Goal: Task Accomplishment & Management: Manage account settings

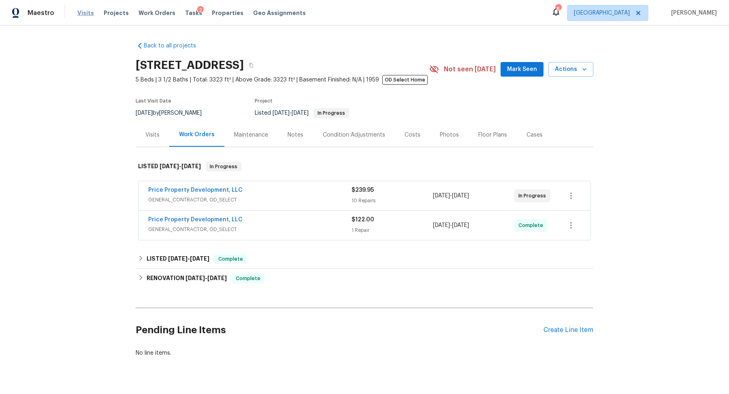
click at [83, 15] on span "Visits" at bounding box center [85, 13] width 17 height 8
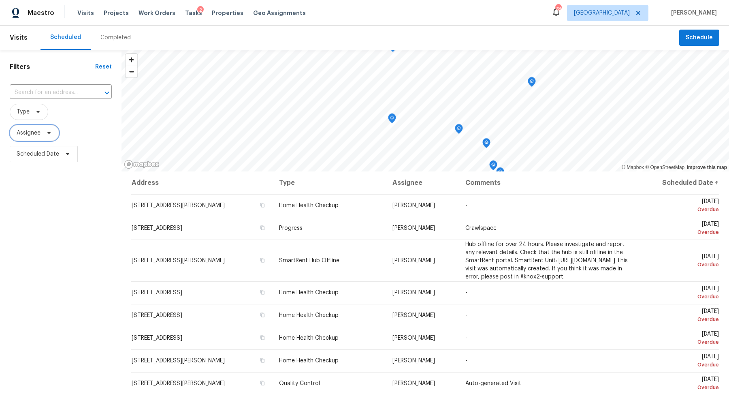
click at [49, 135] on icon at bounding box center [49, 133] width 6 height 6
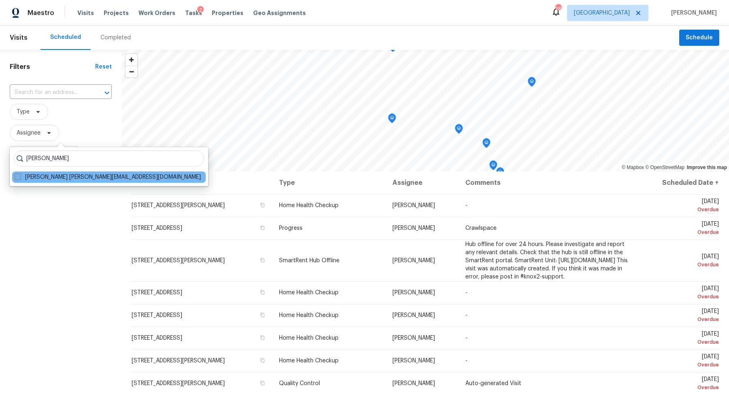
type input "[PERSON_NAME]"
click at [51, 174] on label "Brianna Bidco brianna.bidco@opendoor.com" at bounding box center [108, 177] width 186 height 8
click at [20, 174] on input "Brianna Bidco brianna.bidco@opendoor.com" at bounding box center [17, 175] width 5 height 5
checkbox input "true"
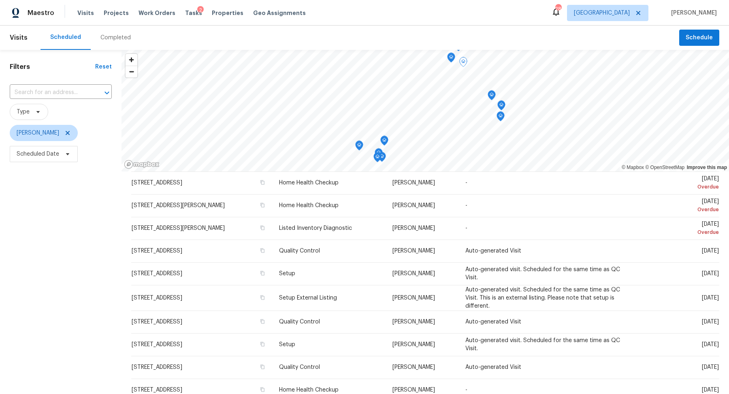
scroll to position [161, 0]
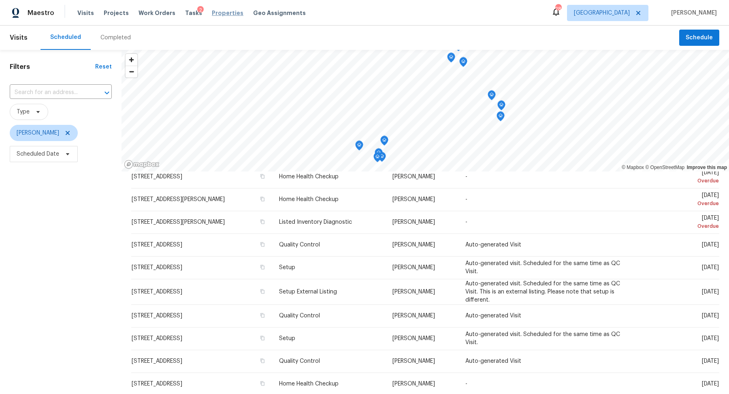
click at [220, 13] on span "Properties" at bounding box center [228, 13] width 32 height 8
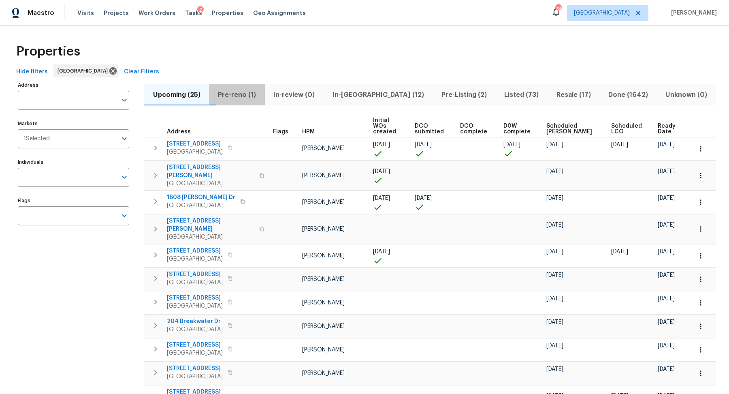
click at [247, 96] on span "Pre-reno (1)" at bounding box center [237, 94] width 46 height 11
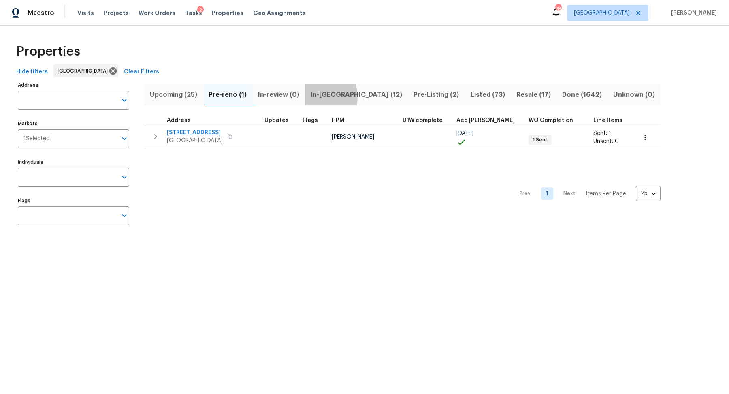
click at [323, 96] on span "In-reno (12)" at bounding box center [356, 94] width 93 height 11
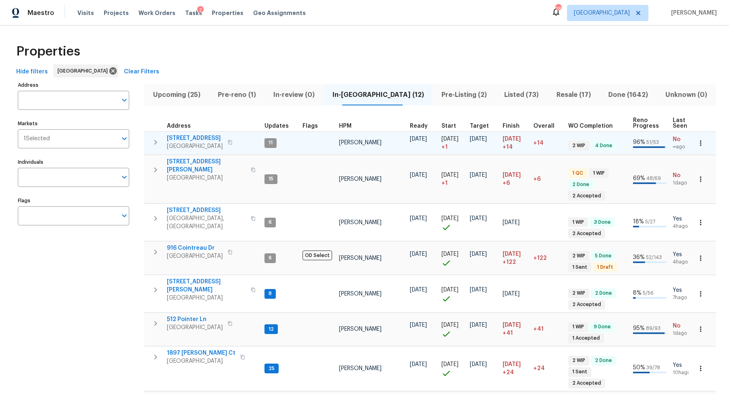
click at [203, 136] on span "630 Knollwood Dr" at bounding box center [195, 138] width 56 height 8
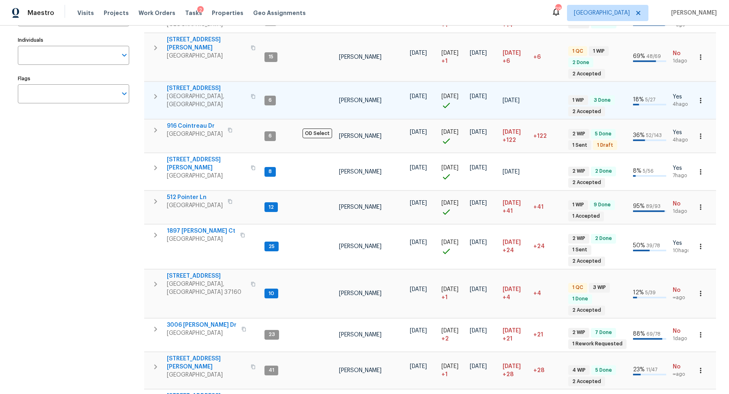
scroll to position [136, 0]
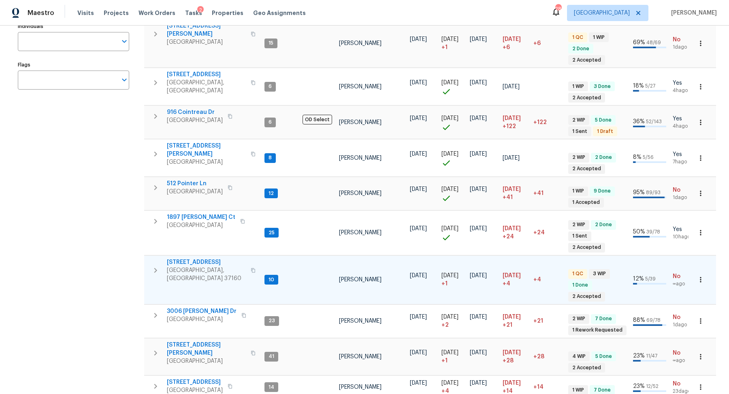
click at [205, 258] on span "[STREET_ADDRESS]" at bounding box center [206, 262] width 79 height 8
click at [201, 258] on span "[STREET_ADDRESS]" at bounding box center [206, 262] width 79 height 8
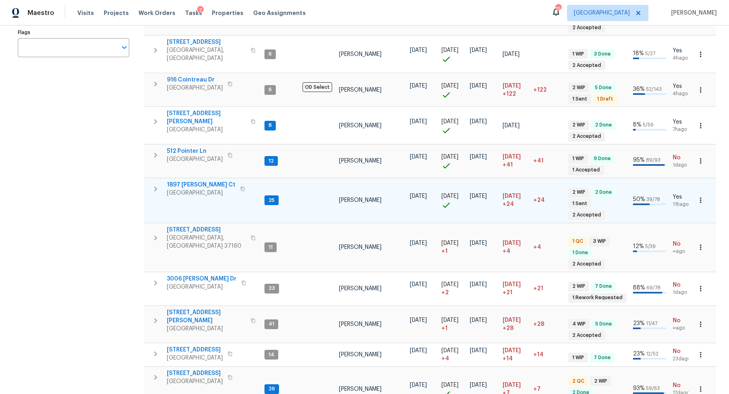
scroll to position [182, 0]
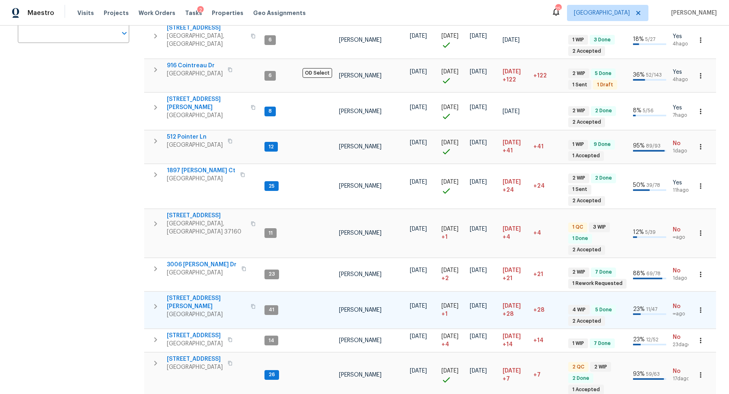
click at [196, 294] on span "501 Colburn Dr" at bounding box center [206, 302] width 79 height 16
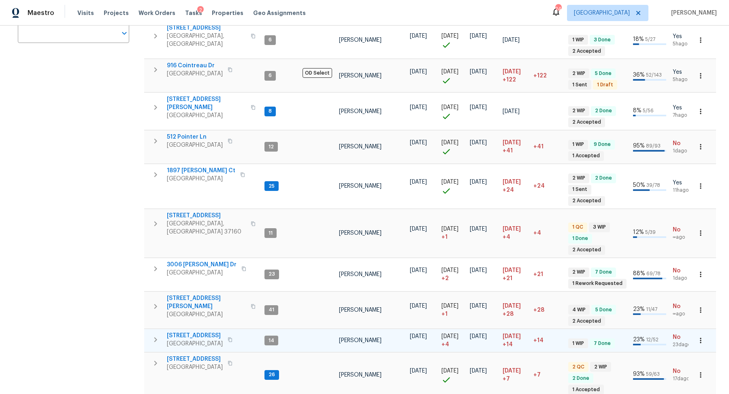
click at [184, 331] on span "513 W 5th St" at bounding box center [195, 335] width 56 height 8
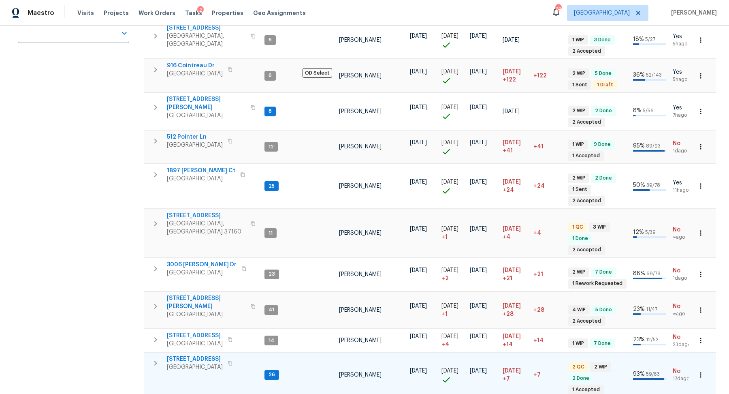
click at [197, 355] on span "5011 Preserve Blvd" at bounding box center [195, 359] width 56 height 8
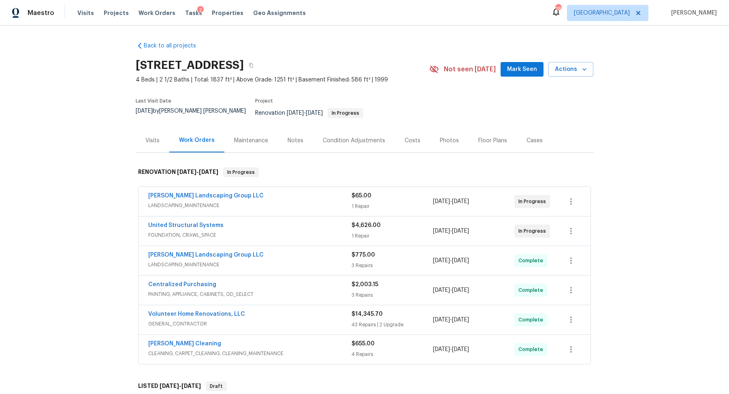
scroll to position [154, 0]
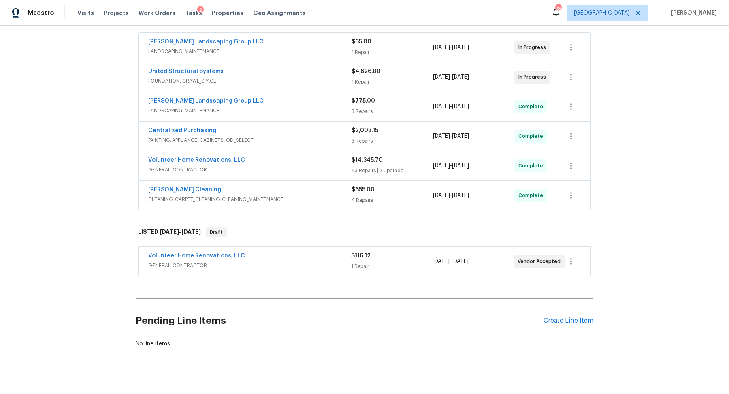
click at [207, 251] on span "Volunteer Home Renovations, LLC" at bounding box center [196, 255] width 97 height 8
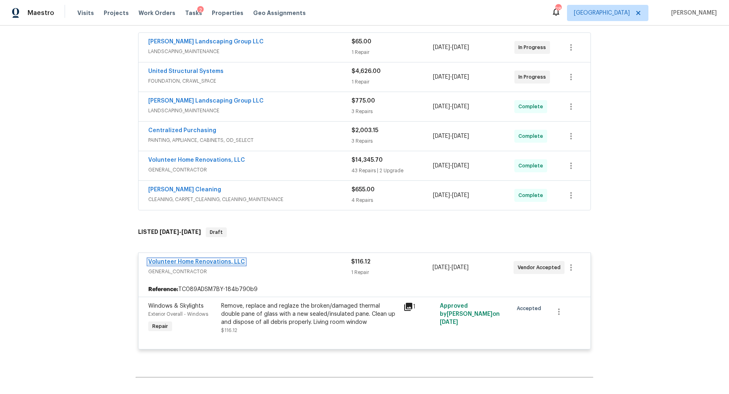
click at [200, 259] on link "Volunteer Home Renovations, LLC" at bounding box center [196, 262] width 97 height 6
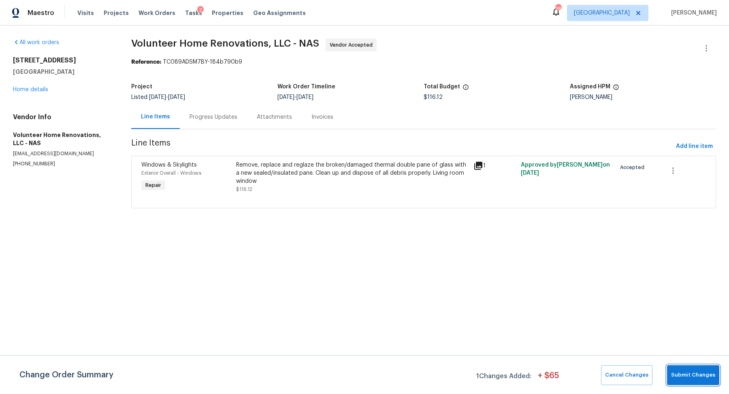
click at [710, 370] on span "Submit Changes" at bounding box center [693, 374] width 44 height 9
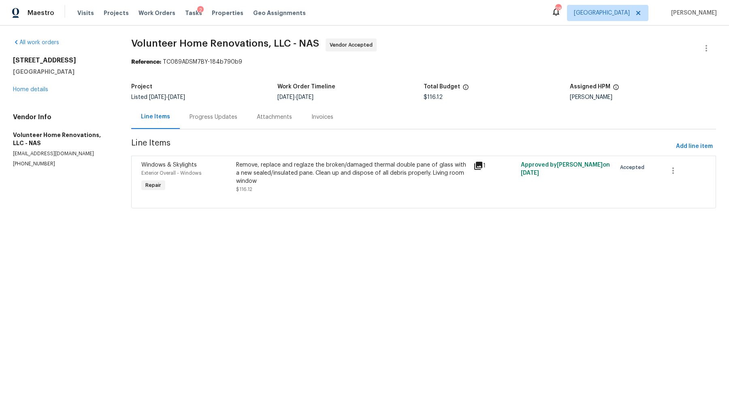
click at [206, 118] on div "Progress Updates" at bounding box center [213, 117] width 48 height 8
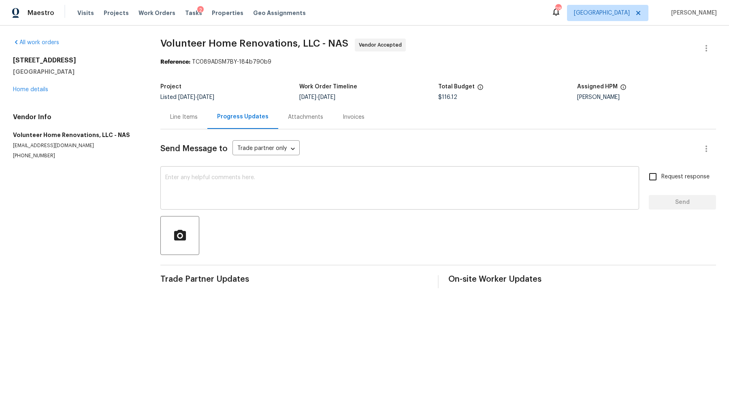
click at [228, 185] on textarea at bounding box center [399, 188] width 469 height 28
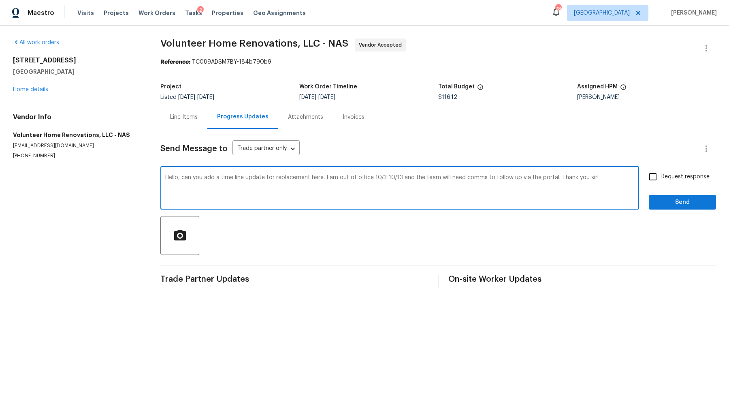
type textarea "Hello, can you add a time line update for replacement here. I am out of office …"
click at [679, 179] on span "Request response" at bounding box center [685, 176] width 48 height 9
click at [661, 179] on input "Request response" at bounding box center [652, 176] width 17 height 17
checkbox input "true"
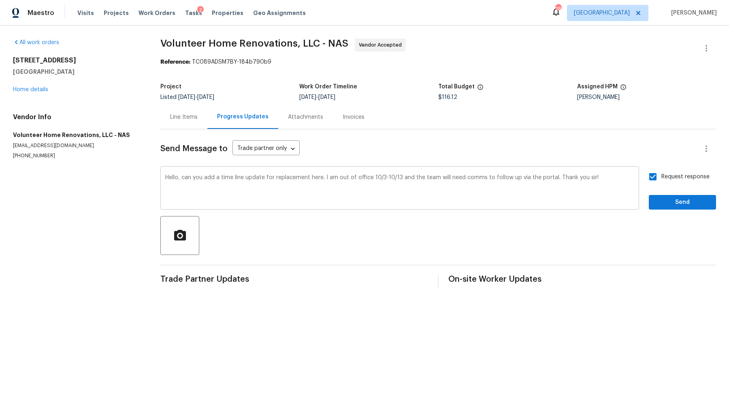
click at [628, 185] on textarea "Hello, can you add a time line update for replacement here. I am out of office …" at bounding box center [399, 188] width 469 height 28
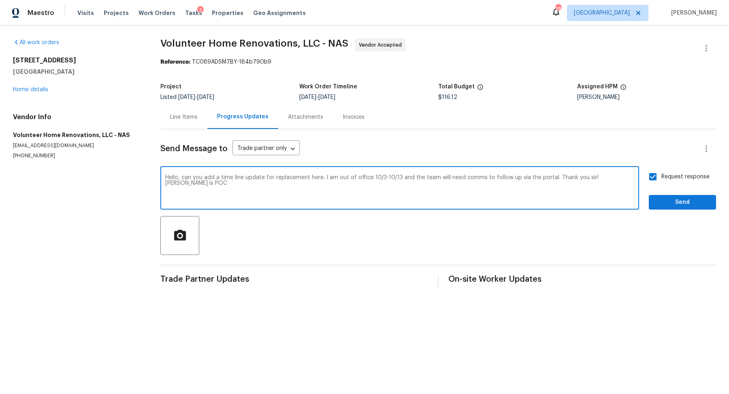
type textarea "Hello, can you add a time line update for replacement here. I am out of office …"
click at [703, 202] on span "Send" at bounding box center [682, 202] width 54 height 10
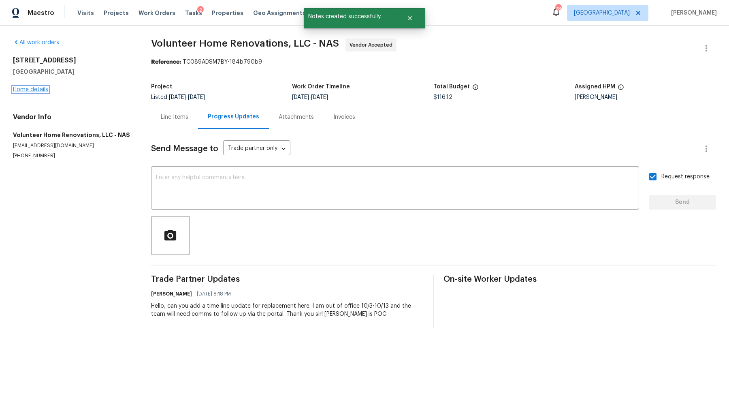
click at [30, 89] on link "Home details" at bounding box center [30, 90] width 35 height 6
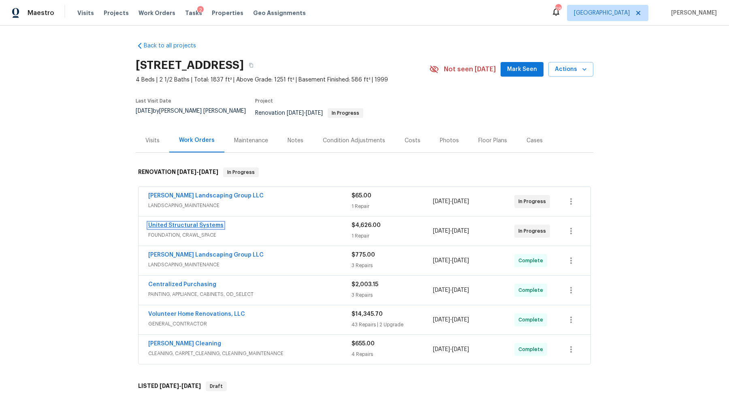
click at [174, 222] on link "United Structural Systems" at bounding box center [185, 225] width 75 height 6
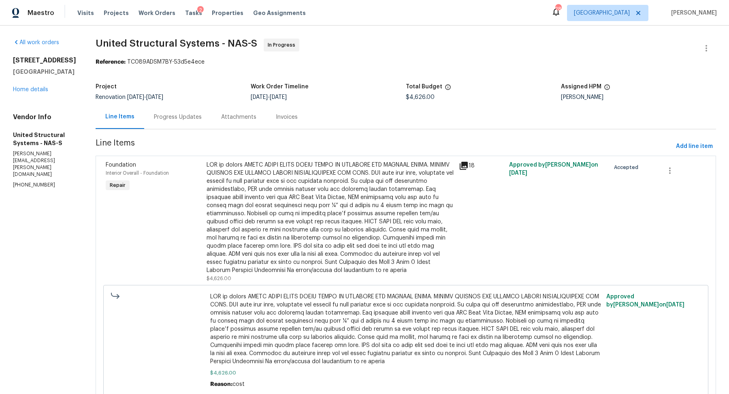
click at [184, 119] on div "Progress Updates" at bounding box center [178, 117] width 48 height 8
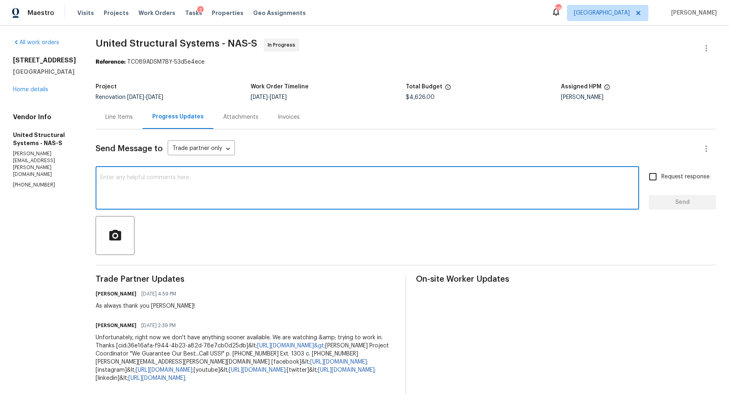
click at [204, 186] on textarea at bounding box center [367, 188] width 534 height 28
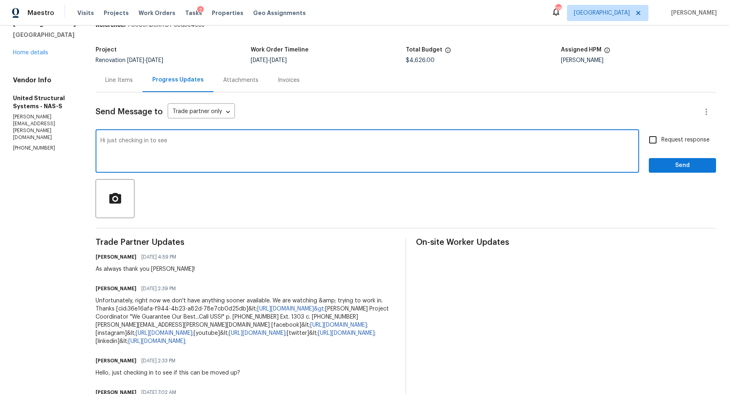
scroll to position [36, 0]
type textarea "Hi just checking in to ensure this will be completed 10/7. I am out of office 1…"
click at [659, 136] on input "Request response" at bounding box center [652, 140] width 17 height 17
checkbox input "true"
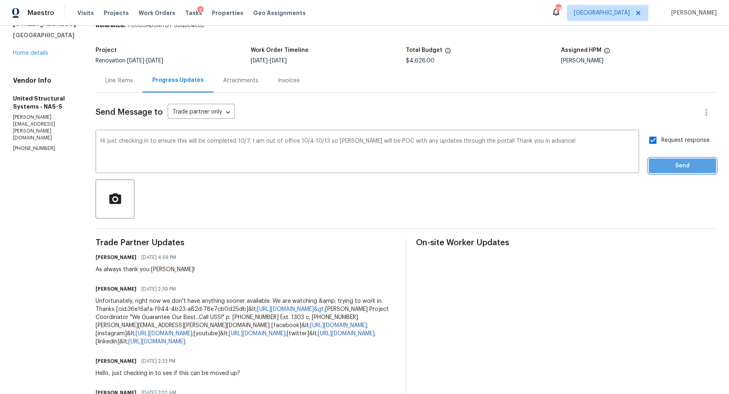
click at [667, 161] on span "Send" at bounding box center [682, 166] width 54 height 10
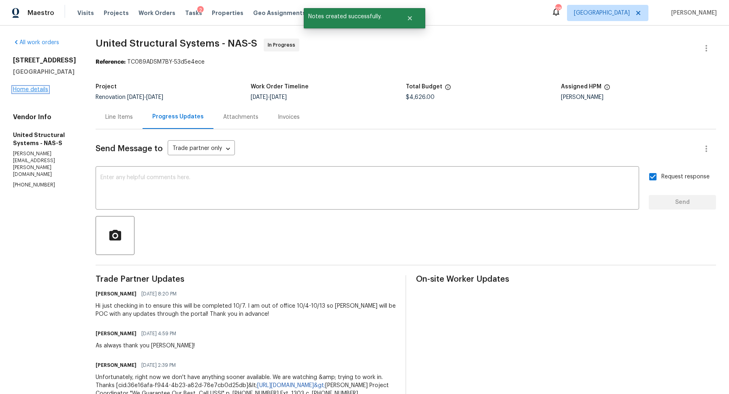
click at [34, 88] on link "Home details" at bounding box center [30, 90] width 35 height 6
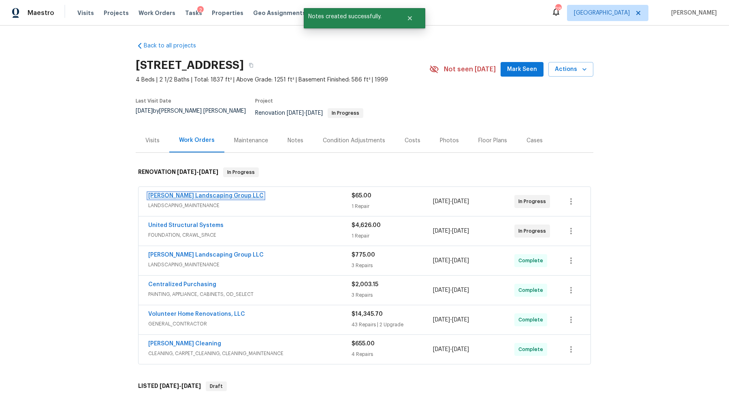
click at [202, 193] on link "[PERSON_NAME] Landscaping Group LLC" at bounding box center [205, 196] width 115 height 6
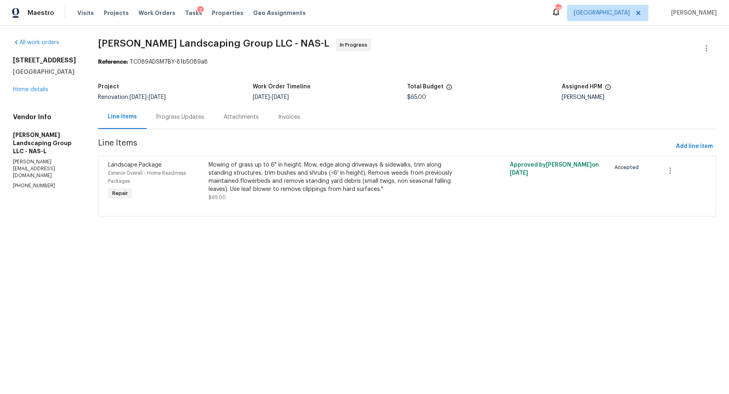
click at [191, 108] on div "Progress Updates" at bounding box center [180, 117] width 67 height 24
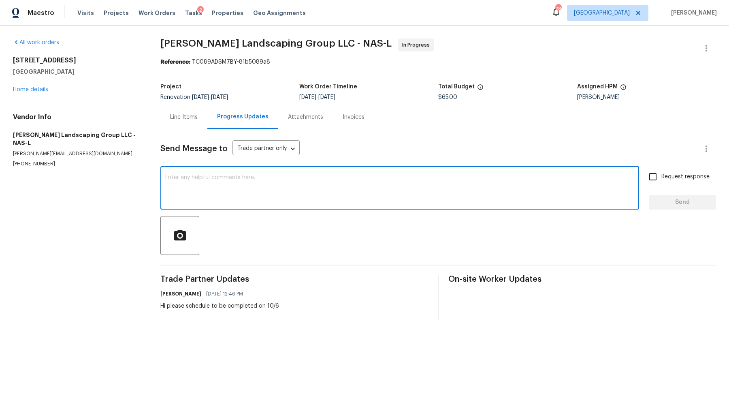
click at [192, 192] on textarea at bounding box center [399, 188] width 469 height 28
type textarea "Hello! Just ensuring you have this WO scheduled!"
click at [649, 180] on input "Request response" at bounding box center [652, 176] width 17 height 17
checkbox input "true"
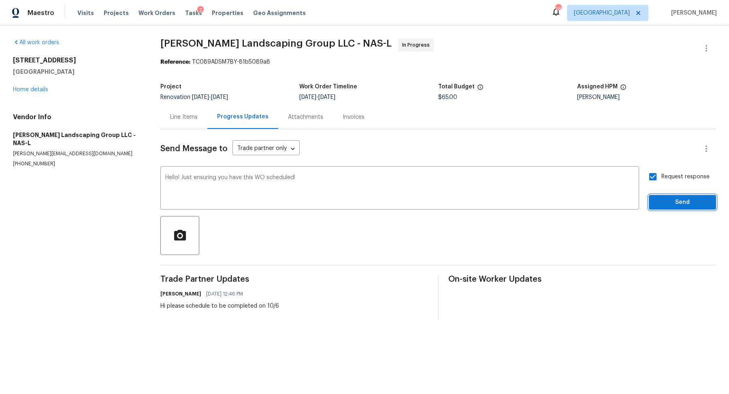
click at [655, 204] on button "Send" at bounding box center [682, 202] width 67 height 15
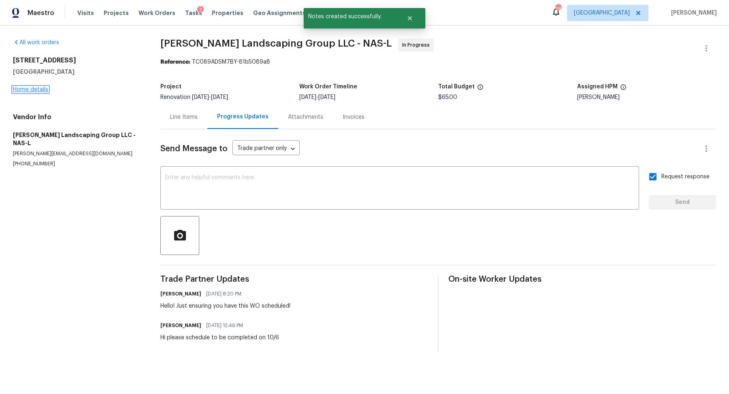
click at [39, 87] on link "Home details" at bounding box center [30, 90] width 35 height 6
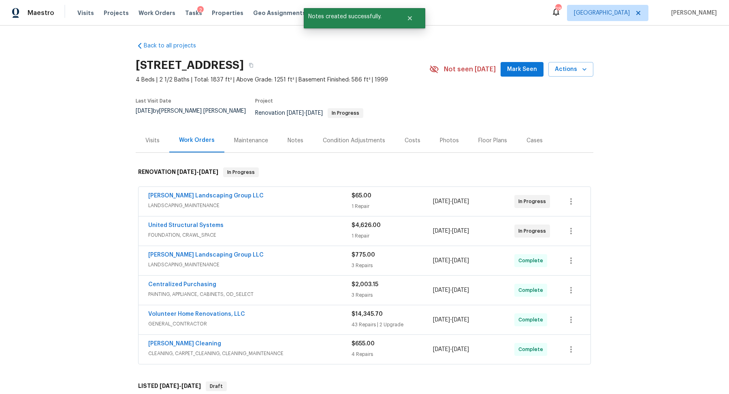
click at [302, 134] on div "Notes" at bounding box center [295, 140] width 35 height 24
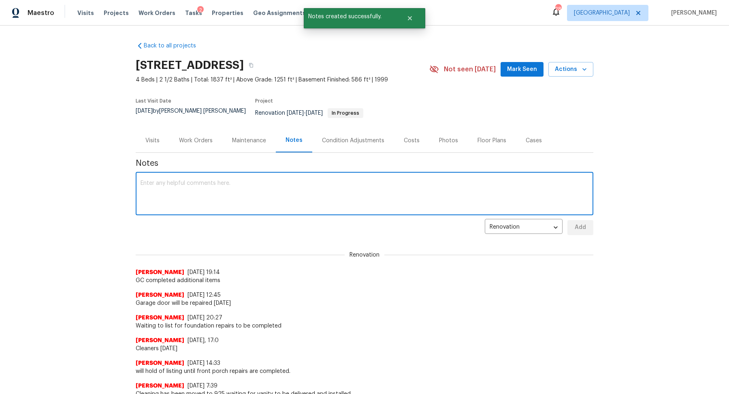
click at [249, 180] on textarea at bounding box center [364, 194] width 448 height 28
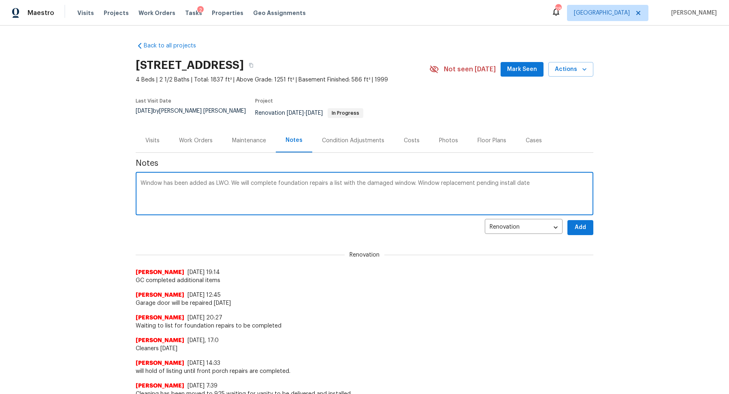
type textarea "Window has been added as LWO. We will complete foundation repairs a list with t…"
click at [581, 222] on span "Add" at bounding box center [580, 227] width 13 height 10
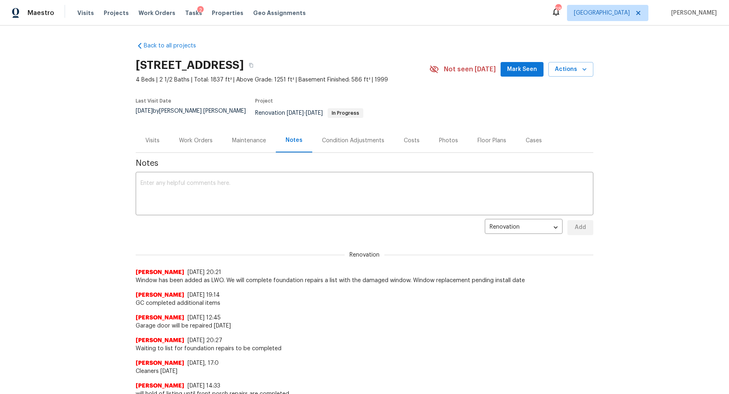
click at [160, 140] on div "Visits" at bounding box center [153, 140] width 34 height 24
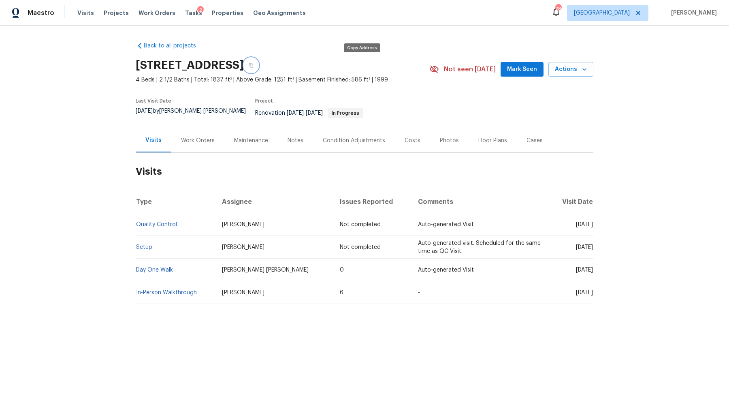
click at [253, 63] on icon "button" at bounding box center [251, 65] width 4 height 4
click at [200, 138] on div "Work Orders" at bounding box center [198, 140] width 34 height 8
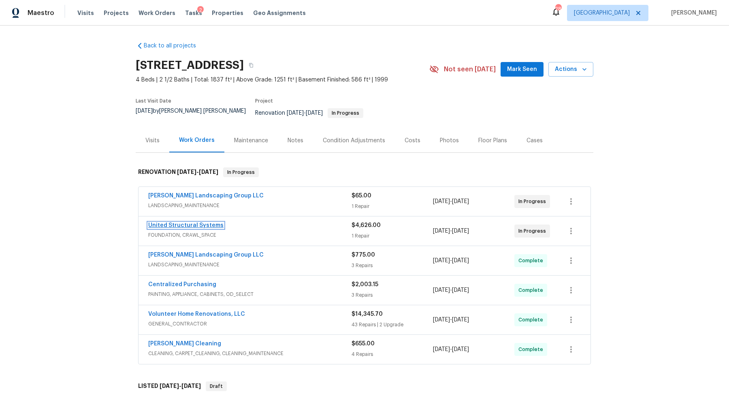
click at [198, 222] on link "United Structural Systems" at bounding box center [185, 225] width 75 height 6
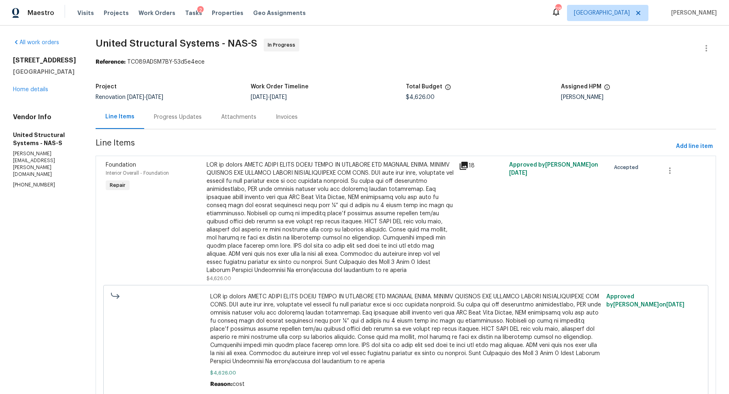
click at [180, 118] on div "Progress Updates" at bounding box center [178, 117] width 48 height 8
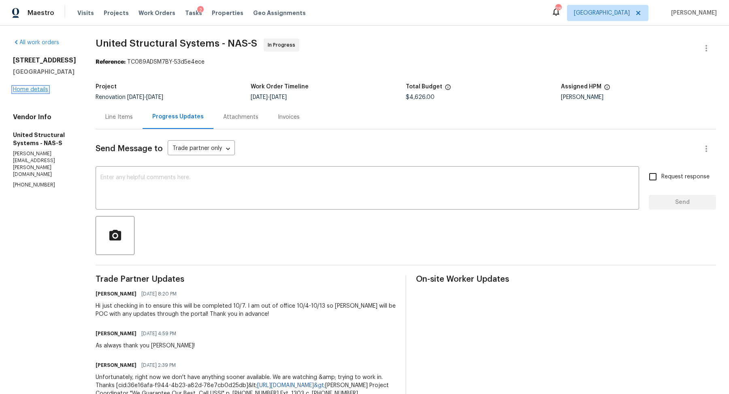
click at [36, 89] on link "Home details" at bounding box center [30, 90] width 35 height 6
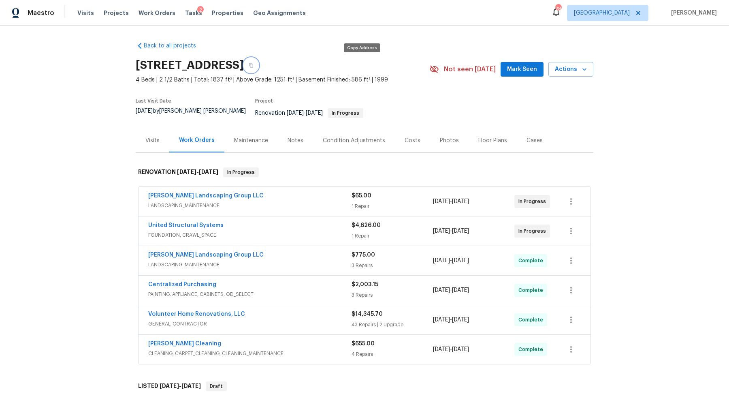
click at [253, 63] on icon "button" at bounding box center [251, 65] width 4 height 4
click at [83, 16] on span "Visits" at bounding box center [85, 13] width 17 height 8
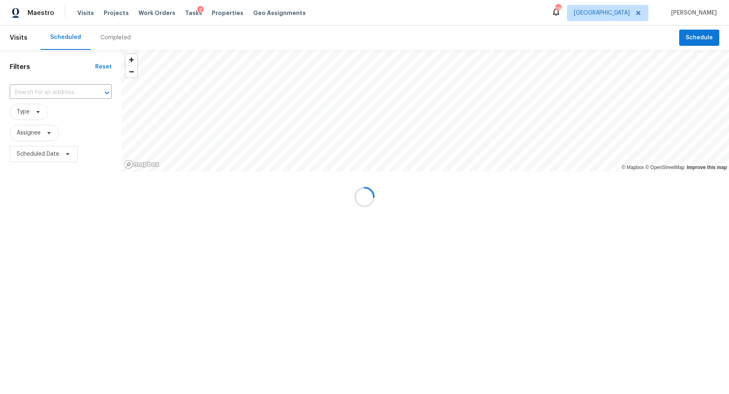
click at [74, 98] on div at bounding box center [364, 197] width 729 height 394
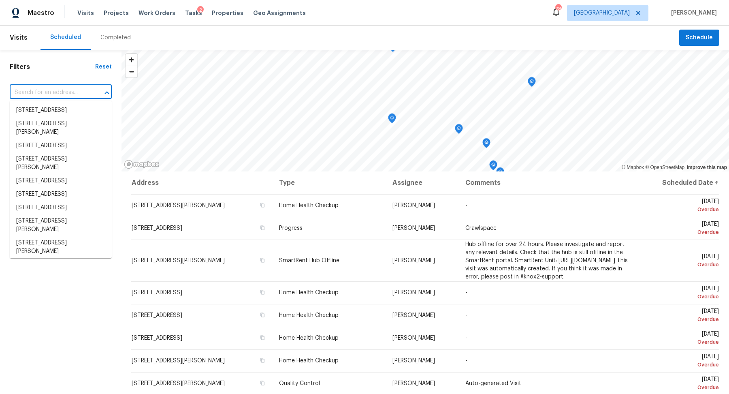
click at [61, 93] on input "text" at bounding box center [49, 92] width 79 height 13
paste input "630 Knollwood Dr, La Vergne, TN 37086"
type input "630 Knollwood Dr, La Vergne, TN 37086"
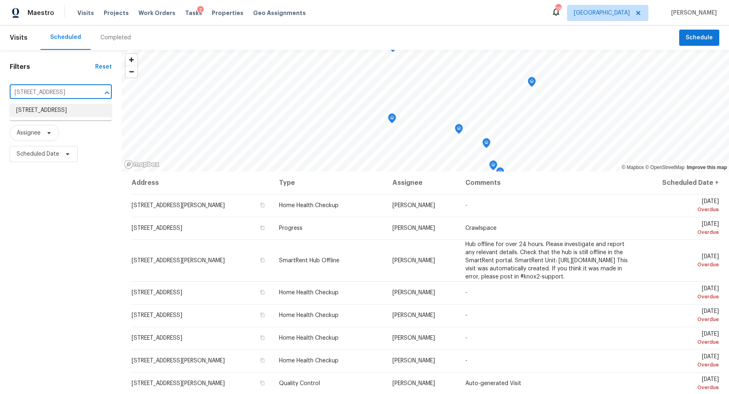
click at [57, 107] on li "630 Knollwood Dr, La Vergne, TN 37086" at bounding box center [61, 110] width 102 height 13
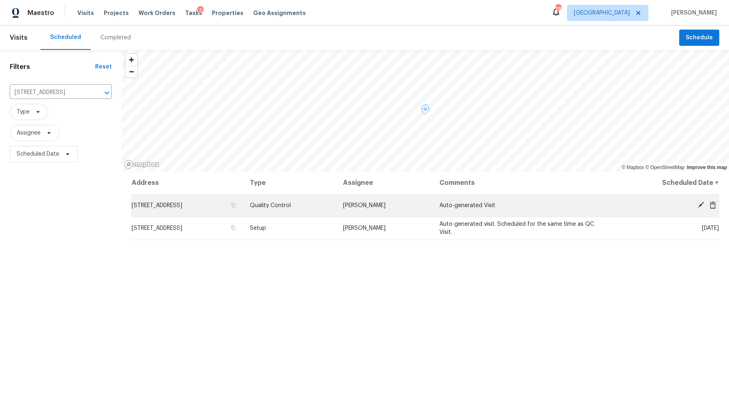
click at [696, 204] on span at bounding box center [700, 204] width 12 height 7
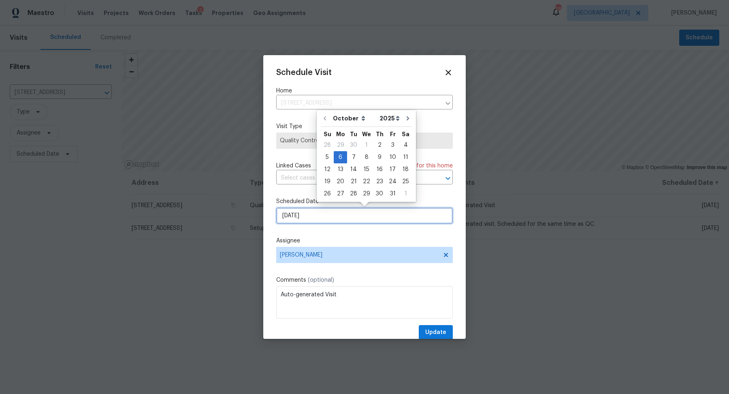
click at [417, 209] on input "10/6/2025" at bounding box center [364, 215] width 177 height 16
click at [364, 156] on div "8" at bounding box center [366, 156] width 13 height 11
type input "[DATE]"
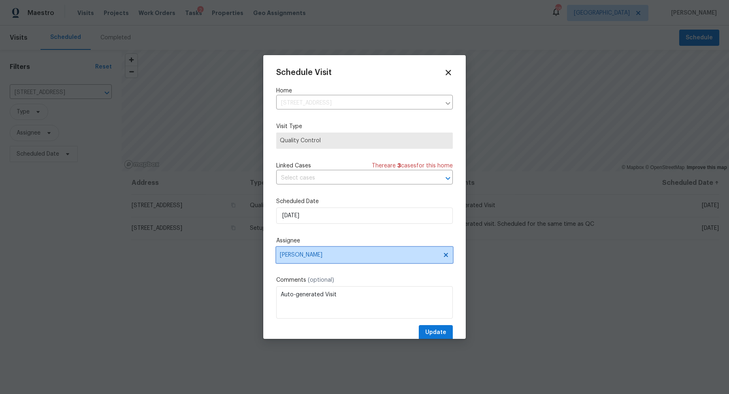
click at [314, 254] on span "[PERSON_NAME]" at bounding box center [359, 254] width 159 height 6
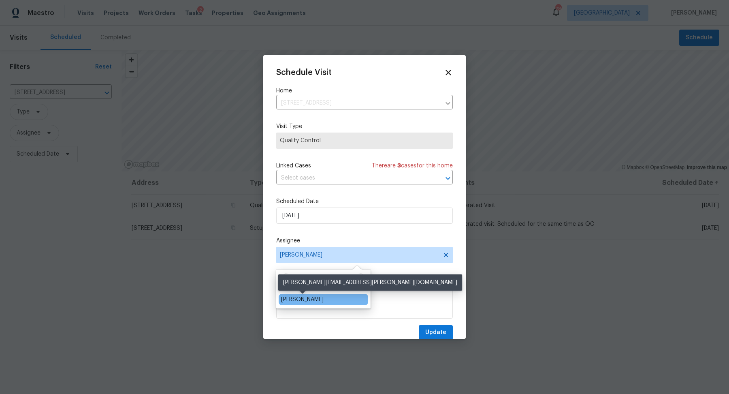
type input "CY"
click at [287, 302] on div "[PERSON_NAME]" at bounding box center [302, 299] width 43 height 8
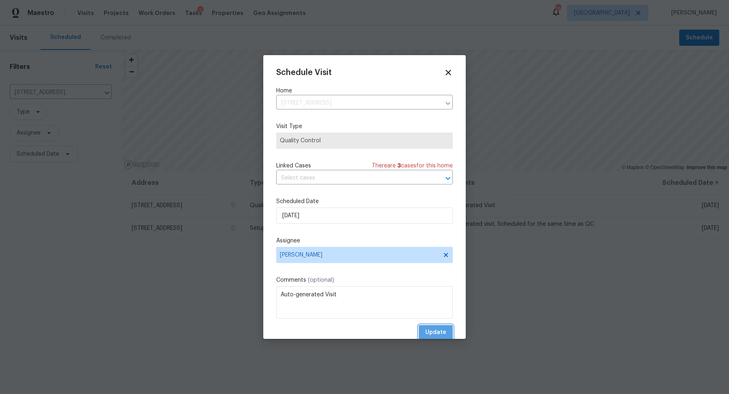
click at [447, 333] on button "Update" at bounding box center [436, 332] width 34 height 15
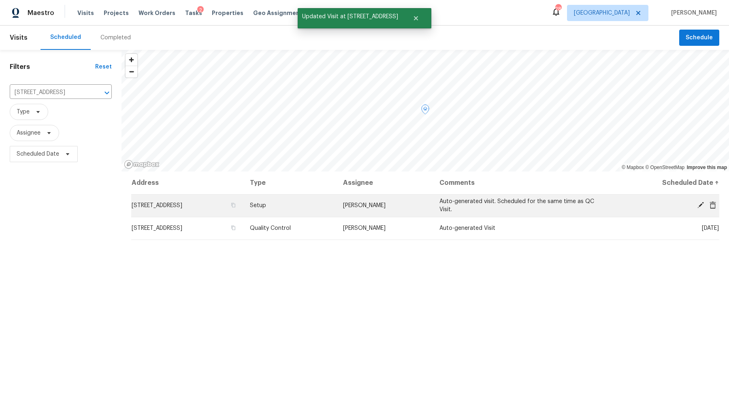
click at [698, 203] on icon at bounding box center [700, 204] width 7 height 7
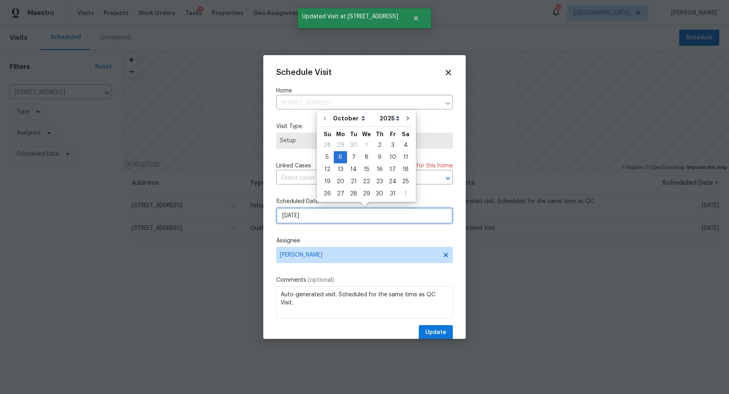
click at [319, 212] on input "10/6/2025" at bounding box center [364, 215] width 177 height 16
click at [364, 153] on div "8" at bounding box center [366, 156] width 13 height 11
type input "[DATE]"
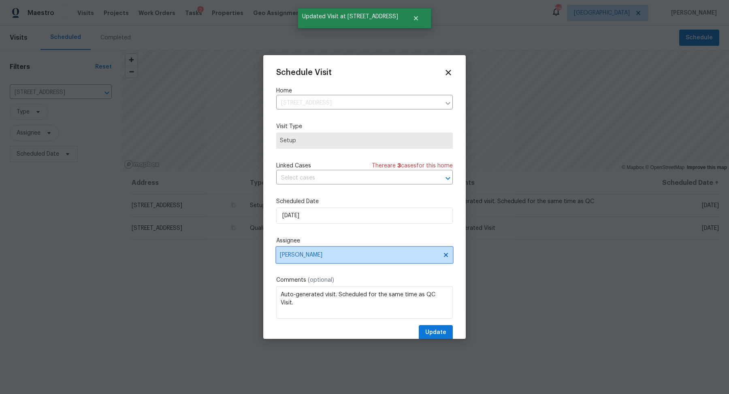
click at [347, 262] on span "[PERSON_NAME]" at bounding box center [364, 255] width 177 height 16
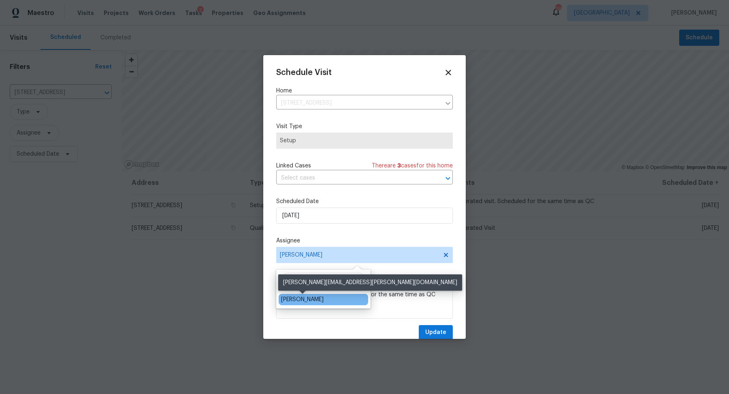
type input "CY"
click at [315, 297] on div "[PERSON_NAME]" at bounding box center [302, 299] width 43 height 8
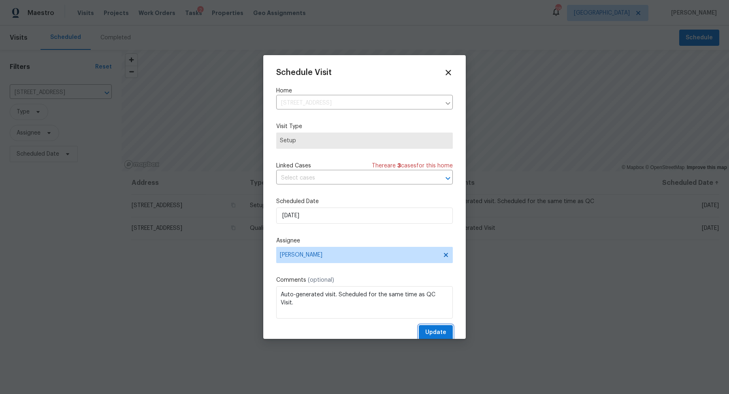
click at [440, 330] on span "Update" at bounding box center [435, 332] width 21 height 10
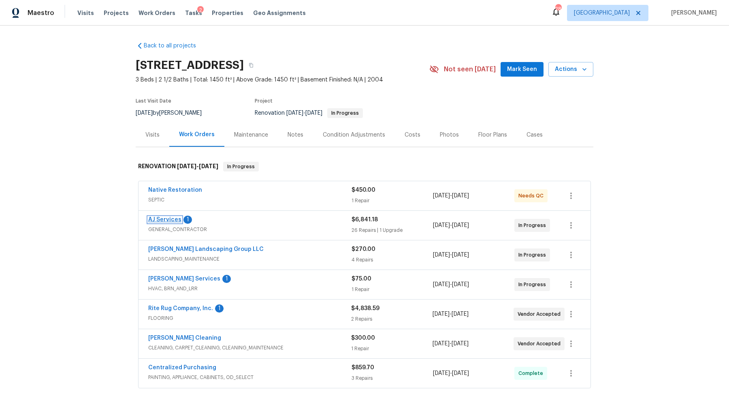
click at [163, 218] on link "AJ Services" at bounding box center [164, 220] width 33 height 6
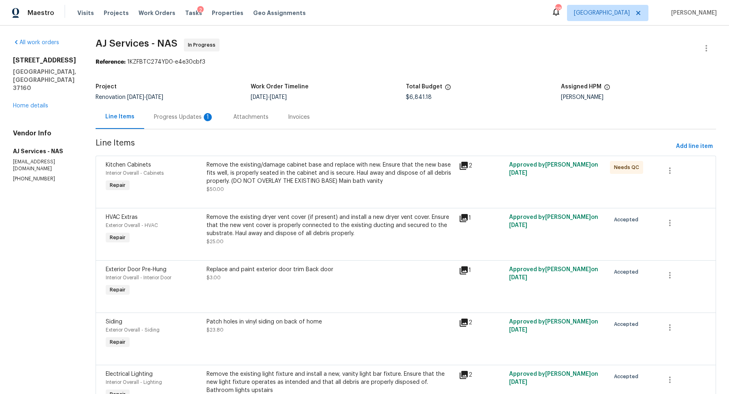
click at [186, 123] on div "Progress Updates 1" at bounding box center [183, 117] width 79 height 24
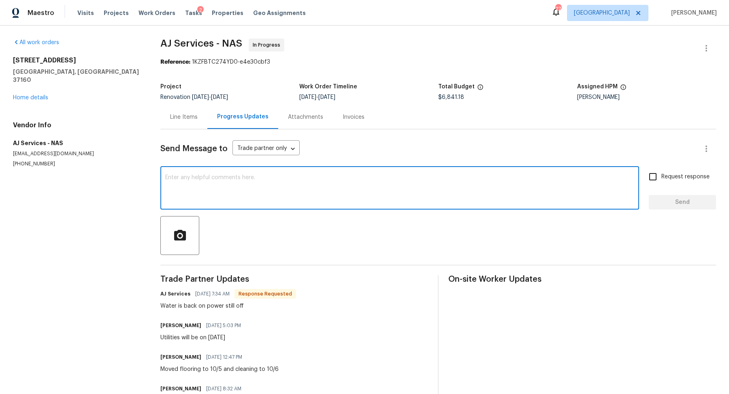
click at [189, 178] on textarea at bounding box center [399, 188] width 469 height 28
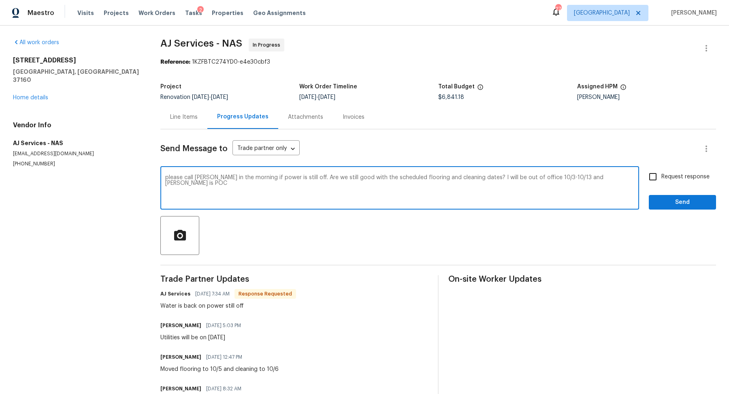
type textarea "please call Cynthia in the morning if power is still off. Are we still good wit…"
click at [655, 174] on input "Request response" at bounding box center [652, 176] width 17 height 17
checkbox input "true"
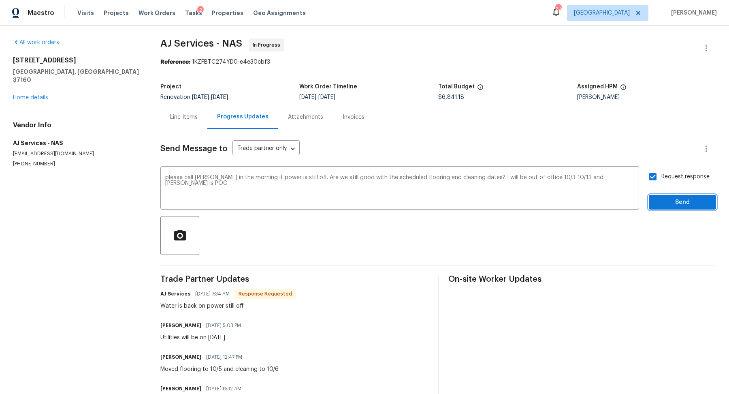
click at [678, 202] on span "Send" at bounding box center [682, 202] width 54 height 10
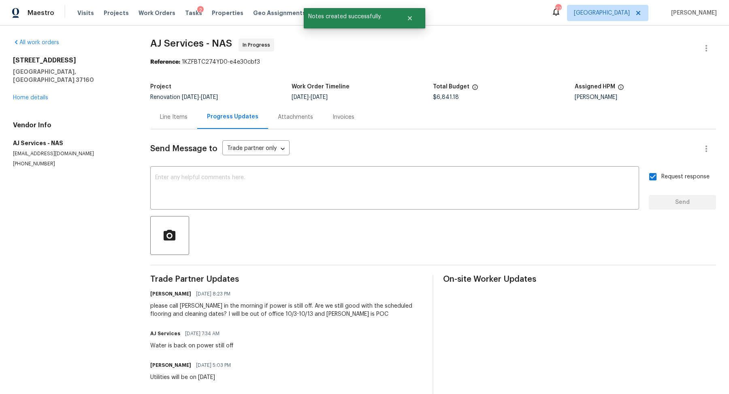
click at [36, 85] on div "312 Cottonwood Dr Shelbyville, TN 37160 Home details" at bounding box center [72, 78] width 118 height 45
click at [34, 95] on link "Home details" at bounding box center [30, 98] width 35 height 6
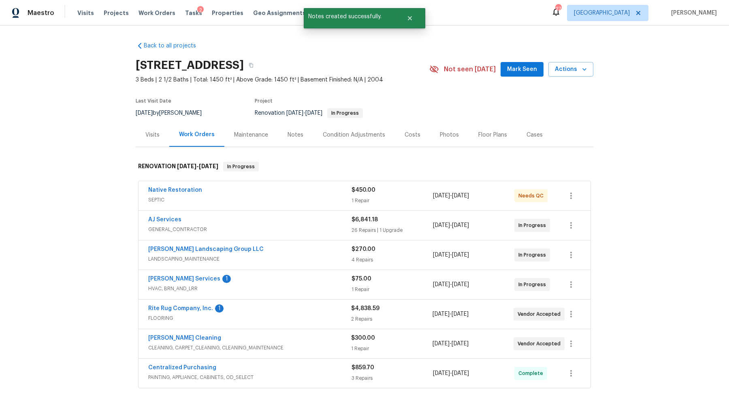
click at [190, 274] on span "[PERSON_NAME] Services" at bounding box center [184, 278] width 72 height 8
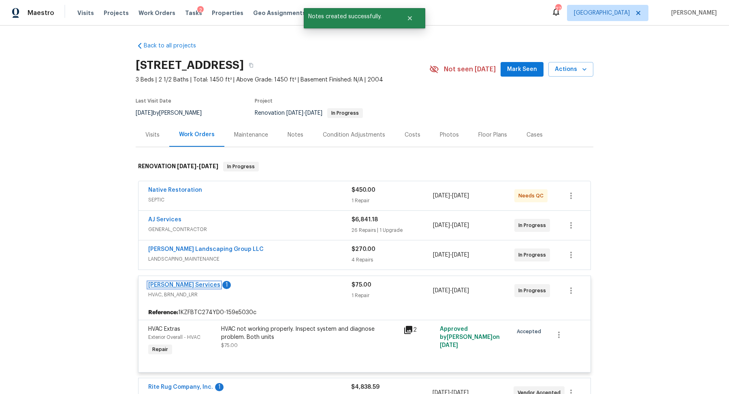
click at [182, 284] on link "[PERSON_NAME] Services" at bounding box center [184, 285] width 72 height 6
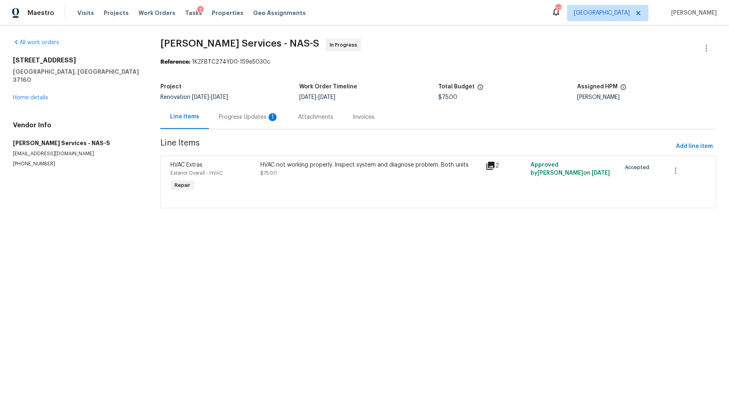
click at [245, 114] on div "Progress Updates 1" at bounding box center [249, 117] width 60 height 8
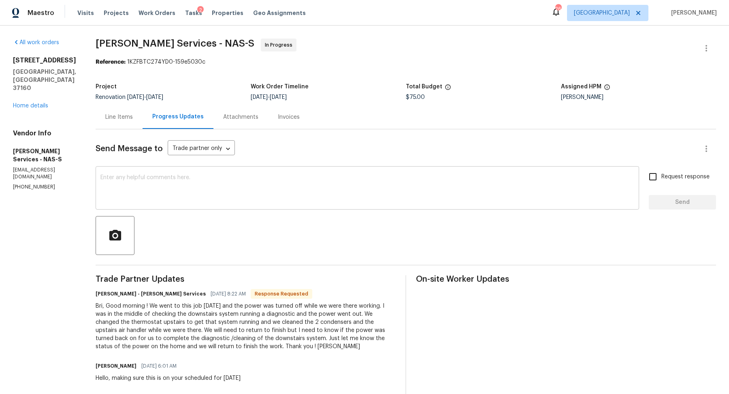
click at [236, 187] on textarea at bounding box center [367, 188] width 534 height 28
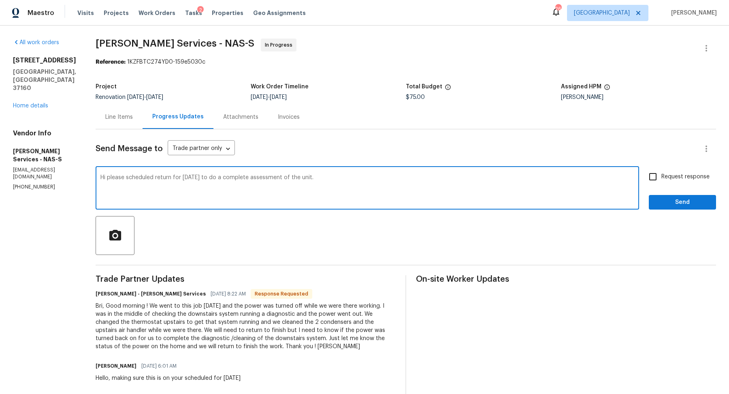
type textarea "Hi please scheduled return for next Monday to do a complete assessment of the u…"
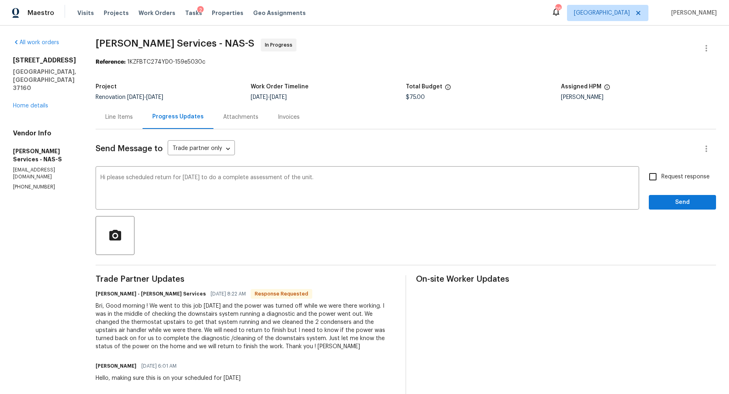
click at [676, 172] on span "Request response" at bounding box center [685, 176] width 48 height 9
click at [661, 172] on input "Request response" at bounding box center [652, 176] width 17 height 17
checkbox input "true"
click at [671, 192] on div "Request response Send" at bounding box center [682, 188] width 67 height 41
click at [668, 197] on span "Send" at bounding box center [682, 202] width 54 height 10
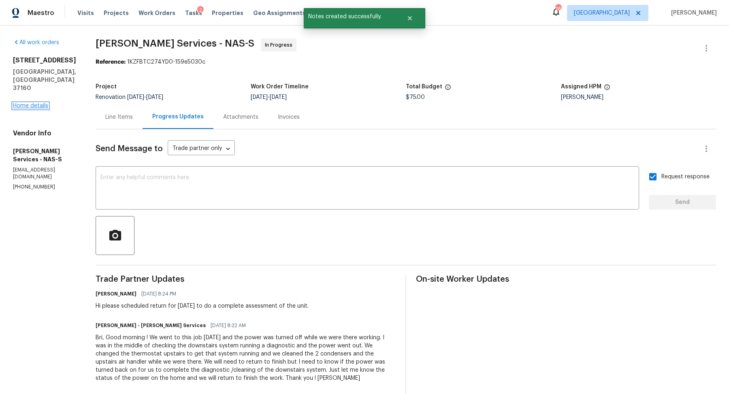
click at [40, 103] on link "Home details" at bounding box center [30, 106] width 35 height 6
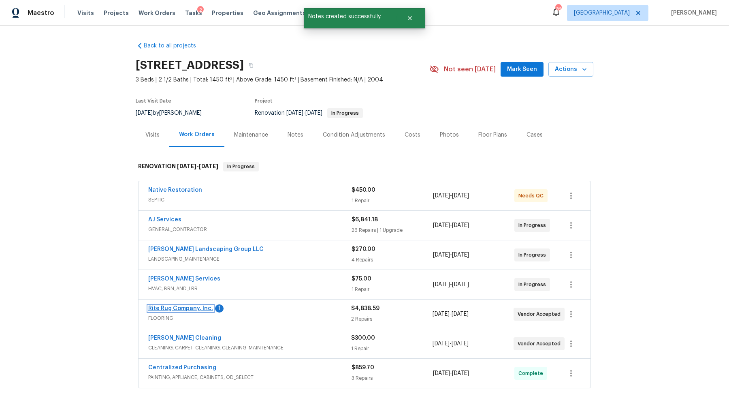
click at [172, 307] on link "Rite Rug Company, Inc." at bounding box center [180, 308] width 65 height 6
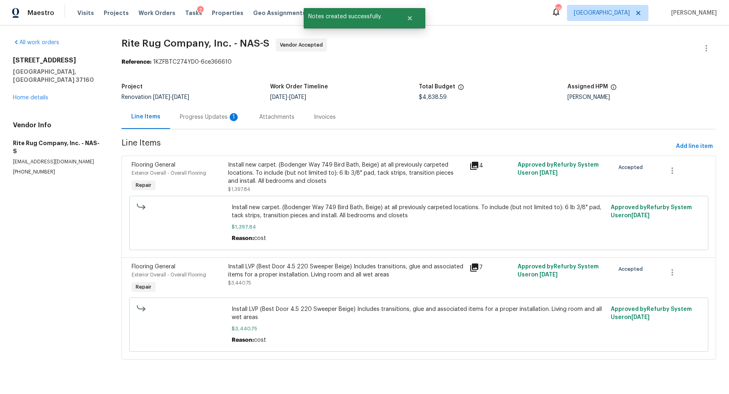
click at [209, 115] on div "Progress Updates 1" at bounding box center [210, 117] width 60 height 8
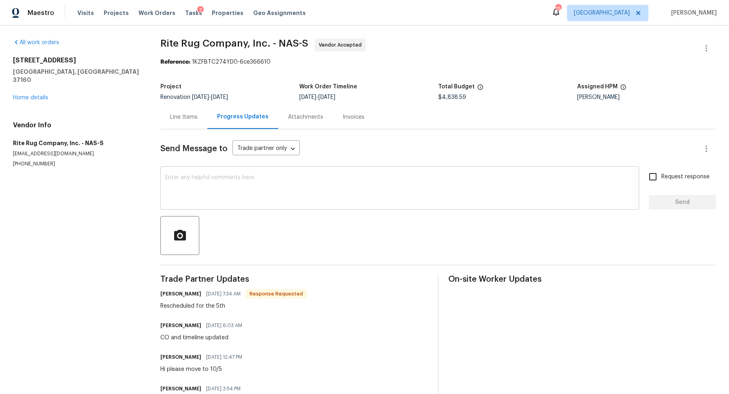
click at [177, 181] on textarea at bounding box center [399, 188] width 469 height 28
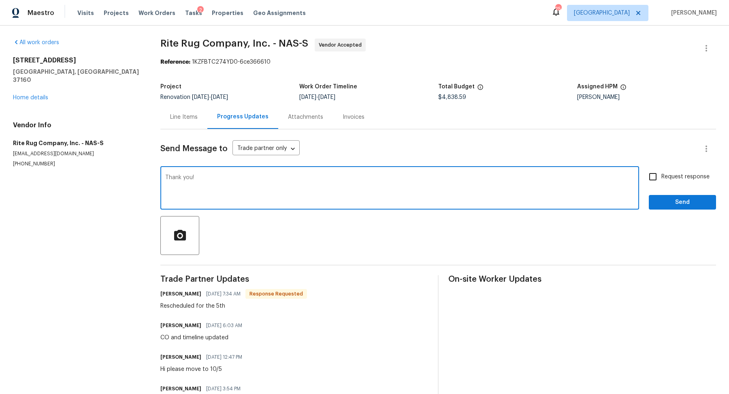
type textarea "Thank you!"
click at [658, 179] on input "Request response" at bounding box center [652, 176] width 17 height 17
checkbox input "true"
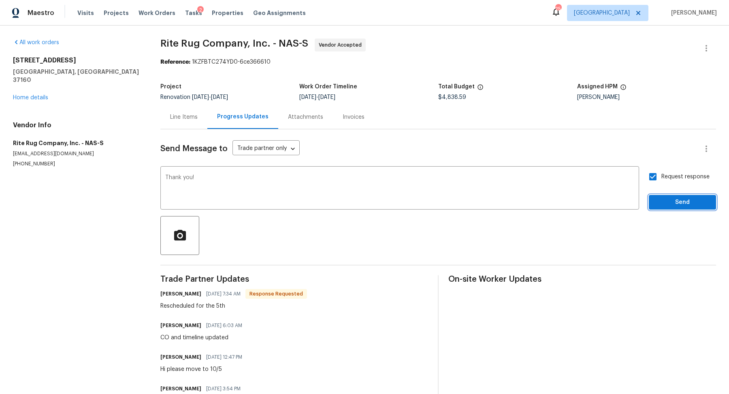
click at [660, 206] on span "Send" at bounding box center [682, 202] width 54 height 10
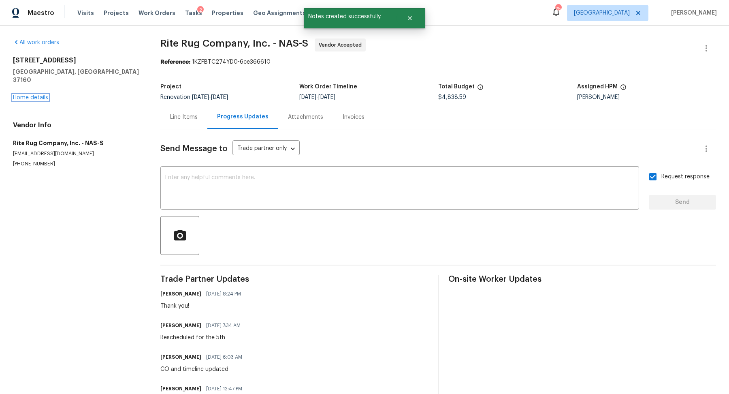
click at [41, 95] on link "Home details" at bounding box center [30, 98] width 35 height 6
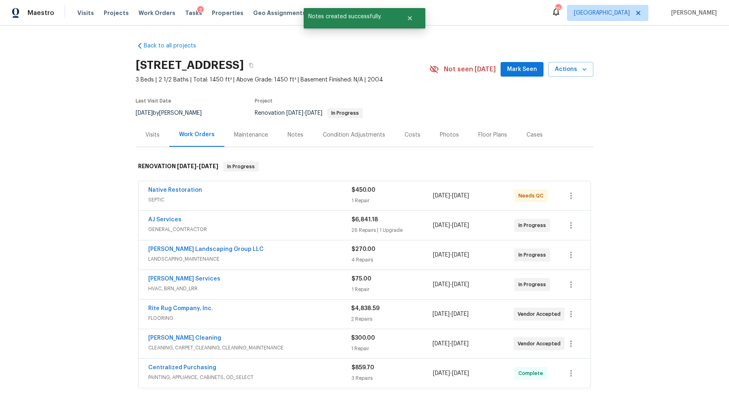
click at [297, 131] on div "Notes" at bounding box center [295, 135] width 16 height 8
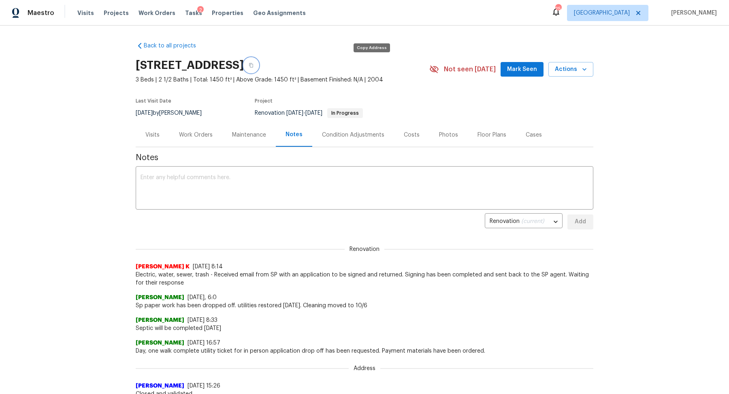
click at [258, 66] on button "button" at bounding box center [251, 65] width 15 height 15
click at [182, 174] on textarea at bounding box center [364, 188] width 448 height 28
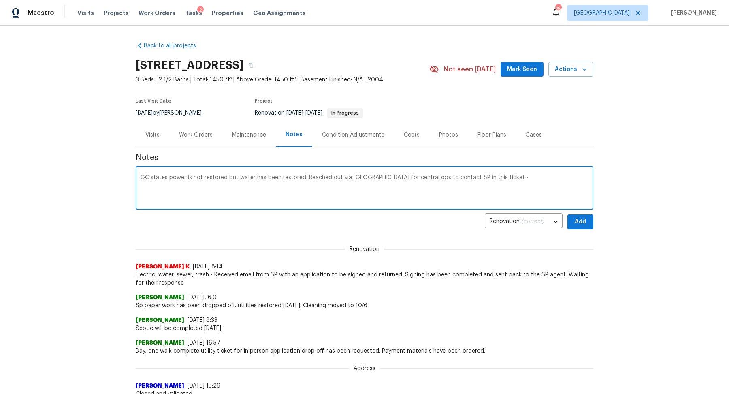
paste textarea "https://opendoor.atlassian.net/browse/UTL-78121?search_id=d6ecac69-c319-46fc-96…"
type textarea "GC states power is not restored but water has been restored. Reached out via Ji…"
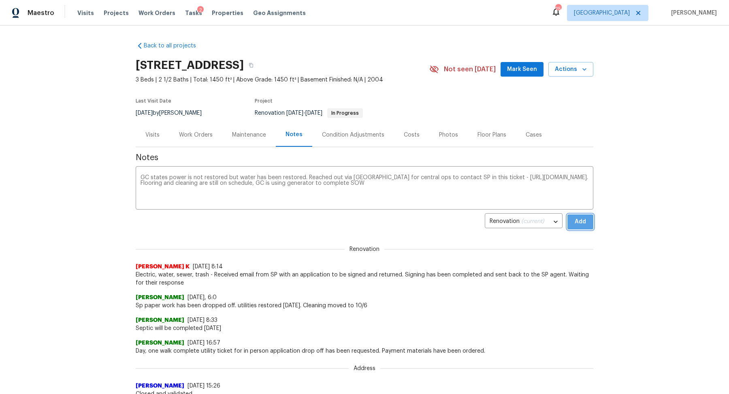
click at [591, 221] on button "Add" at bounding box center [580, 221] width 26 height 15
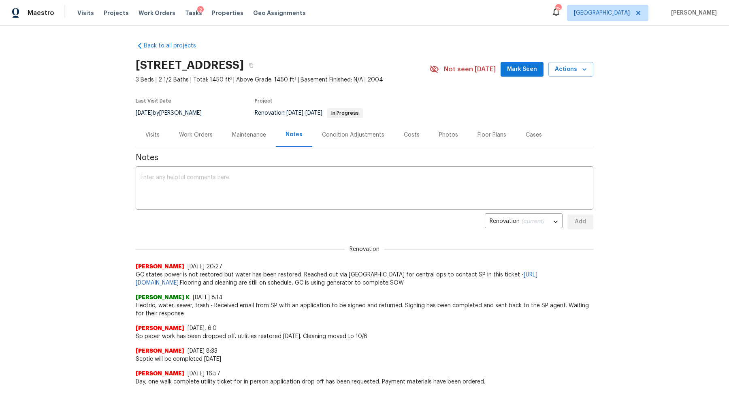
click at [491, 42] on div "Back to all projects 312 Cottonwood Dr, Shelbyville, TN 37160 3 Beds | 2 1/2 Ba…" at bounding box center [364, 331] width 457 height 592
click at [204, 136] on div "Work Orders" at bounding box center [196, 135] width 34 height 8
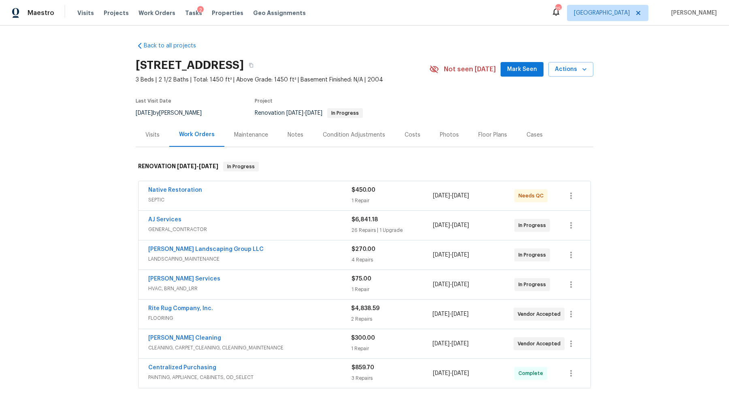
click at [207, 242] on div "Sandoval Landscaping Group LLC LANDSCAPING_MAINTENANCE $270.00 4 Repairs 9/24/2…" at bounding box center [364, 254] width 452 height 29
click at [204, 248] on link "Sandoval Landscaping Group LLC" at bounding box center [205, 249] width 115 height 6
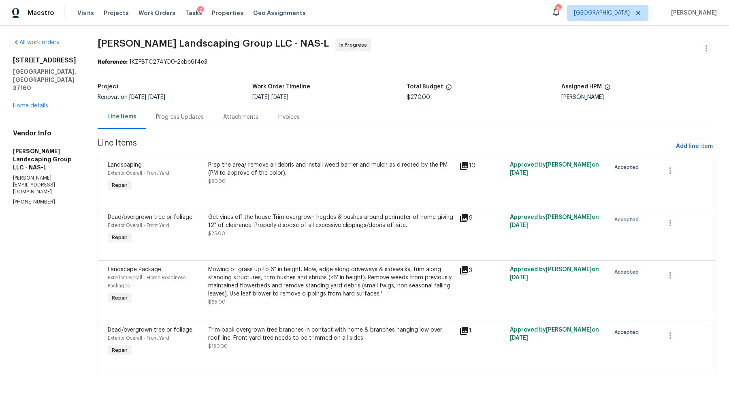
click at [201, 122] on div "Progress Updates" at bounding box center [179, 117] width 67 height 24
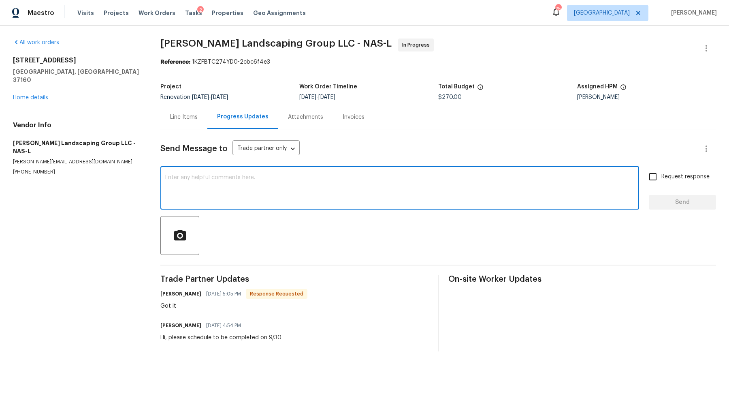
click at [312, 198] on textarea at bounding box center [399, 188] width 469 height 28
type textarea "Hello I am adding another mow here to be scheduled 10/6"
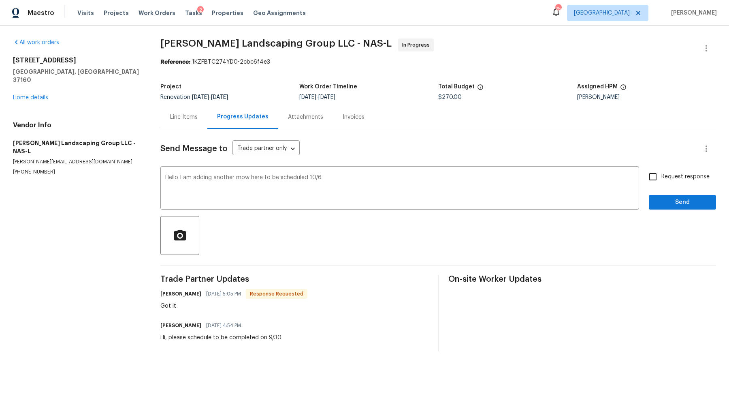
click at [675, 173] on span "Request response" at bounding box center [685, 176] width 48 height 9
click at [661, 173] on input "Request response" at bounding box center [652, 176] width 17 height 17
checkbox input "true"
click at [670, 197] on span "Send" at bounding box center [682, 202] width 54 height 10
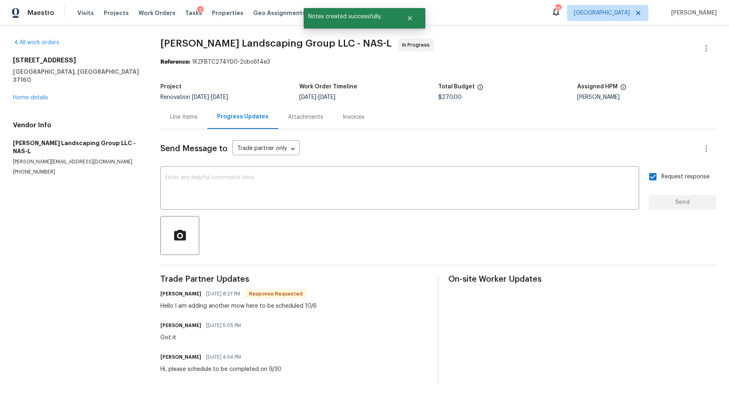
click at [184, 115] on div "Line Items" at bounding box center [184, 117] width 28 height 8
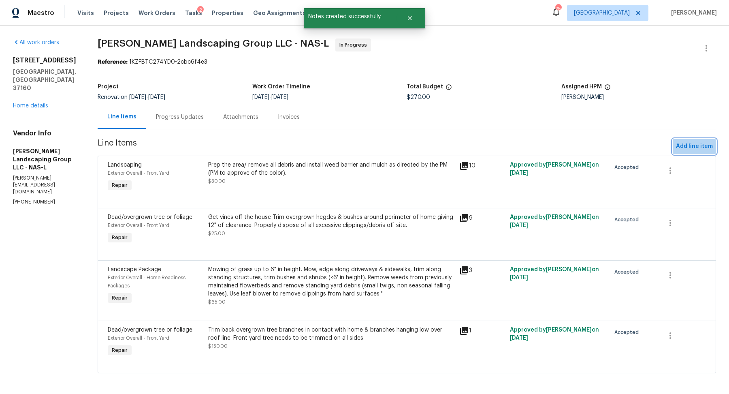
click at [706, 145] on span "Add line item" at bounding box center [694, 146] width 37 height 10
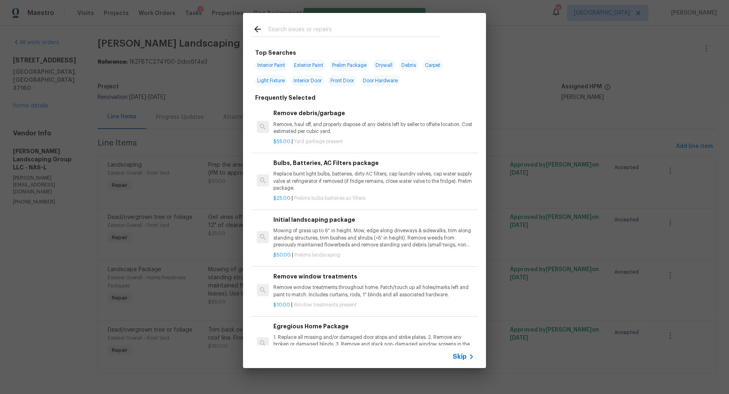
click at [455, 362] on div "Skip" at bounding box center [364, 356] width 243 height 23
click at [464, 355] on span "Skip" at bounding box center [460, 356] width 14 height 8
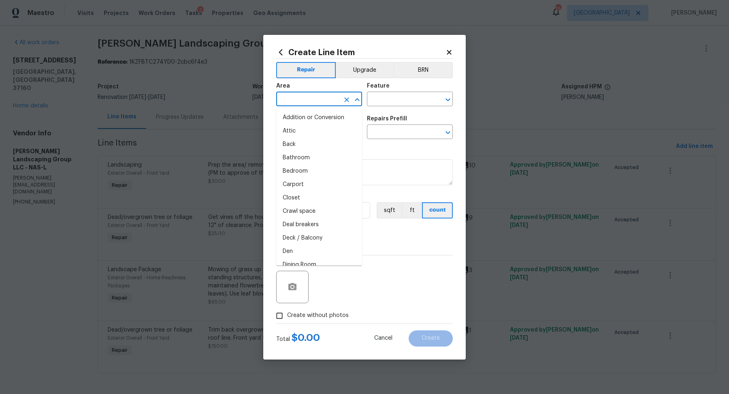
click at [301, 104] on input "text" at bounding box center [307, 100] width 63 height 13
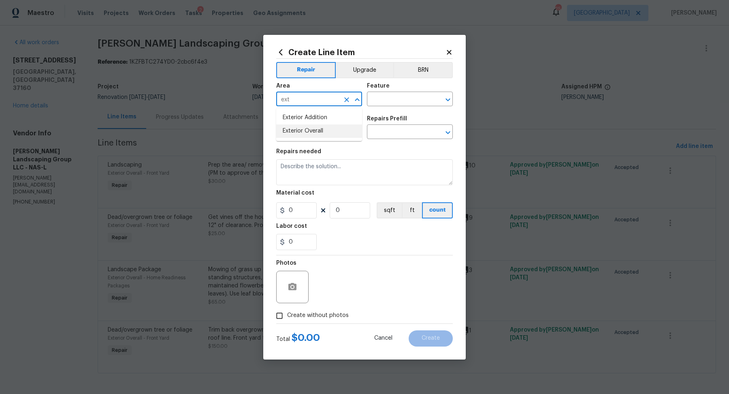
click at [291, 126] on li "Exterior Overall" at bounding box center [319, 130] width 86 height 13
type input "Exterior Overall"
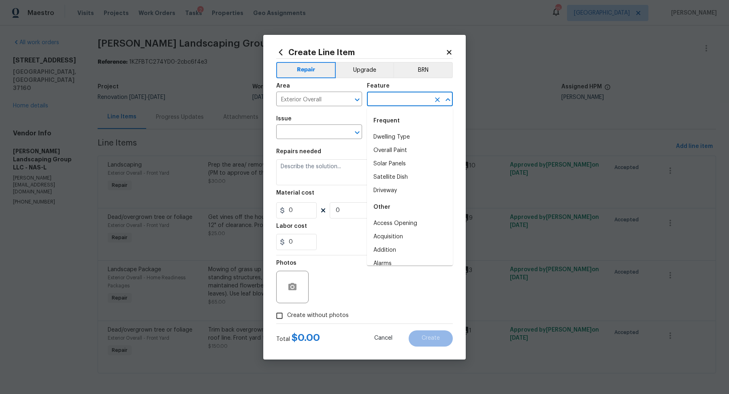
click at [409, 99] on input "text" at bounding box center [398, 100] width 63 height 13
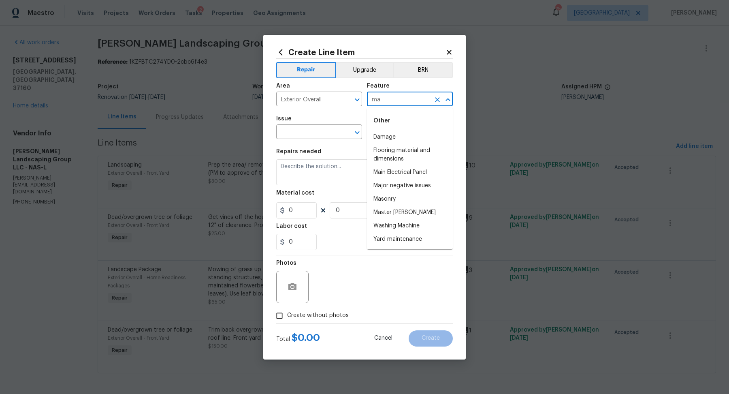
type input "m"
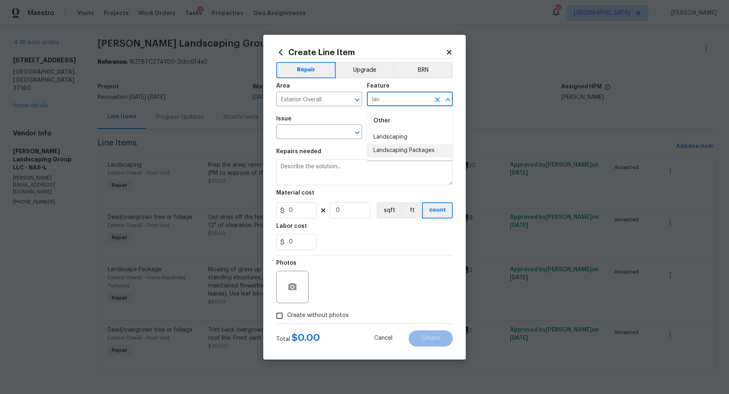
click at [381, 149] on li "Landscaping Packages" at bounding box center [410, 150] width 86 height 13
type input "Landscaping Packages"
click at [328, 134] on input "text" at bounding box center [307, 132] width 63 height 13
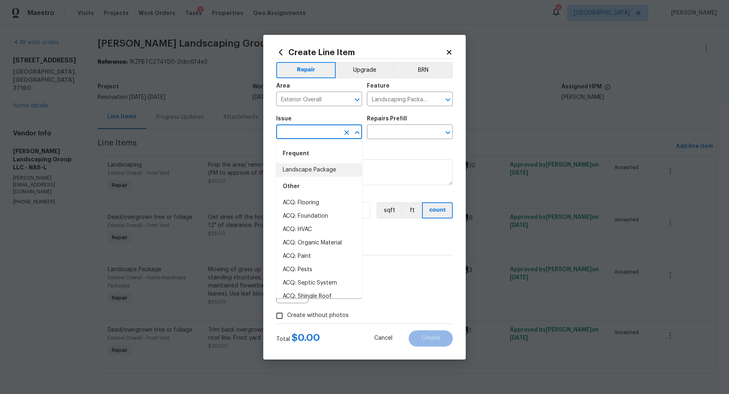
click at [317, 179] on div "Other" at bounding box center [319, 186] width 86 height 19
click at [319, 174] on li "Landscape Package" at bounding box center [319, 169] width 86 height 13
type input "Landscape Package"
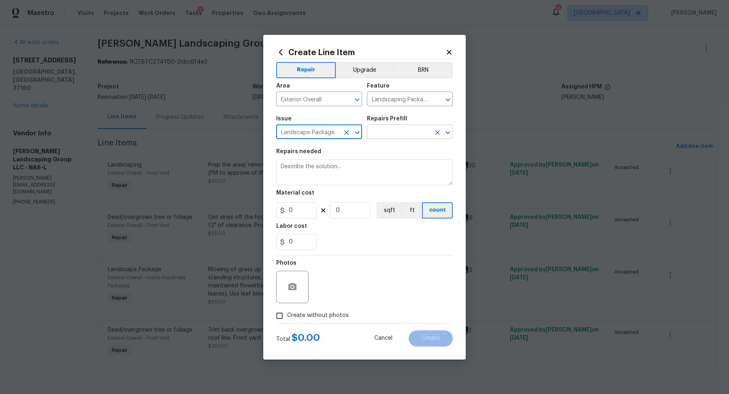
click at [387, 130] on input "text" at bounding box center [398, 132] width 63 height 13
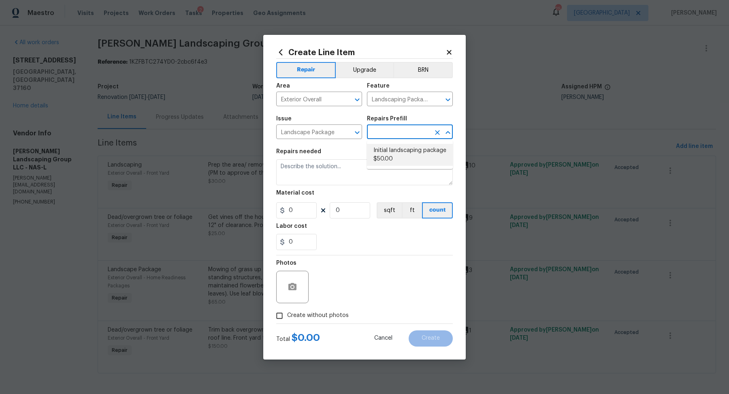
click at [389, 148] on li "Initial landscaping package $50.00" at bounding box center [410, 155] width 86 height 22
type input "Home Readiness Packages"
type input "Initial landscaping package $50.00"
type textarea "Mowing of grass up to 6" in height. Mow, edge along driveways & sidewalks, trim…"
type input "50"
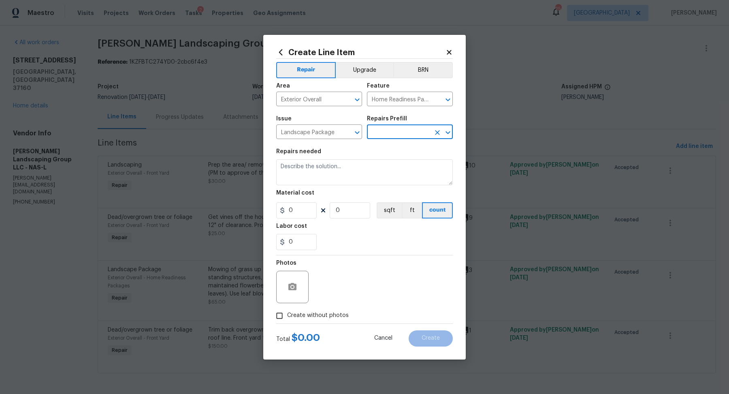
type input "1"
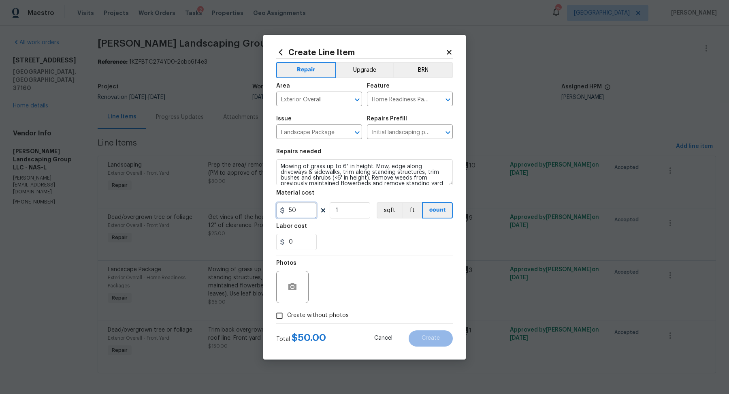
click at [294, 216] on input "50" at bounding box center [296, 210] width 40 height 16
type input "65"
click at [317, 313] on span "Create without photos" at bounding box center [318, 315] width 62 height 9
click at [287, 313] on input "Create without photos" at bounding box center [279, 315] width 15 height 15
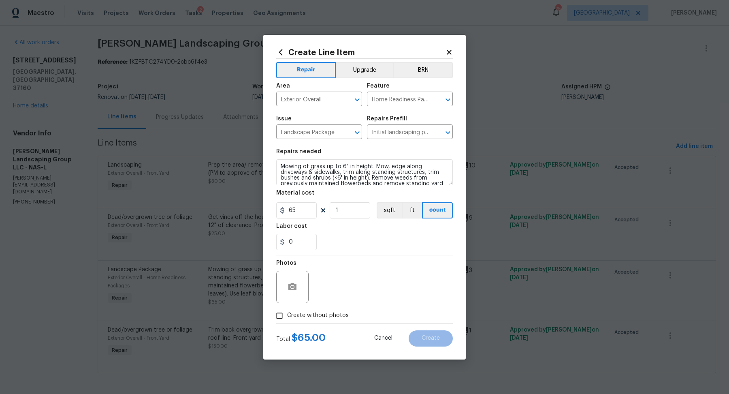
checkbox input "true"
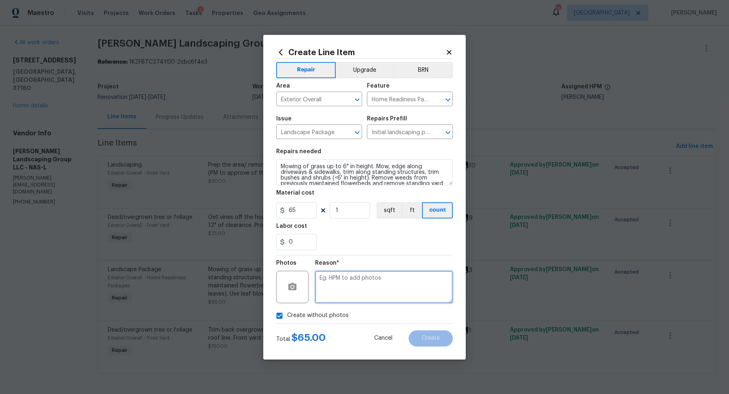
click at [358, 278] on textarea at bounding box center [384, 286] width 138 height 32
type textarea "na"
click at [437, 337] on span "Create" at bounding box center [430, 338] width 18 height 6
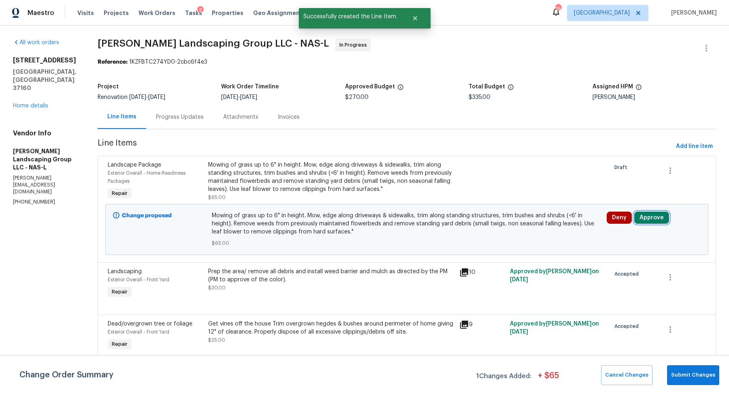
click at [650, 218] on button "Approve" at bounding box center [651, 217] width 35 height 12
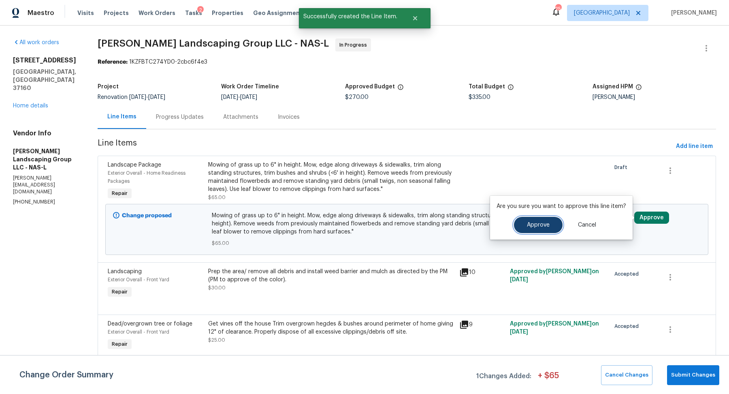
click at [546, 223] on span "Approve" at bounding box center [538, 225] width 23 height 6
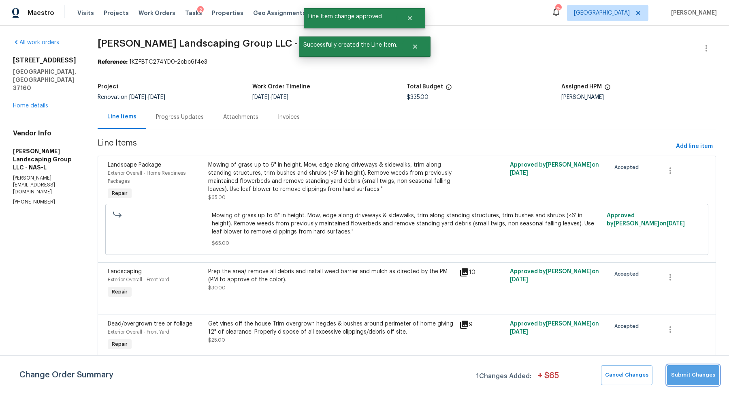
click at [702, 377] on span "Submit Changes" at bounding box center [693, 374] width 44 height 9
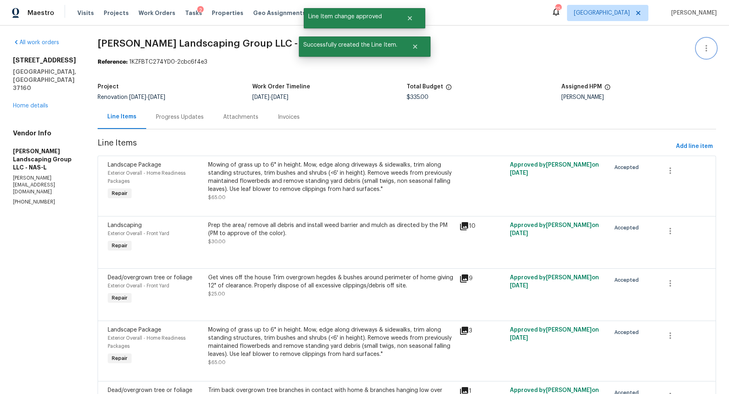
click at [712, 47] on button "button" at bounding box center [705, 47] width 19 height 19
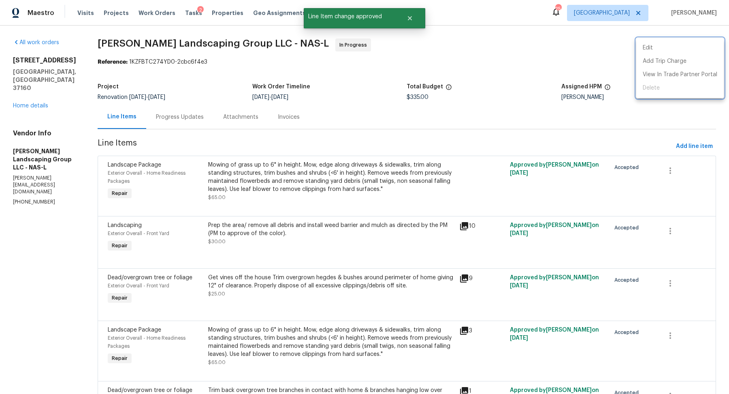
click at [191, 122] on div at bounding box center [364, 197] width 729 height 394
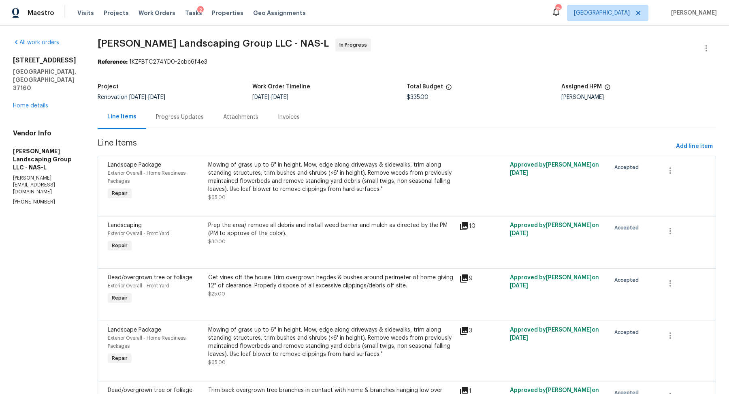
click at [188, 114] on div "Progress Updates" at bounding box center [180, 117] width 48 height 8
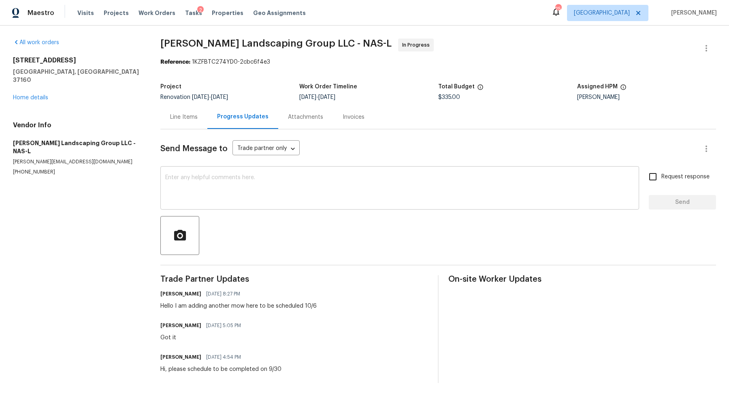
click at [245, 208] on div "x ​" at bounding box center [399, 188] width 479 height 41
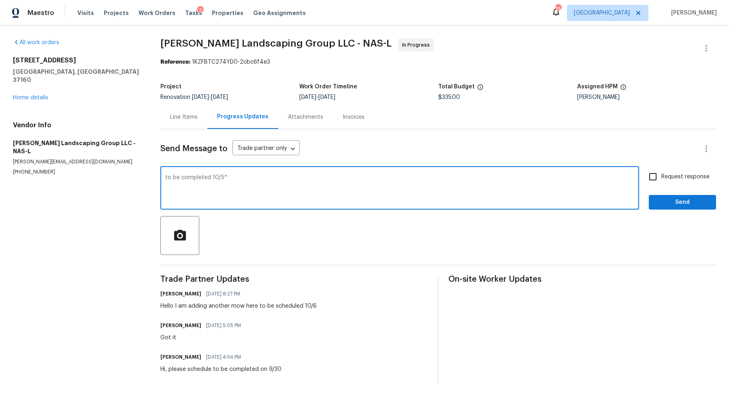
type textarea "to be completed 10/5*"
click at [650, 181] on input "Request response" at bounding box center [652, 176] width 17 height 17
checkbox input "true"
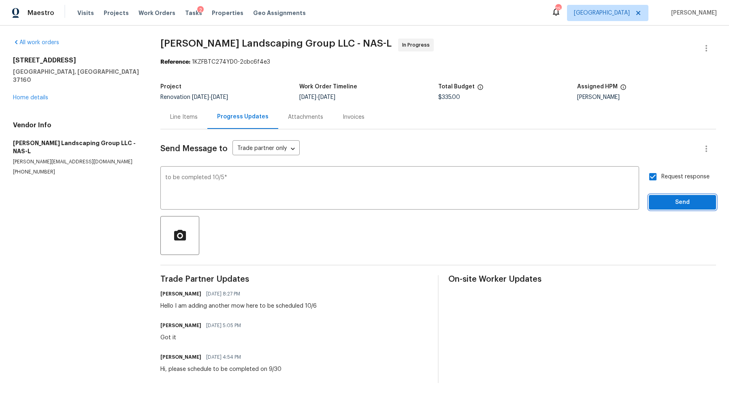
click at [698, 202] on span "Send" at bounding box center [682, 202] width 54 height 10
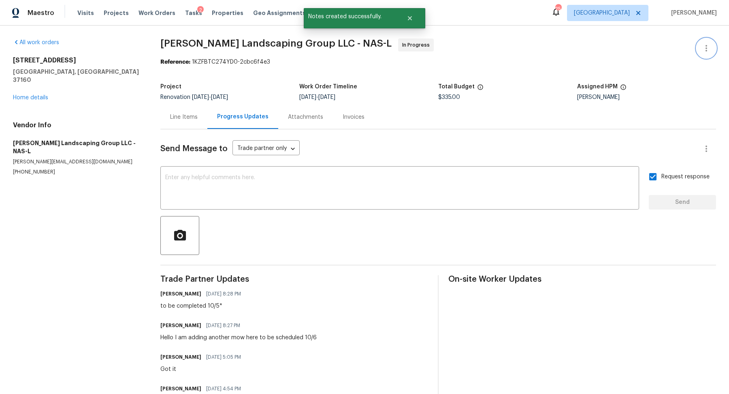
click at [706, 45] on icon "button" at bounding box center [706, 48] width 2 height 6
click at [693, 48] on li "Edit" at bounding box center [679, 47] width 87 height 13
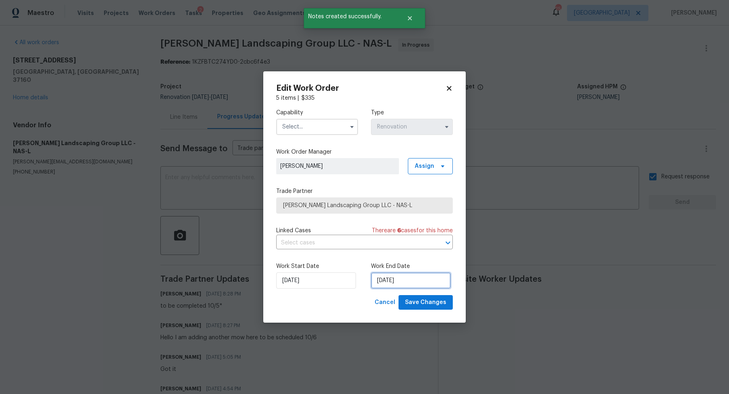
drag, startPoint x: 406, startPoint y: 283, endPoint x: 402, endPoint y: 276, distance: 8.9
click at [406, 284] on input "9/30/2025" at bounding box center [411, 280] width 80 height 16
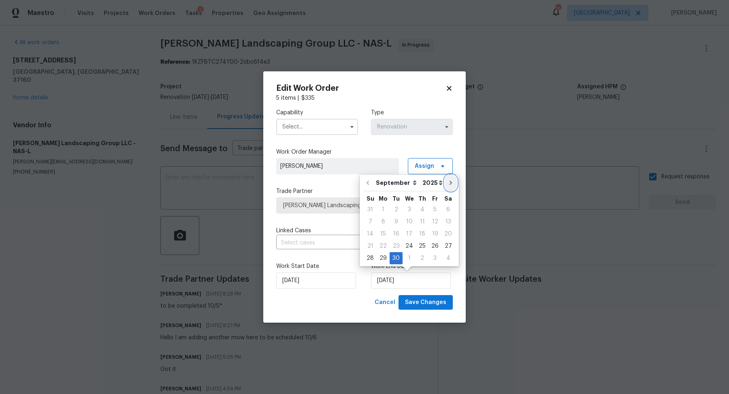
click at [446, 177] on button "Go to next month" at bounding box center [451, 182] width 12 height 16
type input "10/30/2025"
select select "9"
click at [367, 217] on div "5" at bounding box center [369, 221] width 13 height 11
type input "10/5/2025"
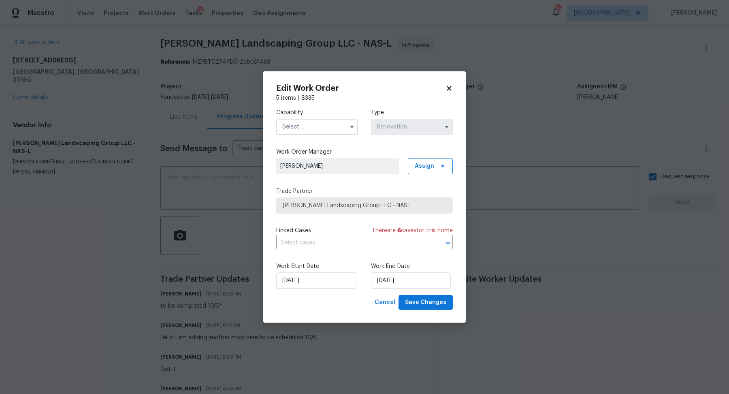
click at [325, 122] on input "text" at bounding box center [317, 127] width 82 height 16
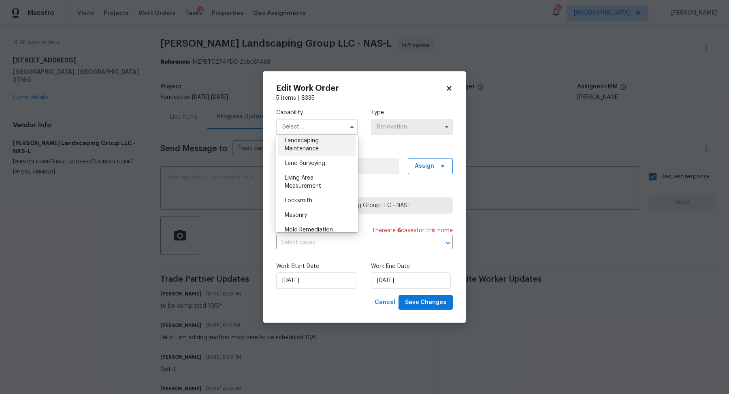
click at [318, 155] on div "Landscaping Maintenance" at bounding box center [317, 144] width 78 height 23
type input "Landscaping Maintenance"
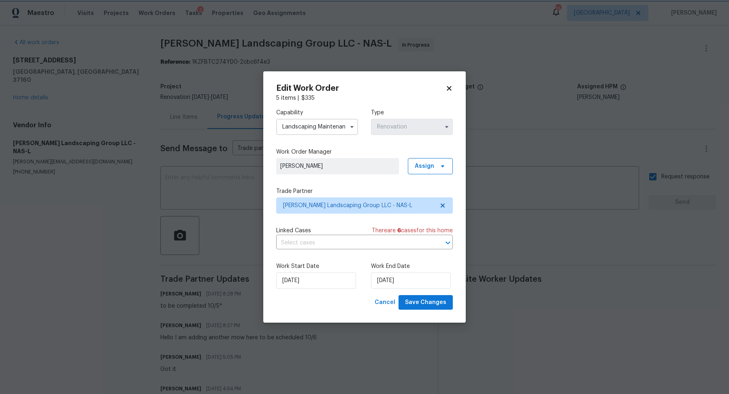
scroll to position [510, 0]
click at [437, 298] on span "Save Changes" at bounding box center [425, 302] width 41 height 10
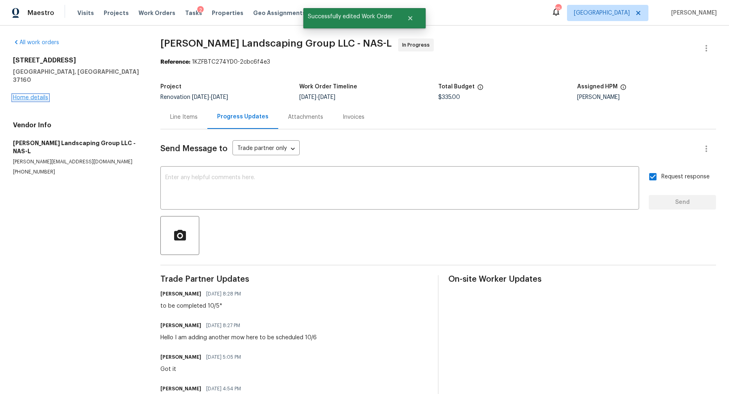
click at [24, 95] on link "Home details" at bounding box center [30, 98] width 35 height 6
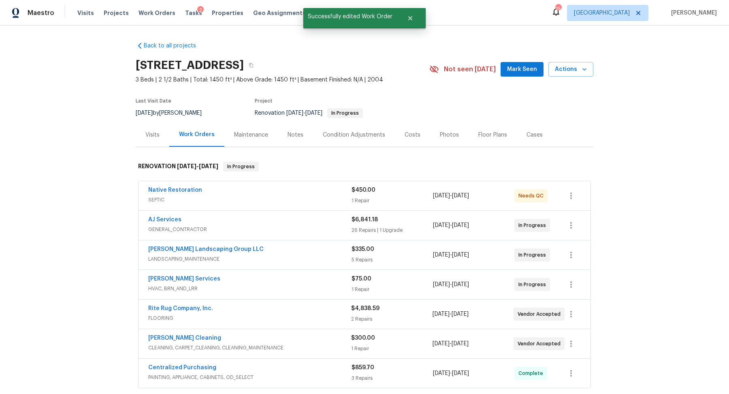
click at [296, 139] on div "Notes" at bounding box center [295, 135] width 35 height 24
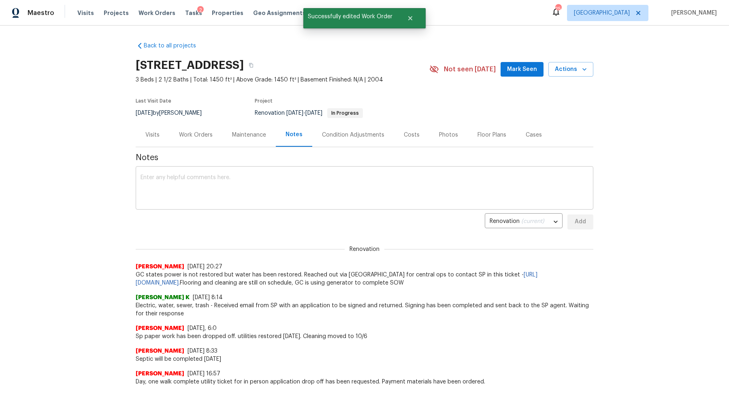
click at [264, 187] on textarea at bounding box center [364, 188] width 448 height 28
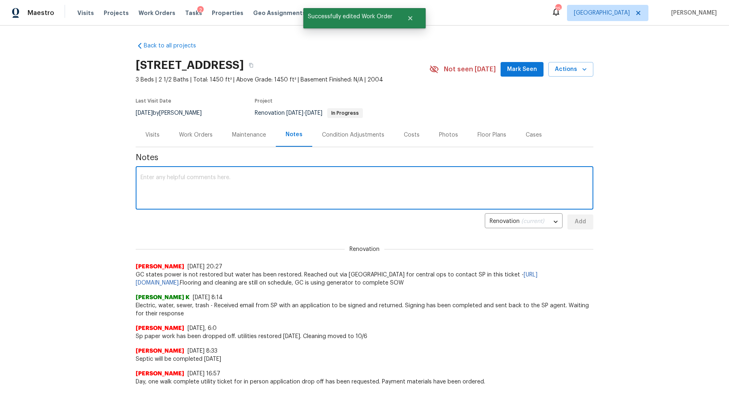
type textarea "a"
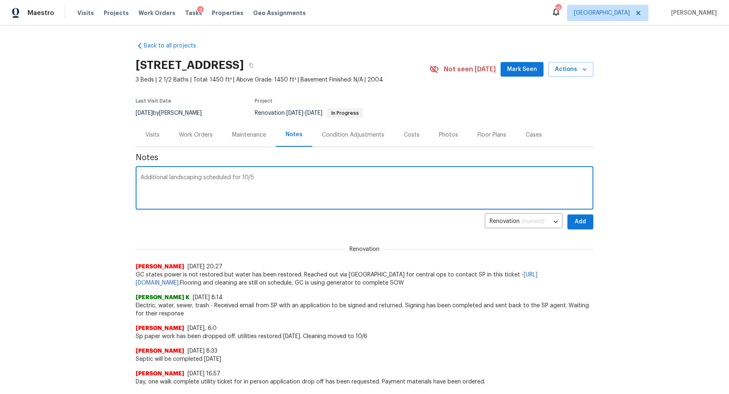
type textarea "Additional landscaping scheduled for 10/5"
click at [577, 221] on span "Add" at bounding box center [580, 222] width 13 height 10
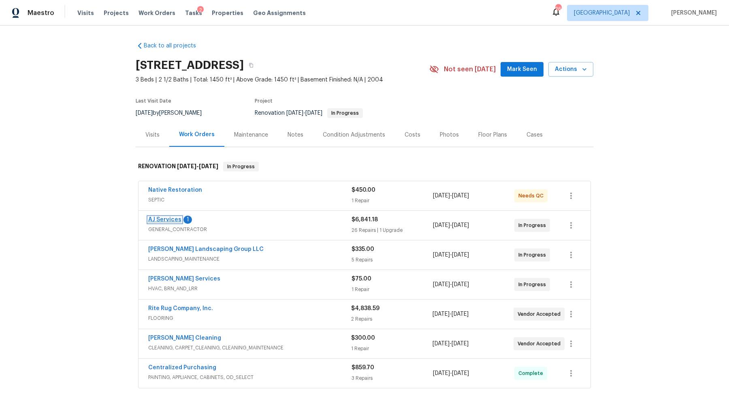
click at [174, 217] on link "AJ Services" at bounding box center [164, 220] width 33 height 6
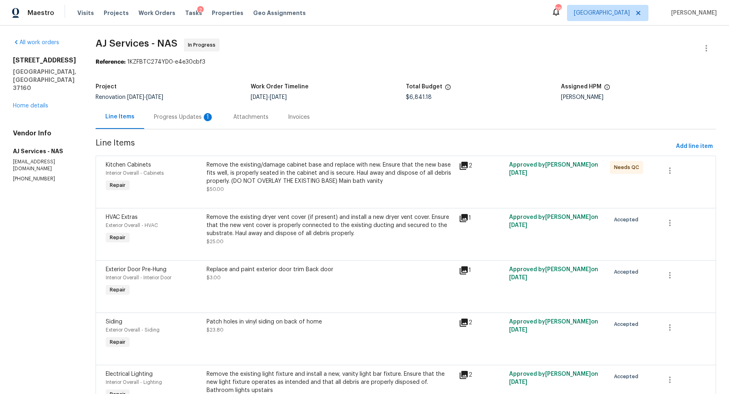
click at [187, 114] on div "Progress Updates 1" at bounding box center [184, 117] width 60 height 8
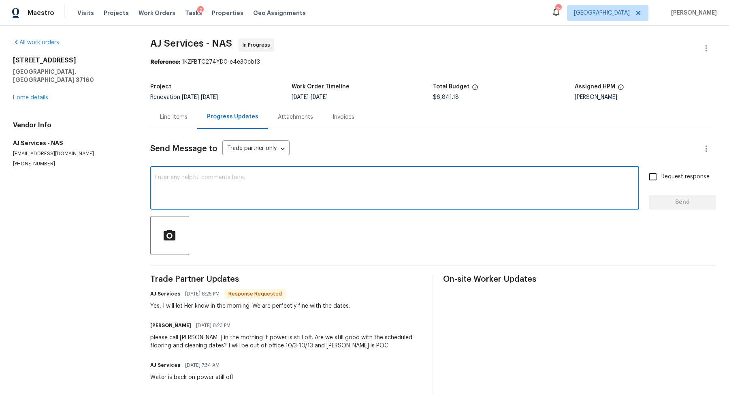
click at [223, 197] on textarea at bounding box center [394, 188] width 479 height 28
type textarea "Thank you for the quick update!"
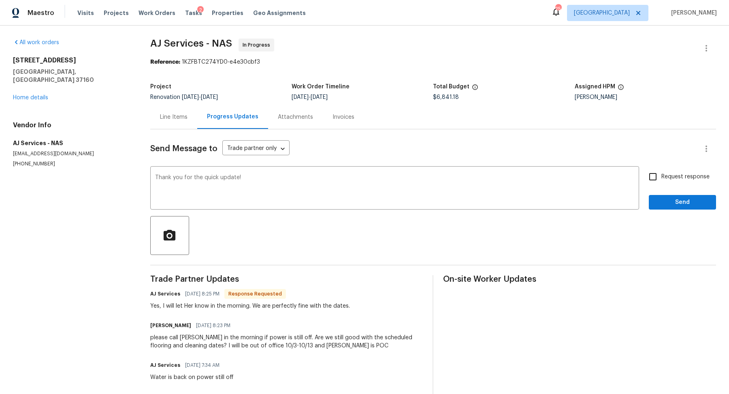
click at [688, 175] on span "Request response" at bounding box center [685, 176] width 48 height 9
click at [661, 175] on input "Request response" at bounding box center [652, 176] width 17 height 17
checkbox input "true"
click at [667, 200] on span "Send" at bounding box center [682, 202] width 54 height 10
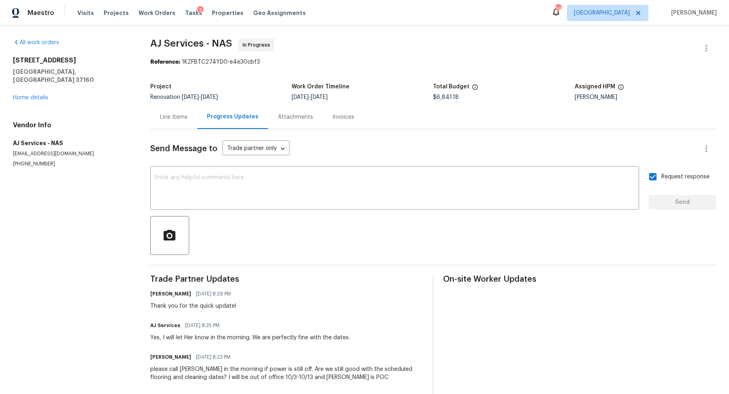
click at [36, 86] on div "[STREET_ADDRESS][PERSON_NAME] Home details" at bounding box center [72, 78] width 118 height 45
click at [33, 93] on div "[STREET_ADDRESS][PERSON_NAME] Home details" at bounding box center [72, 78] width 118 height 45
click at [33, 92] on div "[STREET_ADDRESS][PERSON_NAME] Home details" at bounding box center [72, 78] width 118 height 45
click at [33, 95] on link "Home details" at bounding box center [30, 98] width 35 height 6
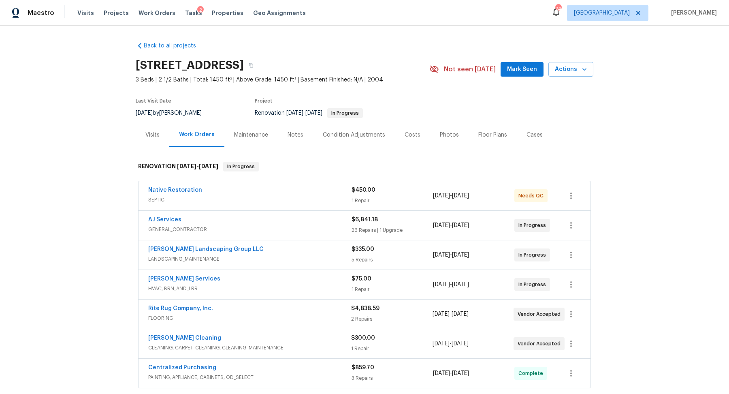
click at [157, 126] on div "Visits" at bounding box center [153, 135] width 34 height 24
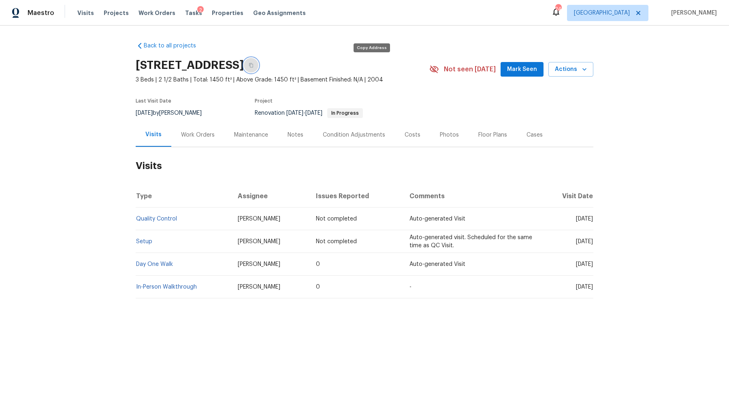
click at [253, 64] on icon "button" at bounding box center [251, 65] width 4 height 4
click at [83, 14] on span "Visits" at bounding box center [85, 13] width 17 height 8
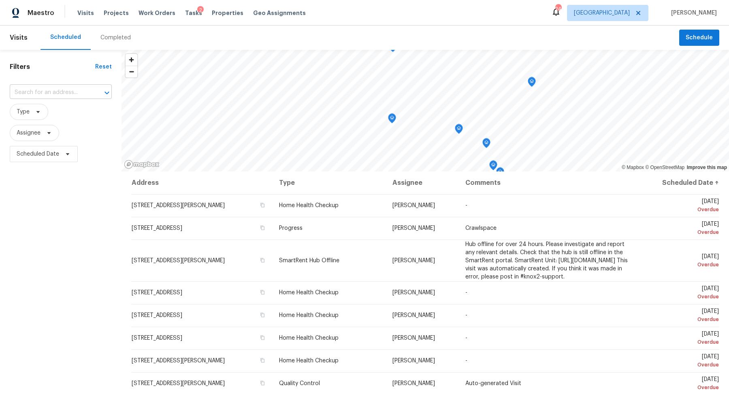
click at [53, 98] on input "text" at bounding box center [49, 92] width 79 height 13
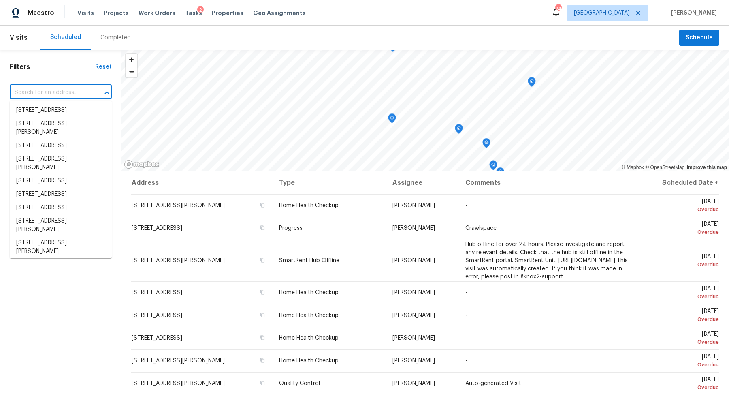
paste input "[STREET_ADDRESS]"
type input "[STREET_ADDRESS]"
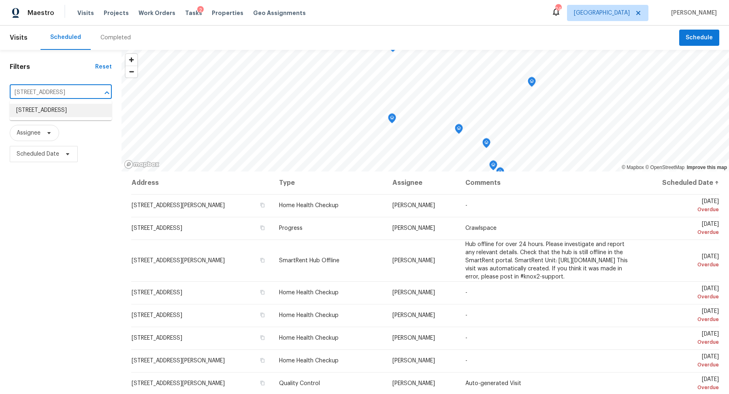
click at [51, 108] on li "[STREET_ADDRESS]" at bounding box center [61, 110] width 102 height 13
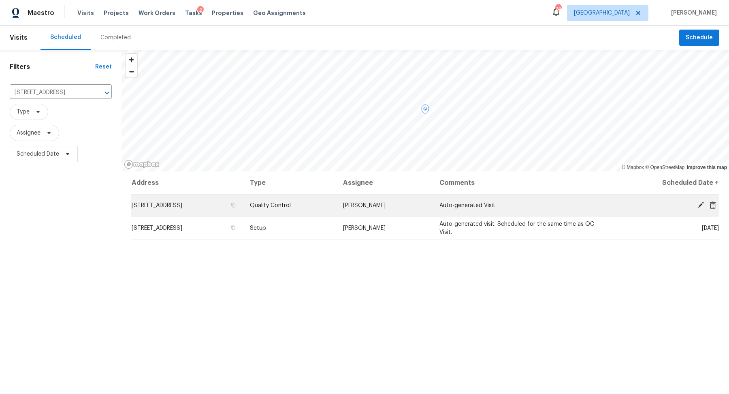
click at [700, 202] on icon at bounding box center [700, 204] width 7 height 7
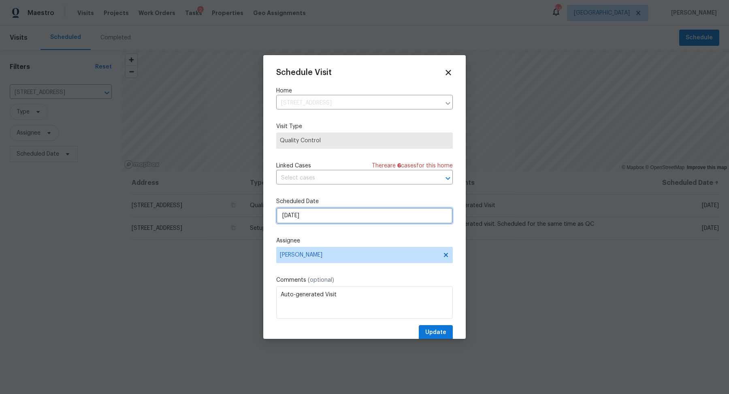
click at [364, 217] on input "[DATE]" at bounding box center [364, 215] width 177 height 16
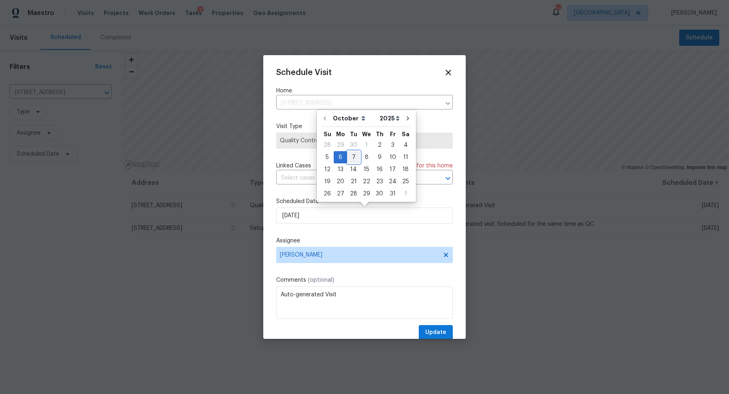
click at [353, 155] on div "7" at bounding box center [353, 156] width 13 height 11
type input "10/7/2025"
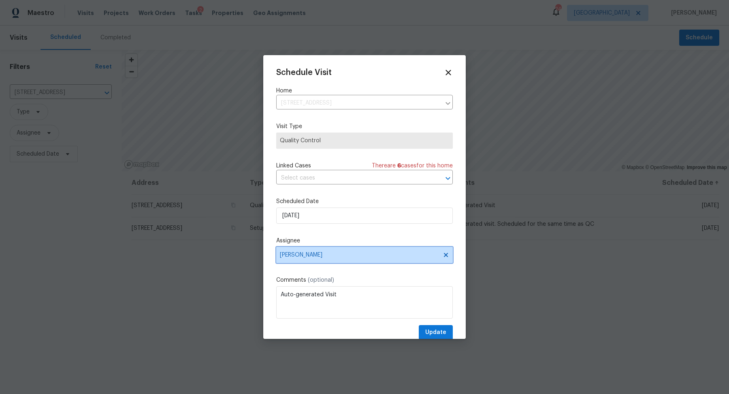
click at [326, 252] on span "[PERSON_NAME]" at bounding box center [359, 254] width 159 height 6
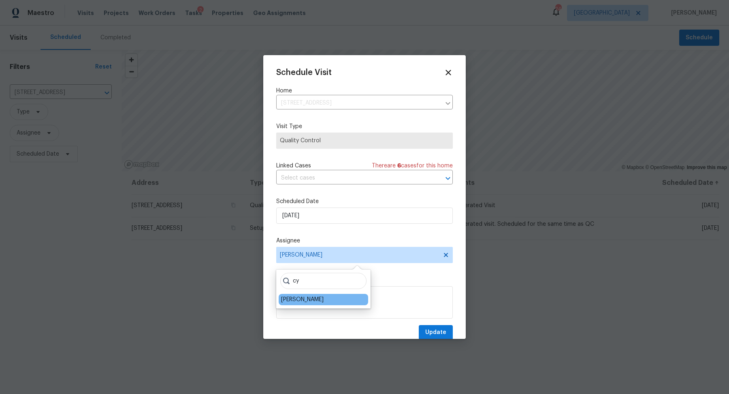
type input "cy"
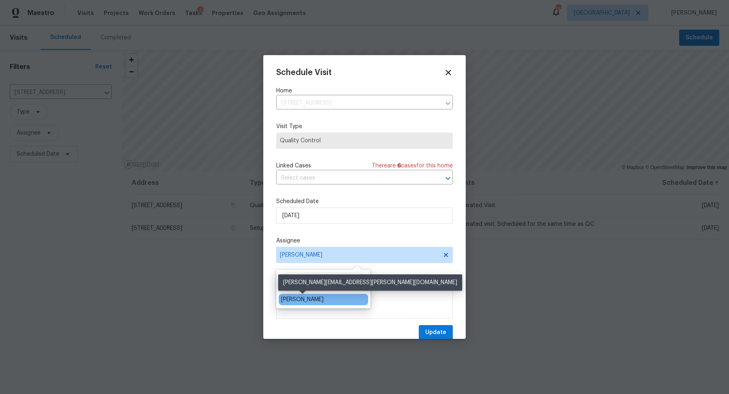
click at [298, 302] on div "Cynthia Upshaw" at bounding box center [302, 299] width 43 height 8
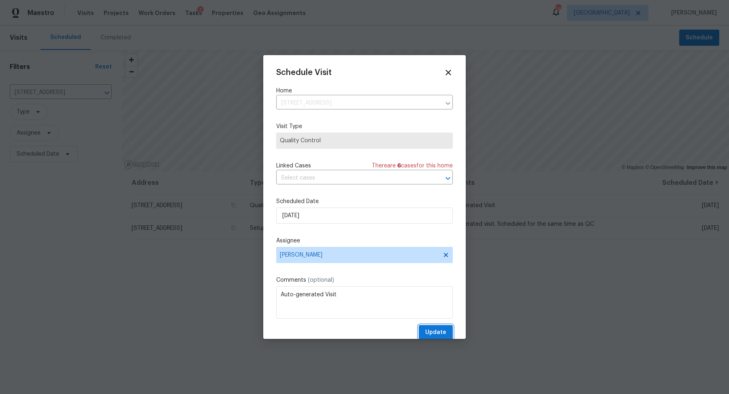
click at [434, 333] on span "Update" at bounding box center [435, 332] width 21 height 10
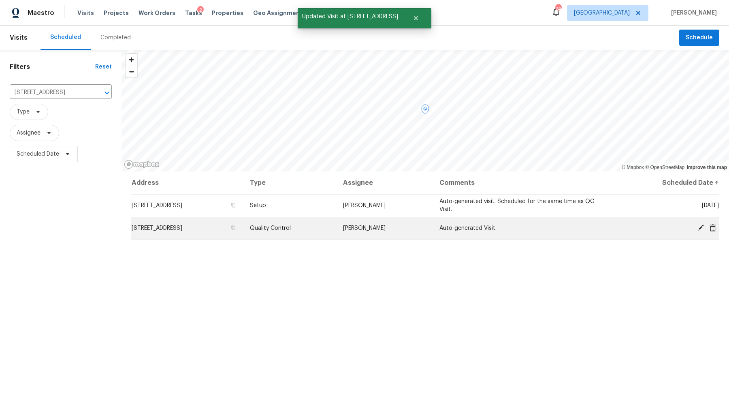
click at [698, 224] on icon at bounding box center [700, 227] width 7 height 7
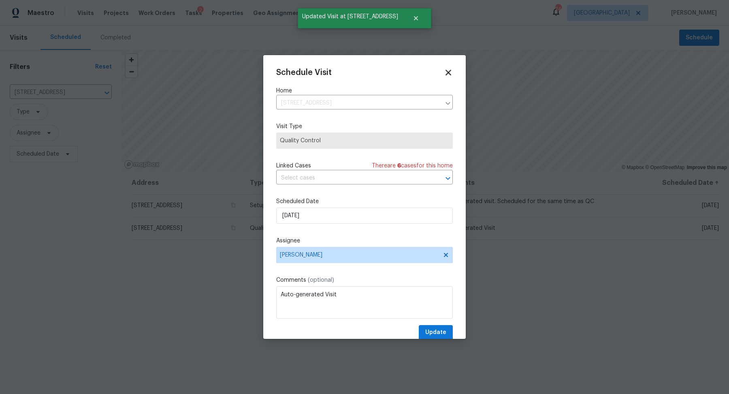
click at [447, 71] on icon at bounding box center [448, 73] width 6 height 6
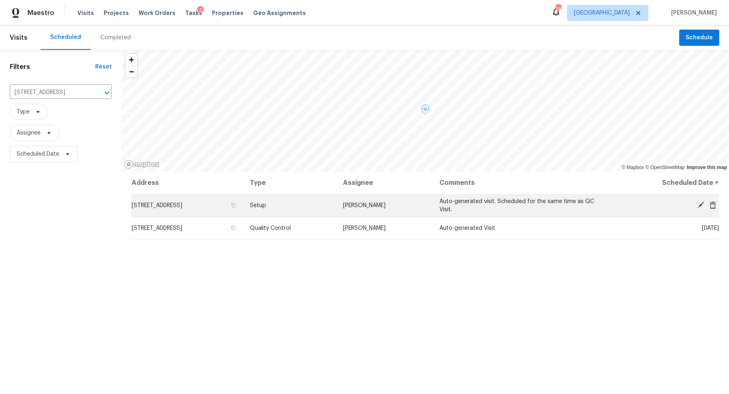
click at [699, 202] on icon at bounding box center [700, 204] width 7 height 7
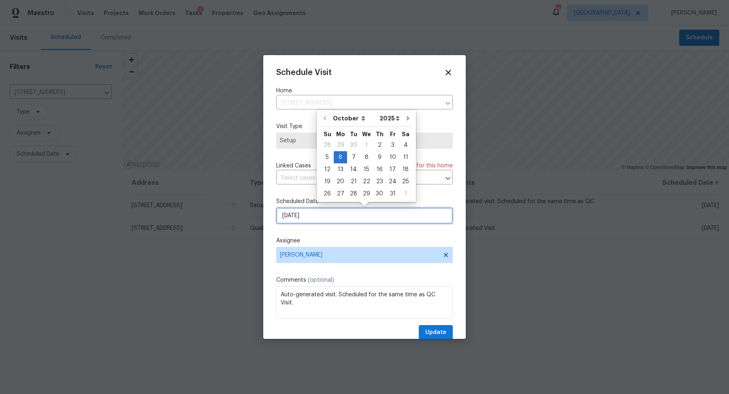
click at [389, 213] on input "[DATE]" at bounding box center [364, 215] width 177 height 16
click at [351, 156] on div "7" at bounding box center [353, 156] width 13 height 11
type input "10/7/2025"
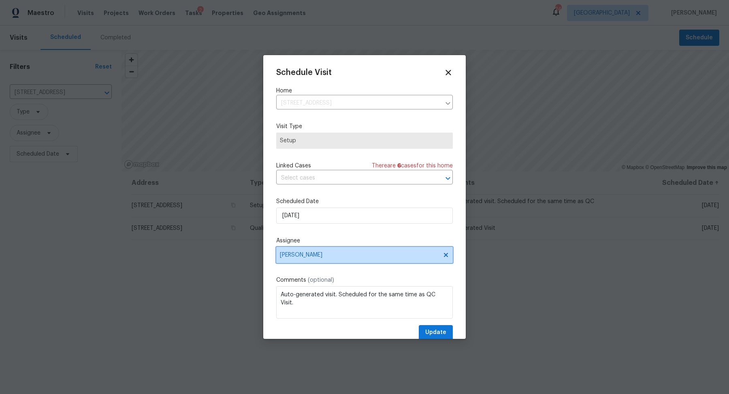
click at [304, 259] on span "[PERSON_NAME]" at bounding box center [364, 255] width 177 height 16
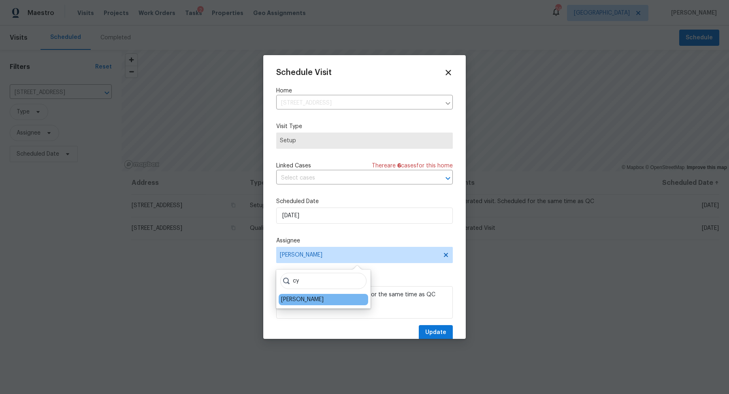
type input "cy"
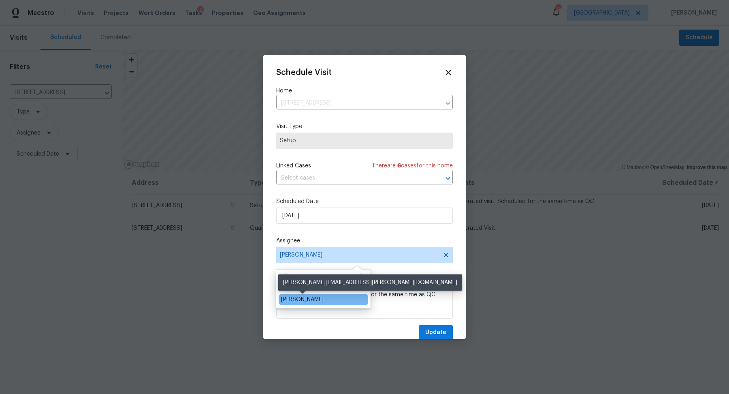
click at [286, 295] on div "Cynthia Upshaw" at bounding box center [302, 299] width 43 height 8
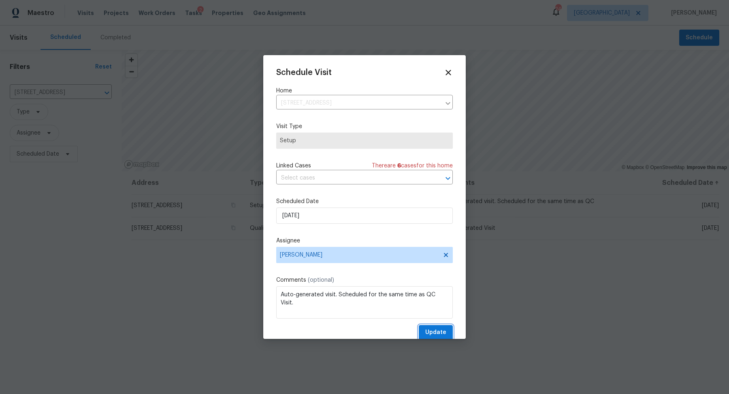
click at [433, 332] on span "Update" at bounding box center [435, 332] width 21 height 10
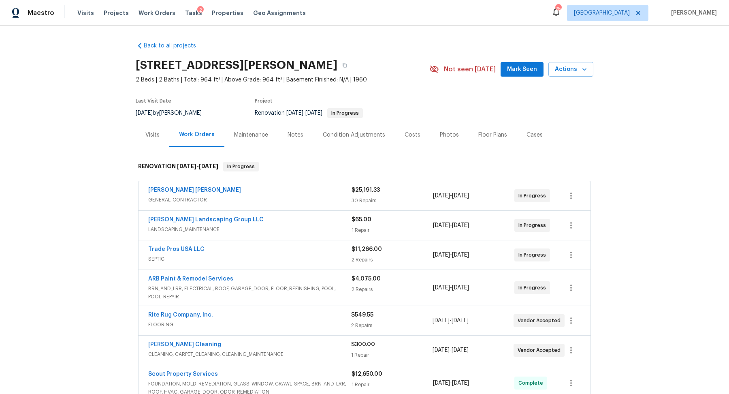
click at [294, 128] on div "Notes" at bounding box center [295, 135] width 35 height 24
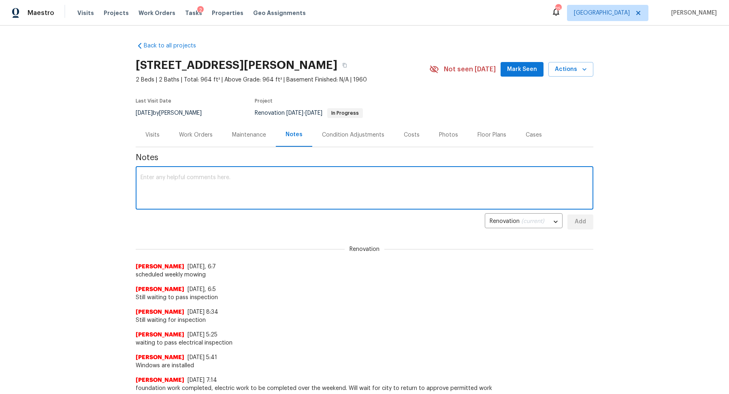
click at [253, 177] on textarea at bounding box center [364, 188] width 448 height 28
type textarea "Rough in inspection has been passed, electrician to return over the weekend to …"
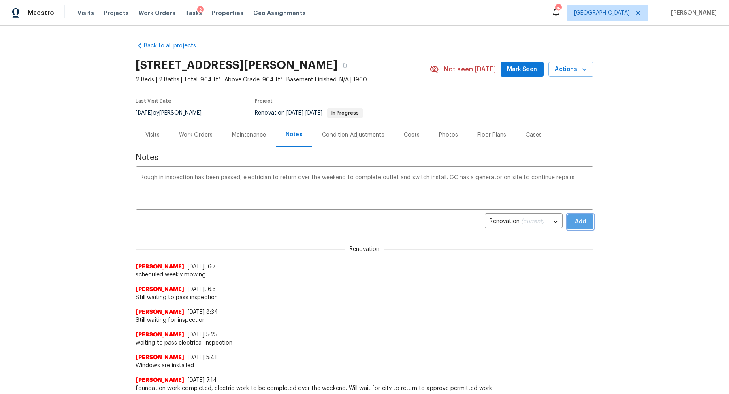
click at [586, 221] on span "Add" at bounding box center [580, 222] width 13 height 10
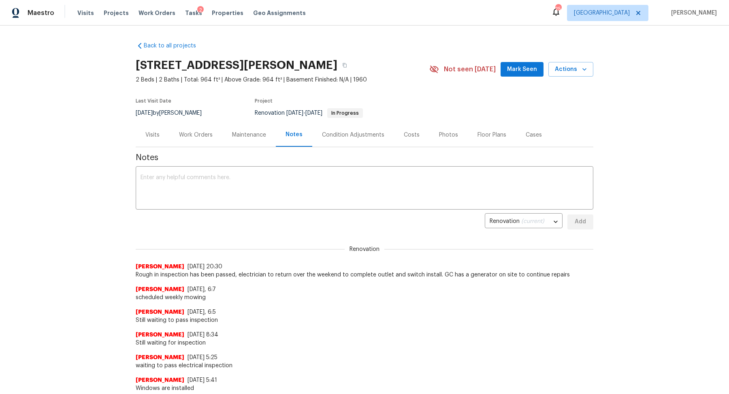
click at [174, 126] on div "Work Orders" at bounding box center [195, 135] width 53 height 24
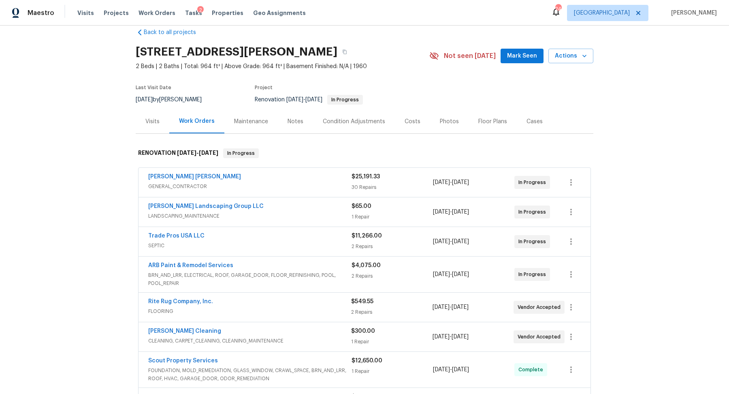
scroll to position [13, 0]
click at [188, 234] on link "Trade Pros USA LLC" at bounding box center [176, 236] width 56 height 6
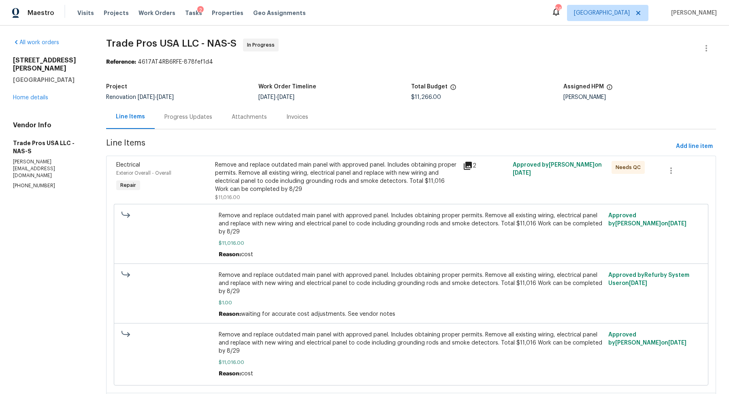
click at [194, 113] on div "Progress Updates" at bounding box center [188, 117] width 48 height 8
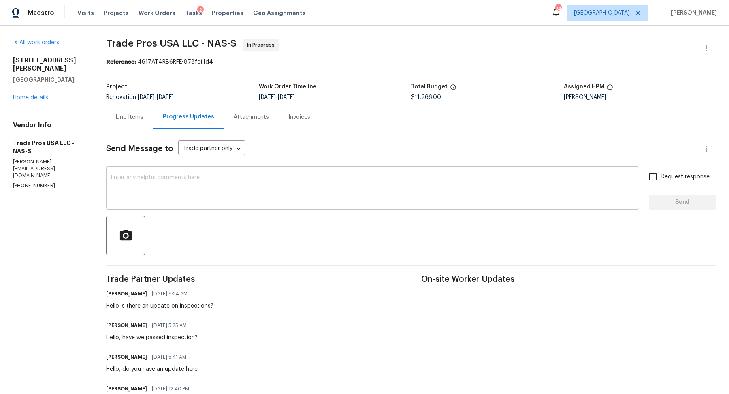
click at [206, 177] on textarea at bounding box center [372, 188] width 523 height 28
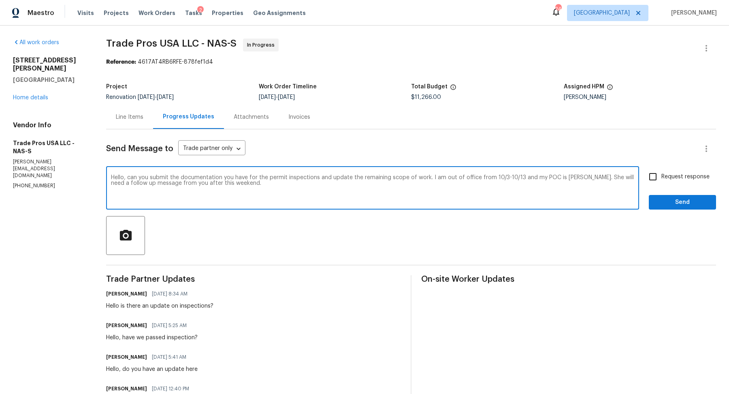
type textarea "Hello, can you submit the documentation you have for the permit inspections and…"
click at [691, 177] on span "Request response" at bounding box center [685, 176] width 48 height 9
click at [661, 177] on input "Request response" at bounding box center [652, 176] width 17 height 17
checkbox input "true"
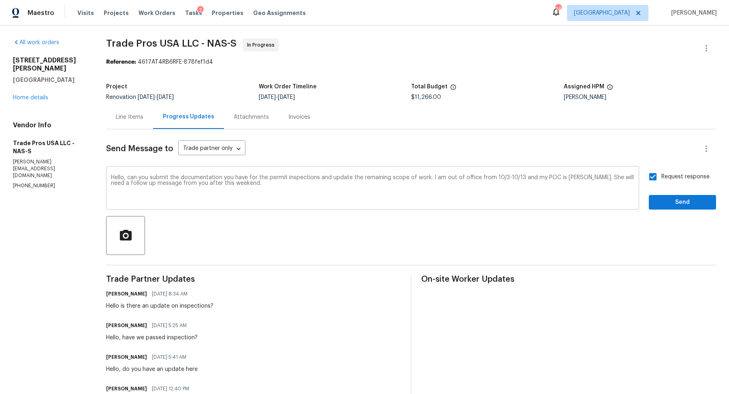
click at [573, 190] on textarea "Hello, can you submit the documentation you have for the permit inspections and…" at bounding box center [372, 188] width 523 height 28
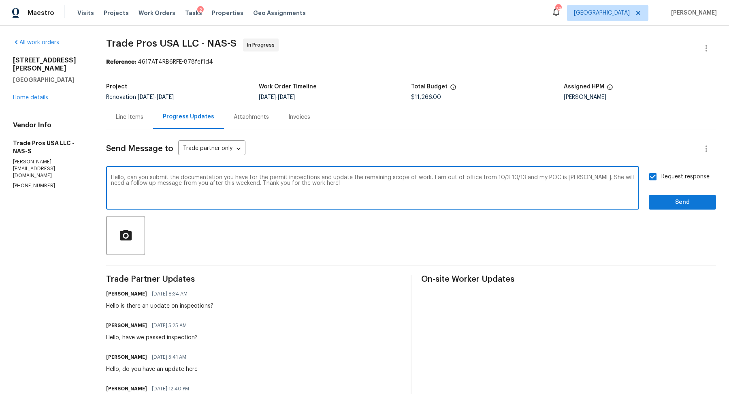
type textarea "Hello, can you submit the documentation you have for the permit inspections and…"
click at [668, 195] on button "Send" at bounding box center [682, 202] width 67 height 15
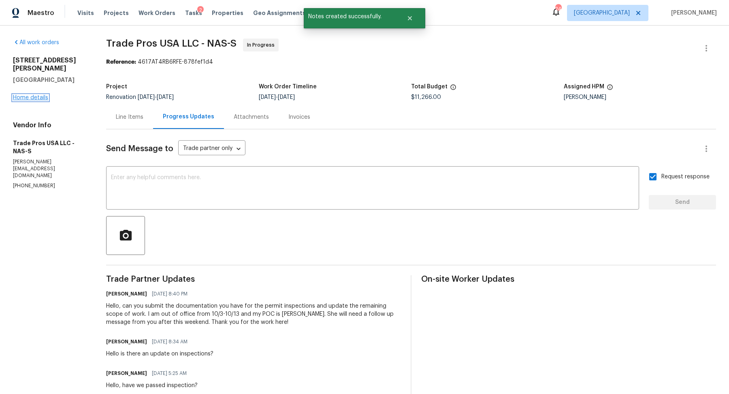
click at [21, 95] on link "Home details" at bounding box center [30, 98] width 35 height 6
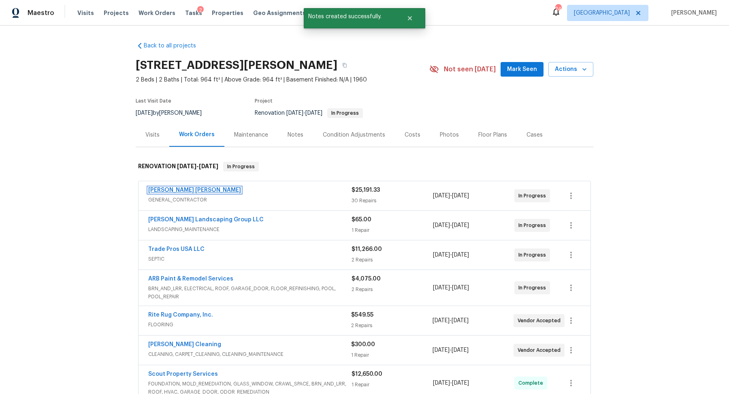
click at [208, 187] on link "Fernando Ruiz Hernandez" at bounding box center [194, 190] width 93 height 6
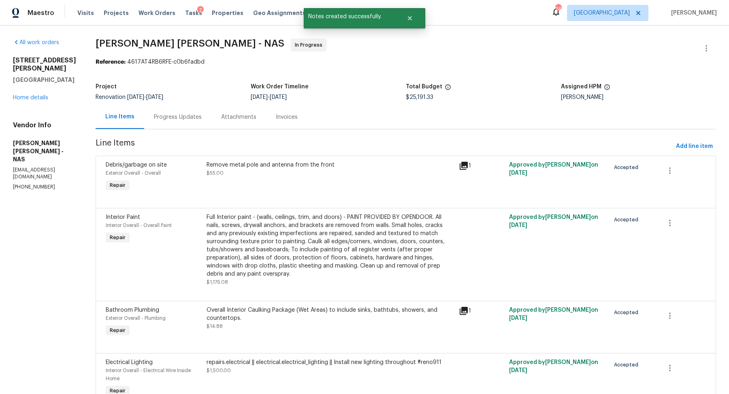
click at [192, 117] on div "Progress Updates" at bounding box center [178, 117] width 48 height 8
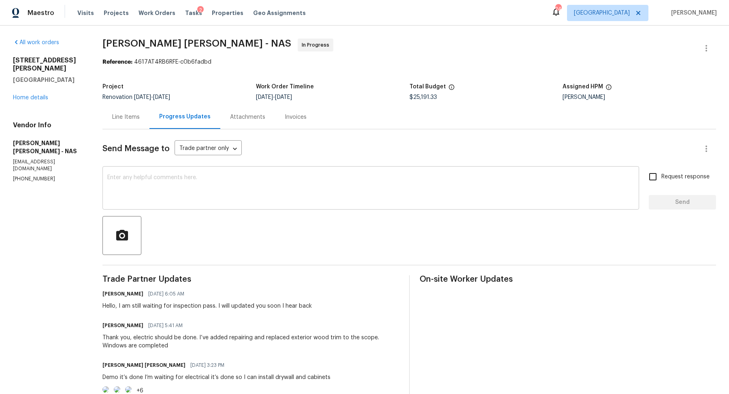
click at [191, 178] on textarea at bounding box center [370, 188] width 527 height 28
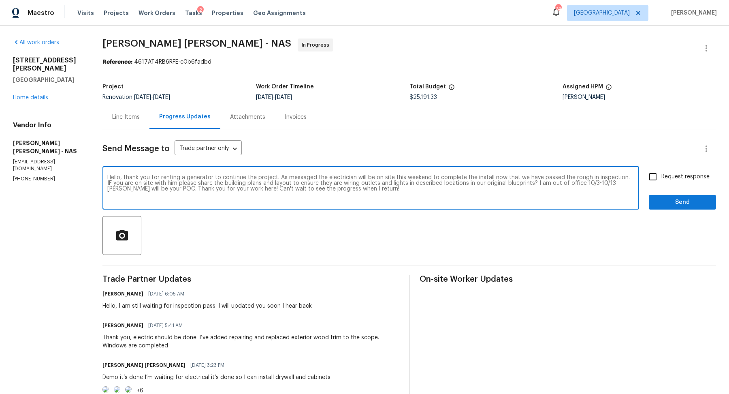
type textarea "Hello, thank you for renting a generator to continue the project. As messaged t…"
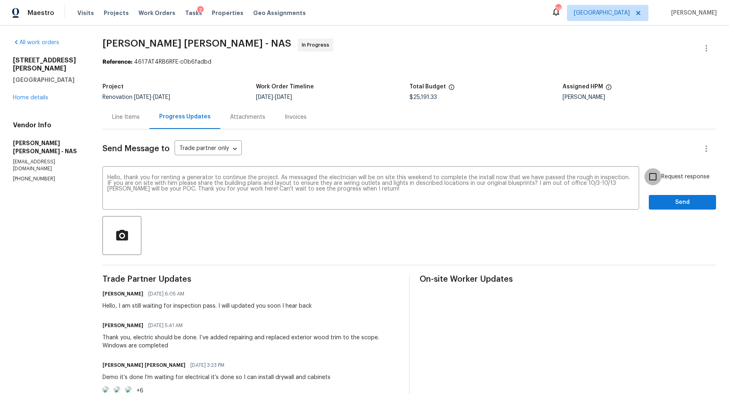
click at [652, 178] on input "Request response" at bounding box center [652, 176] width 17 height 17
checkbox input "true"
click at [663, 201] on span "Send" at bounding box center [682, 202] width 54 height 10
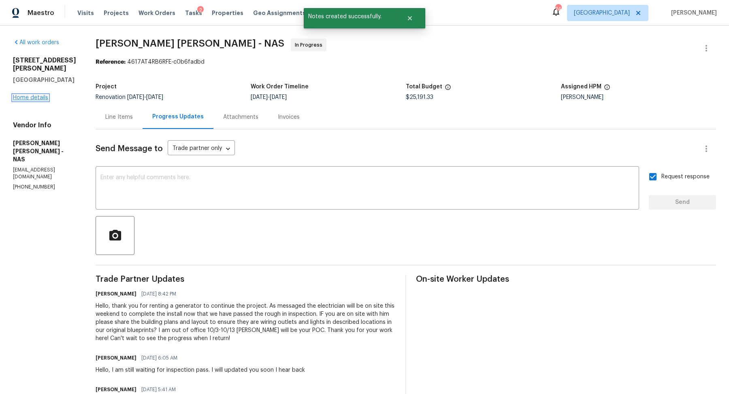
click at [32, 95] on link "Home details" at bounding box center [30, 98] width 35 height 6
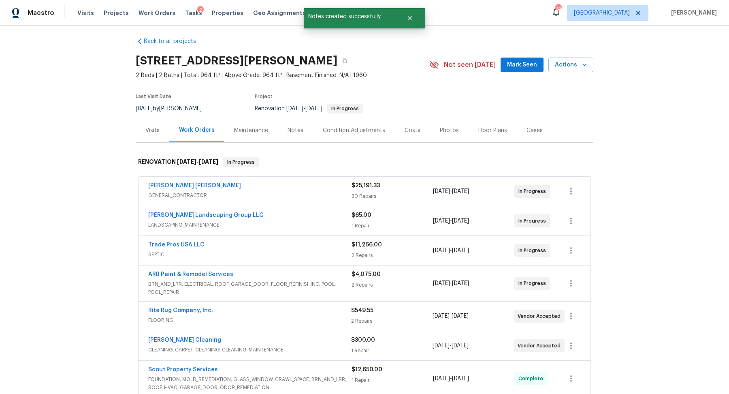
scroll to position [5, 0]
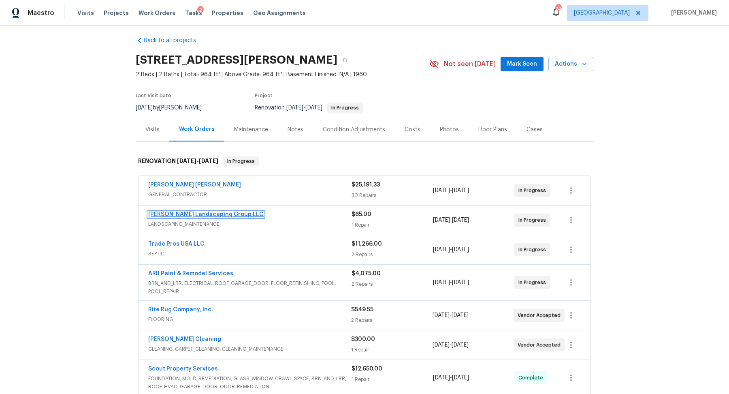
click at [172, 212] on link "Sandoval Landscaping Group LLC" at bounding box center [205, 214] width 115 height 6
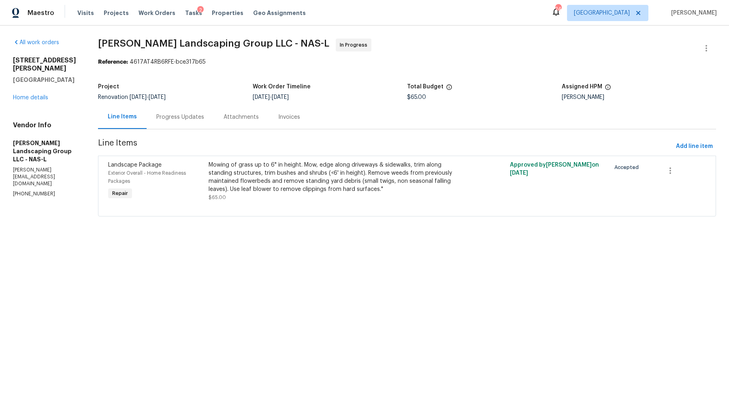
click at [196, 122] on div "Progress Updates" at bounding box center [180, 117] width 67 height 24
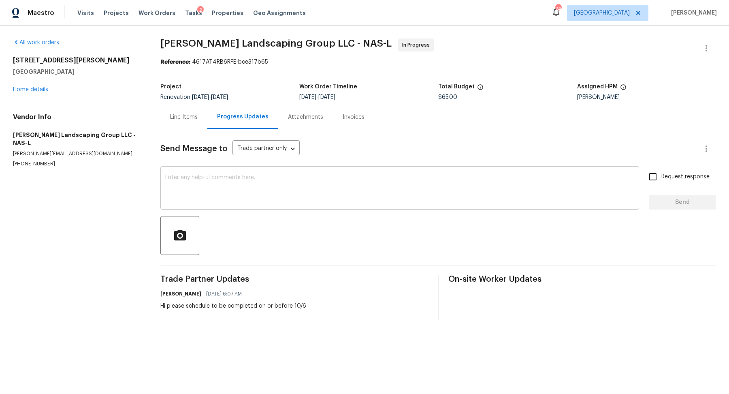
click at [205, 170] on div "x ​" at bounding box center [399, 188] width 479 height 41
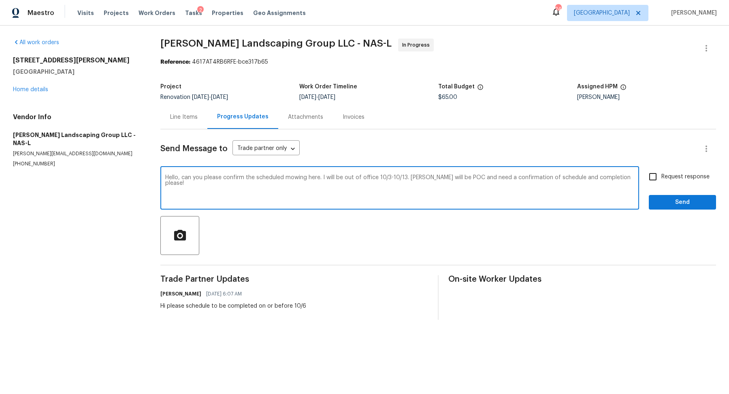
type textarea "Hello, can you please confirm the scheduled mowing here. I will be out of offic…"
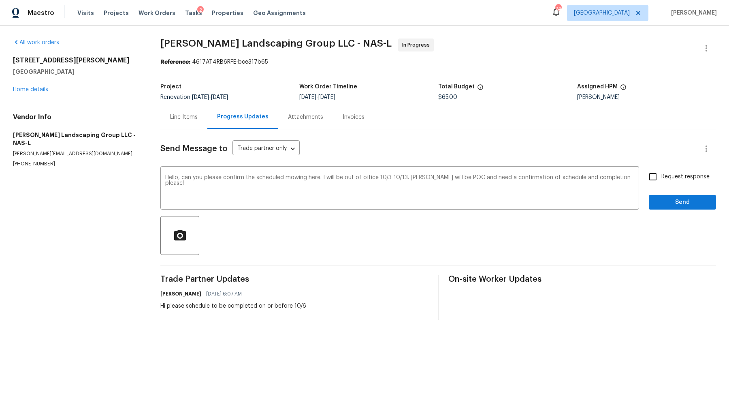
click at [684, 173] on span "Request response" at bounding box center [685, 176] width 48 height 9
click at [661, 173] on input "Request response" at bounding box center [652, 176] width 17 height 17
checkbox input "true"
click at [674, 195] on button "Send" at bounding box center [682, 202] width 67 height 15
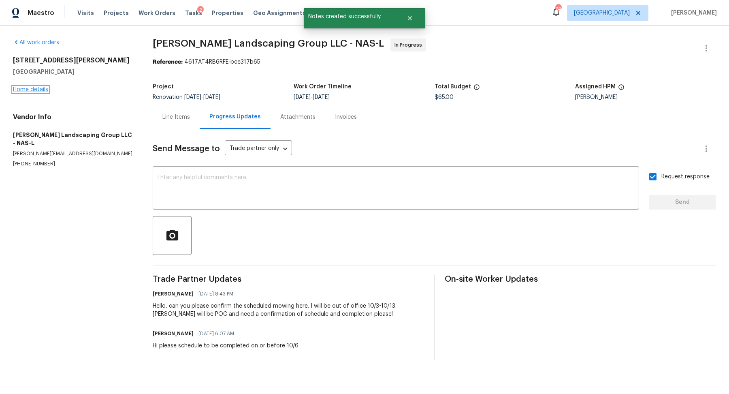
click at [36, 91] on link "Home details" at bounding box center [30, 90] width 35 height 6
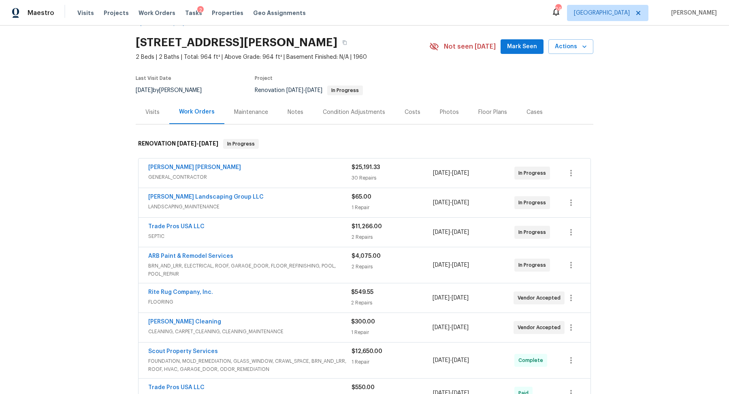
scroll to position [26, 0]
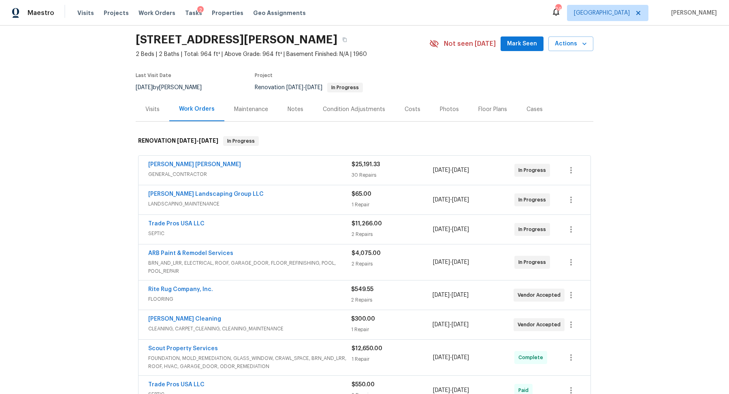
click at [300, 101] on div "Notes" at bounding box center [295, 109] width 35 height 24
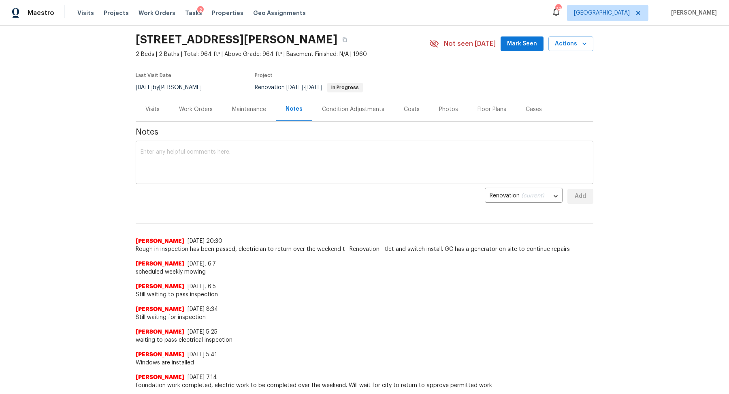
click at [238, 161] on textarea at bounding box center [364, 163] width 448 height 28
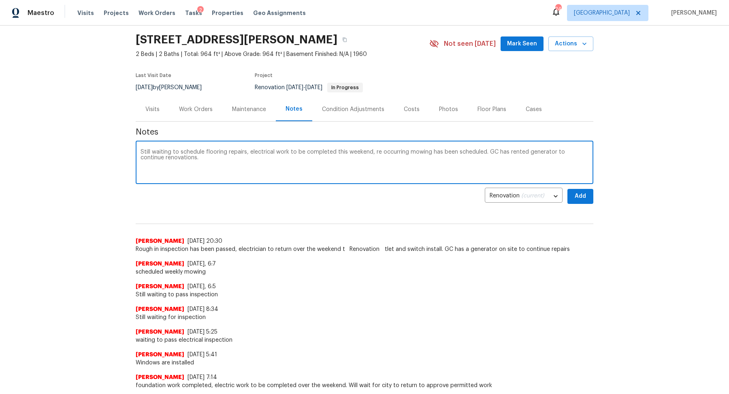
type textarea "Still waiting to schedule flooring repairs, electrical work to be completed thi…"
click at [575, 194] on span "Add" at bounding box center [580, 196] width 13 height 10
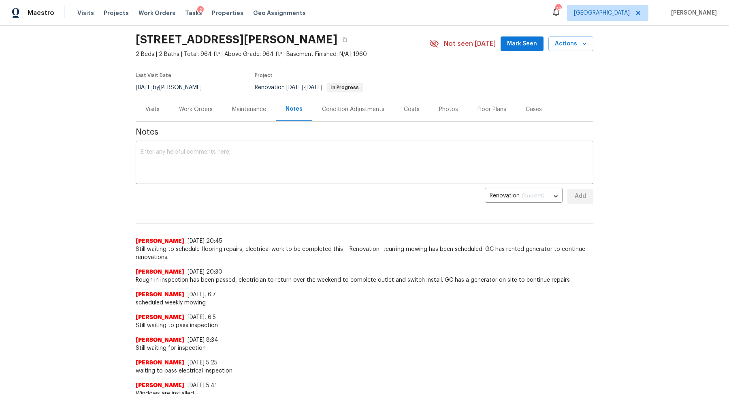
click at [204, 109] on div "Work Orders" at bounding box center [196, 109] width 34 height 8
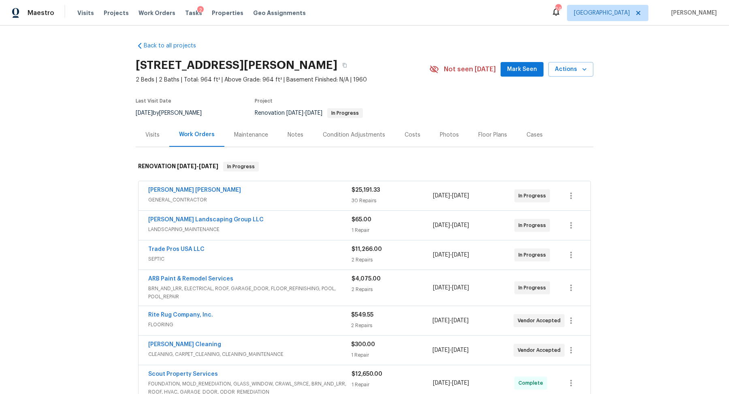
click at [153, 140] on div "Visits" at bounding box center [153, 135] width 34 height 24
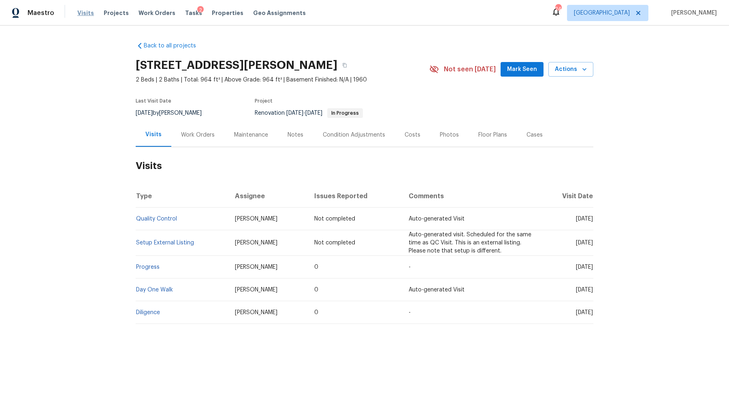
click at [81, 14] on span "Visits" at bounding box center [85, 13] width 17 height 8
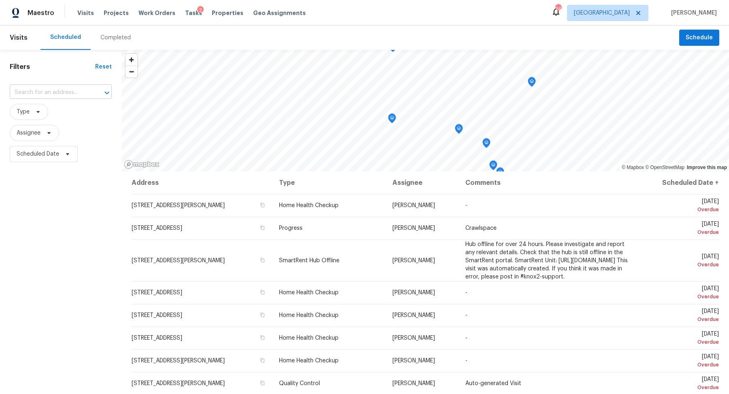
click at [64, 91] on input "text" at bounding box center [49, 92] width 79 height 13
paste input "513 W 5th St, Columbia, TN 38401"
type input "513 W 5th St, Columbia, TN 38401"
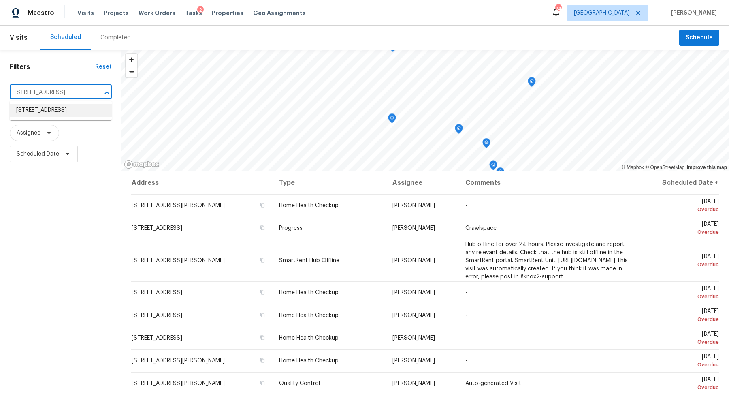
click at [49, 115] on li "513 W 5th St, Columbia, TN 38401" at bounding box center [61, 110] width 102 height 13
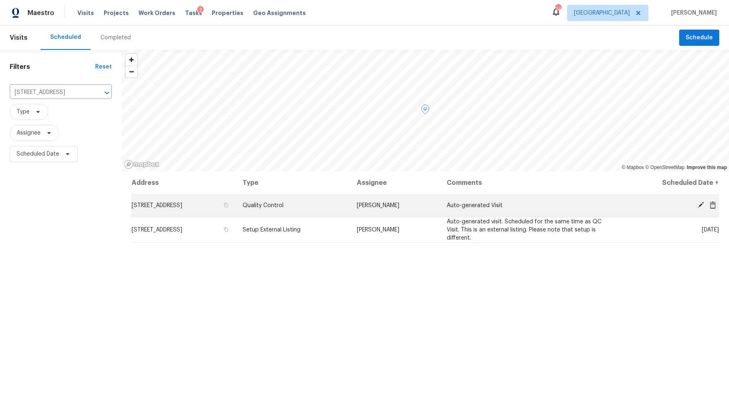
click at [698, 208] on icon at bounding box center [700, 204] width 7 height 7
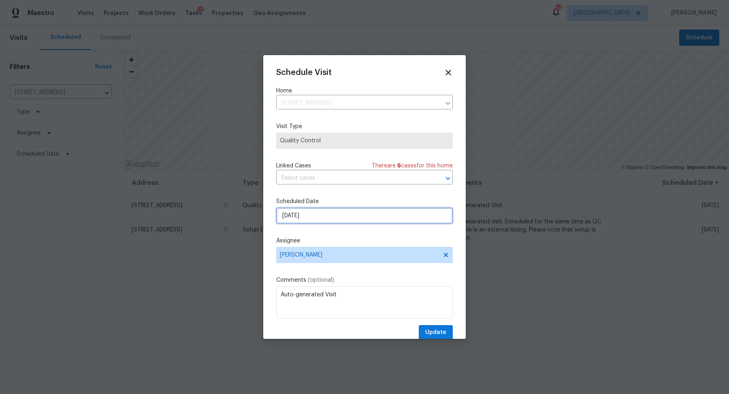
click at [329, 220] on input "10/8/2025" at bounding box center [364, 215] width 177 height 16
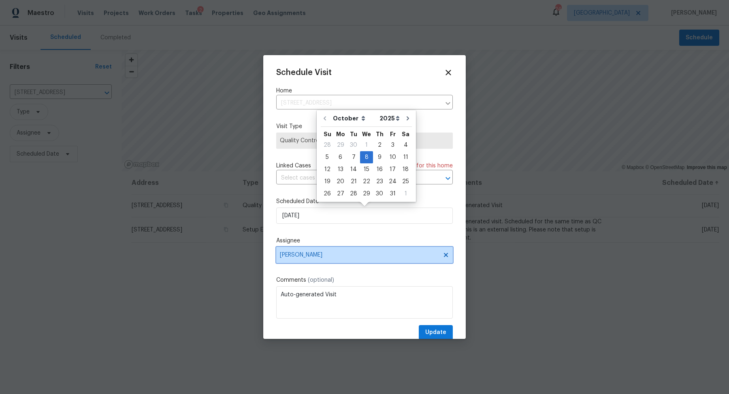
click at [311, 258] on span "[PERSON_NAME]" at bounding box center [359, 254] width 159 height 6
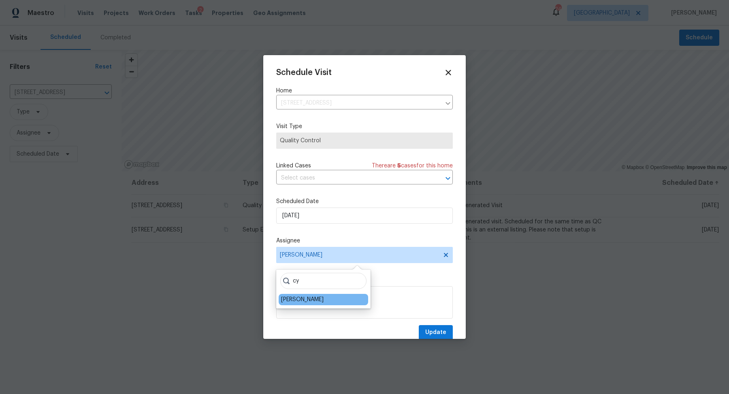
type input "cy"
click at [298, 296] on div "[PERSON_NAME]" at bounding box center [302, 299] width 43 height 8
click at [428, 332] on span "Update" at bounding box center [435, 332] width 21 height 10
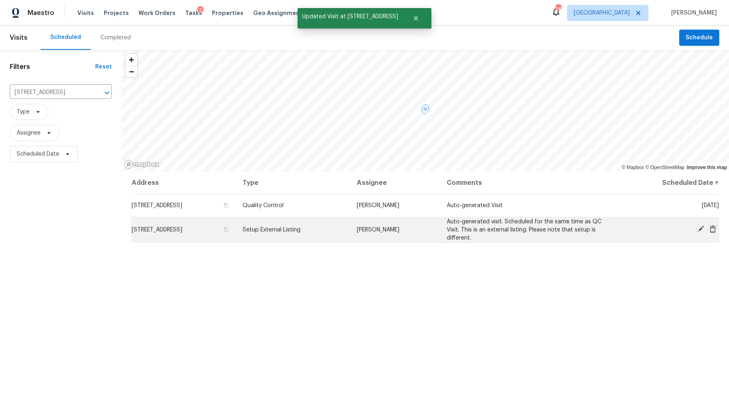
click at [697, 230] on icon at bounding box center [700, 228] width 7 height 7
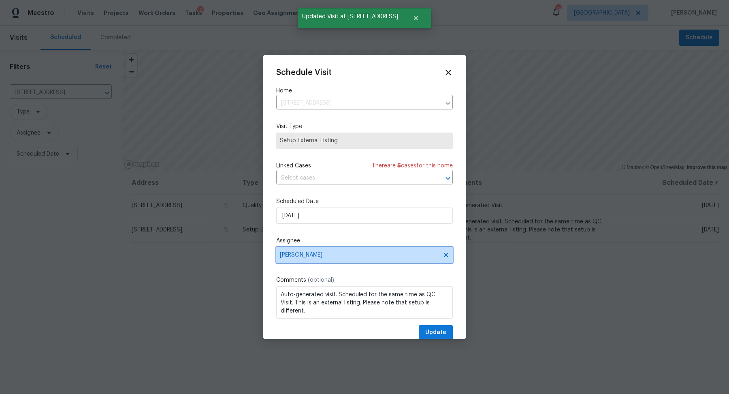
click at [340, 253] on span "[PERSON_NAME]" at bounding box center [359, 254] width 159 height 6
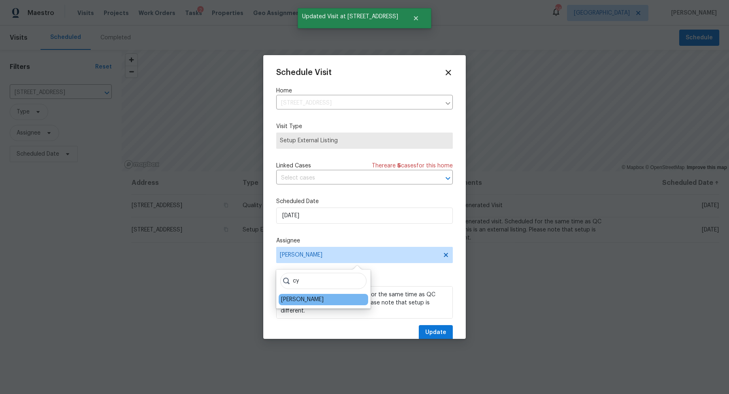
type input "cy"
click at [302, 298] on div "[PERSON_NAME]" at bounding box center [302, 299] width 43 height 8
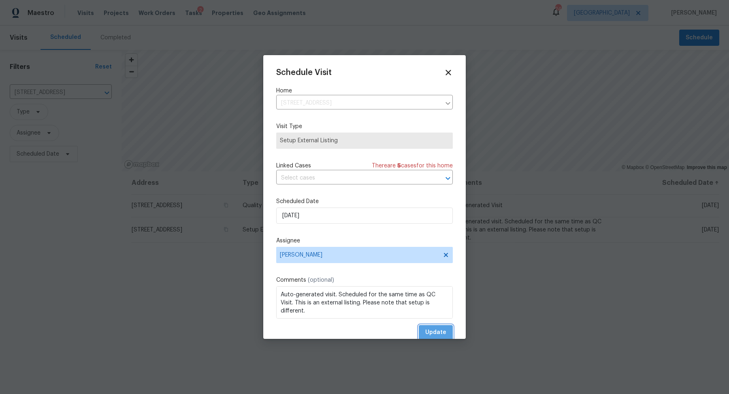
click at [436, 338] on button "Update" at bounding box center [436, 332] width 34 height 15
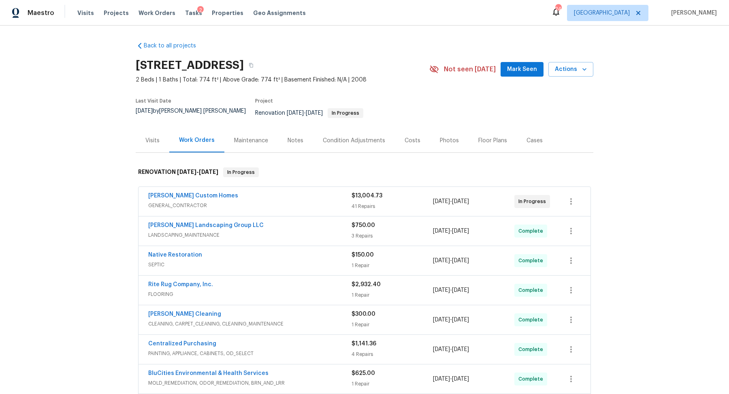
click at [299, 136] on div "Notes" at bounding box center [295, 140] width 16 height 8
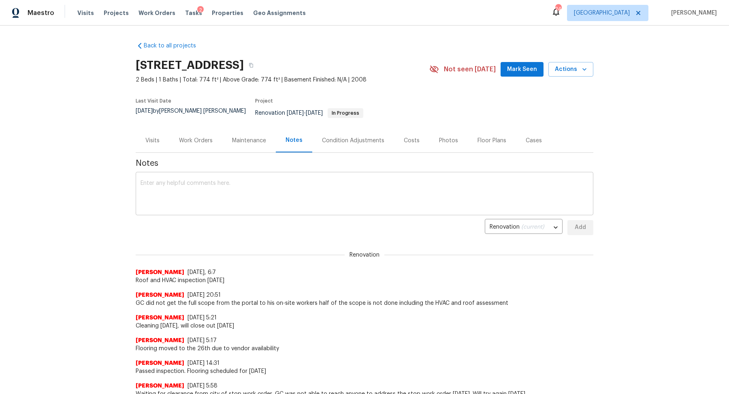
click at [228, 180] on textarea at bounding box center [364, 194] width 448 height 28
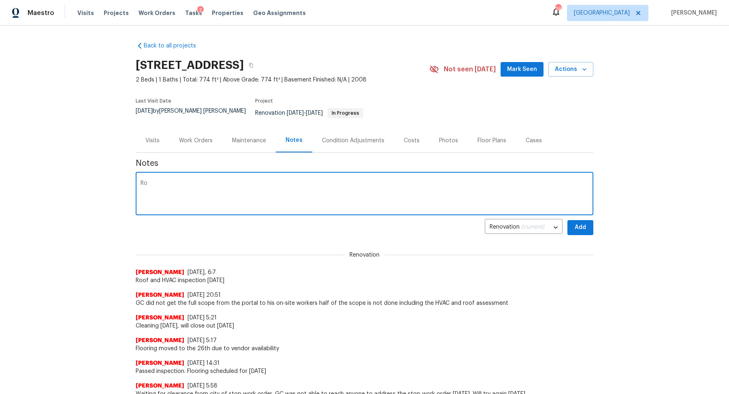
type textarea "R"
type textarea "HVAC replace scheduled for [DATE], s"
click at [194, 136] on div "Work Orders" at bounding box center [196, 140] width 34 height 8
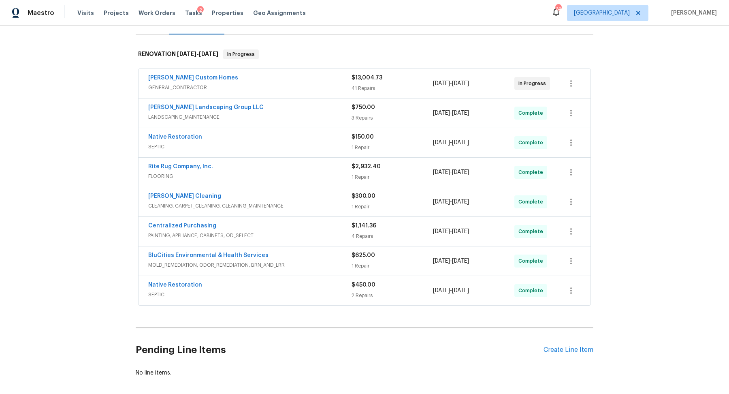
scroll to position [117, 0]
click at [180, 75] on span "[PERSON_NAME] Custom Homes" at bounding box center [193, 79] width 90 height 8
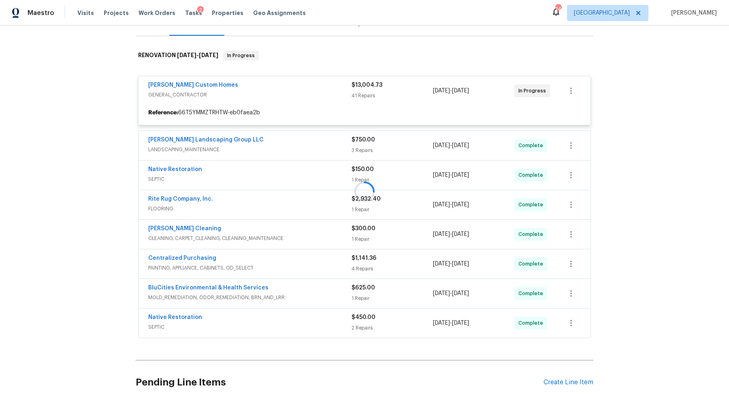
click at [172, 78] on div at bounding box center [364, 192] width 457 height 298
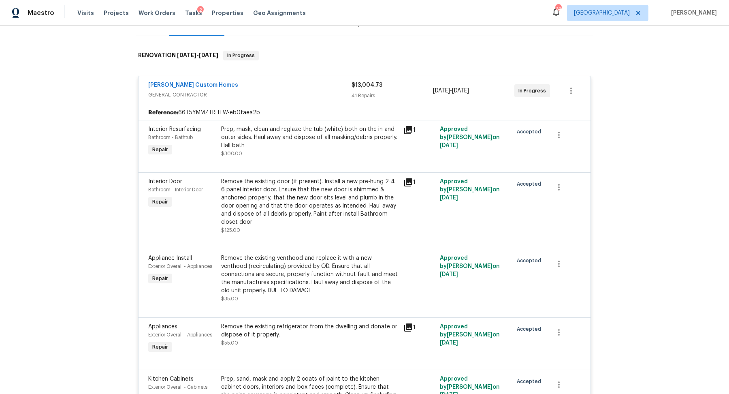
scroll to position [77, 0]
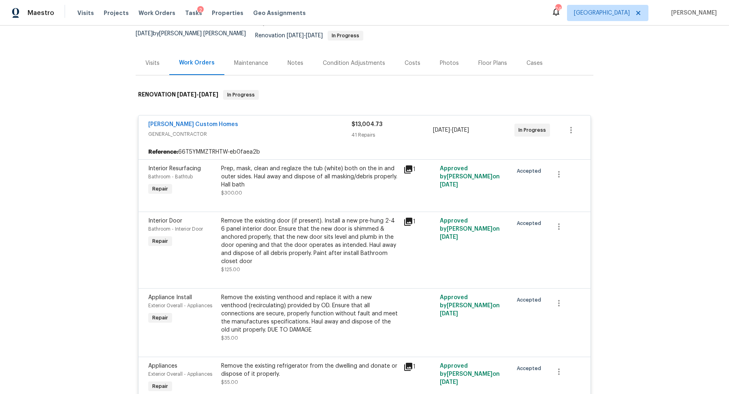
click at [415, 59] on div "Costs" at bounding box center [412, 63] width 16 height 8
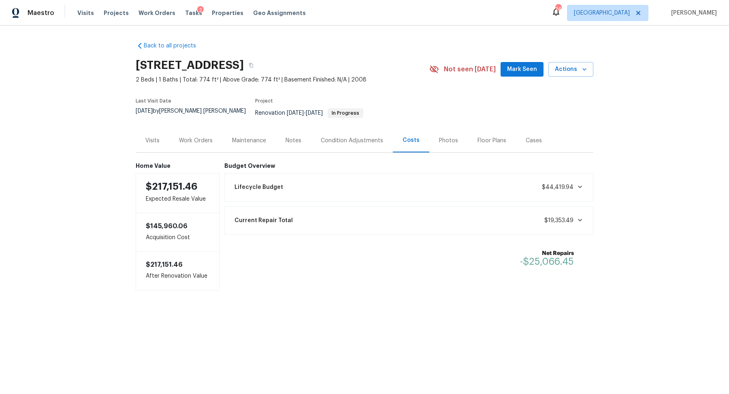
click at [190, 136] on div "Work Orders" at bounding box center [196, 140] width 34 height 8
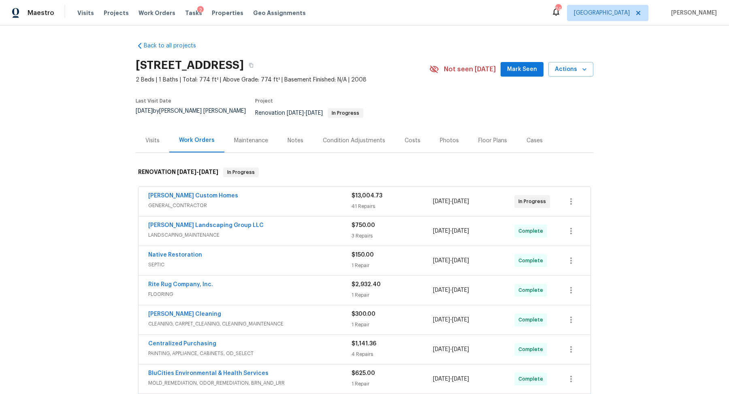
click at [175, 191] on span "Rappa Custom Homes" at bounding box center [193, 195] width 90 height 8
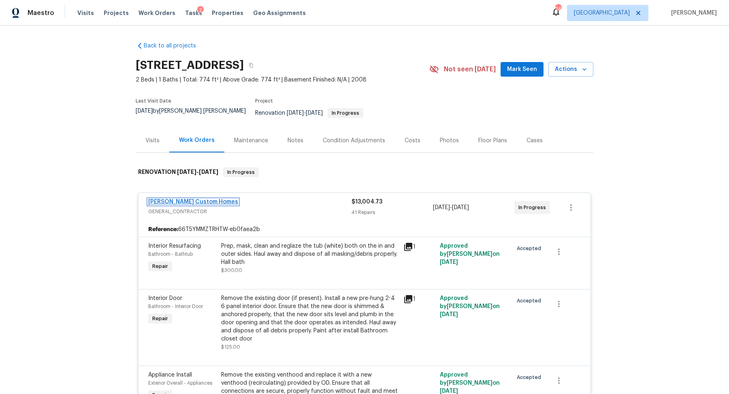
click at [181, 199] on link "Rappa Custom Homes" at bounding box center [193, 202] width 90 height 6
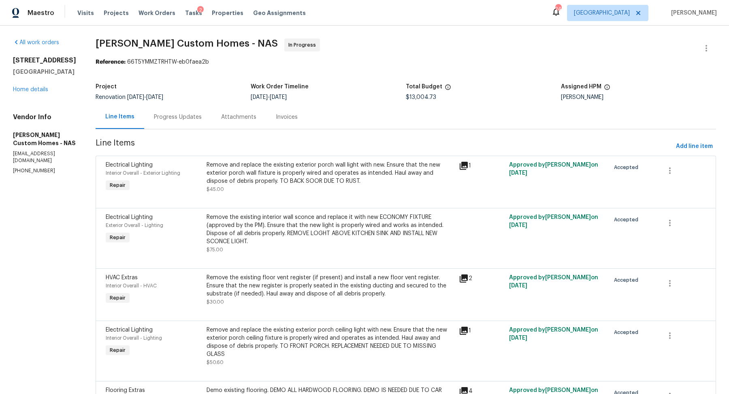
click at [185, 114] on div "Progress Updates" at bounding box center [178, 117] width 48 height 8
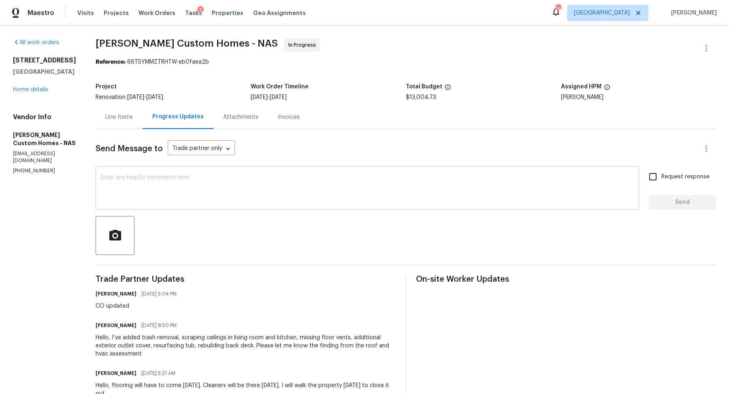
click at [191, 181] on textarea at bounding box center [367, 188] width 534 height 28
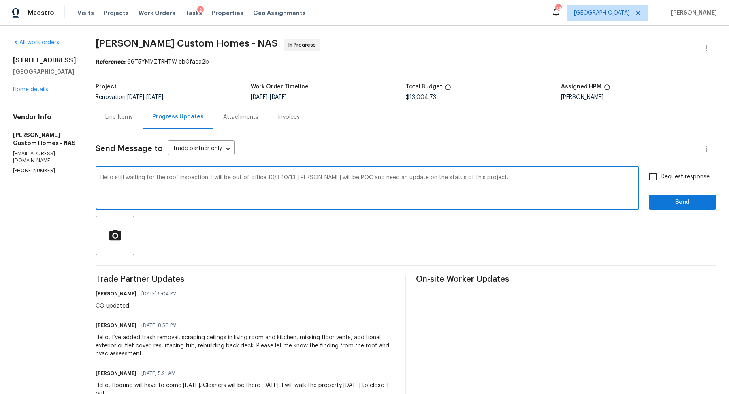
type textarea "Hello still waiting for the roof inspection. I will be out of office 10/3-10/13…"
click at [651, 180] on input "Request response" at bounding box center [652, 176] width 17 height 17
checkbox input "true"
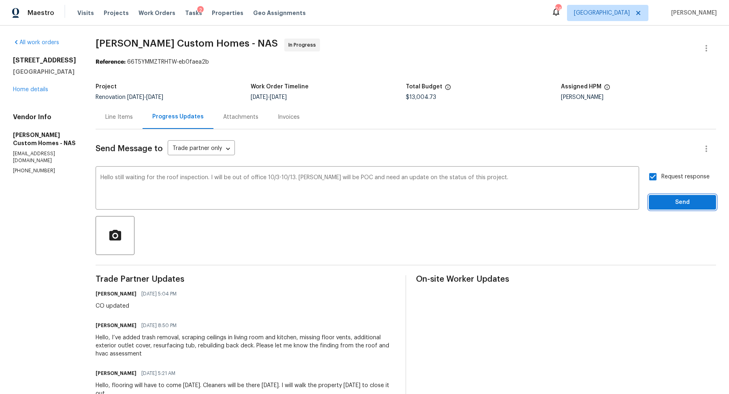
click at [658, 203] on span "Send" at bounding box center [682, 202] width 54 height 10
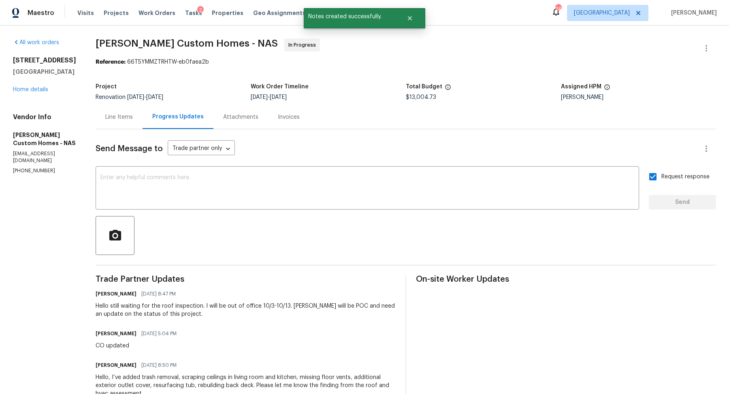
click at [127, 113] on div "Line Items" at bounding box center [119, 117] width 28 height 8
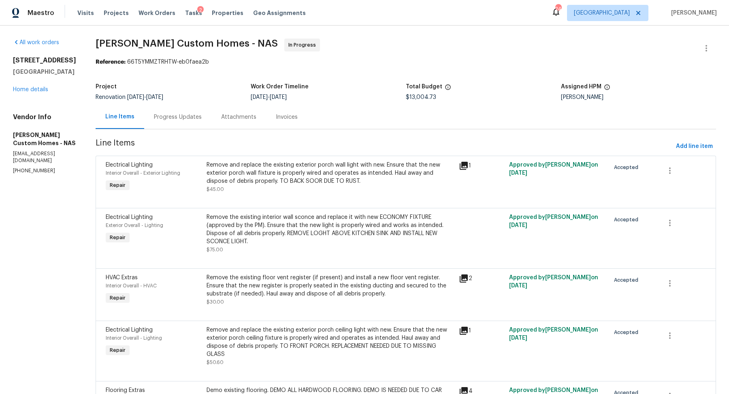
scroll to position [1286, 0]
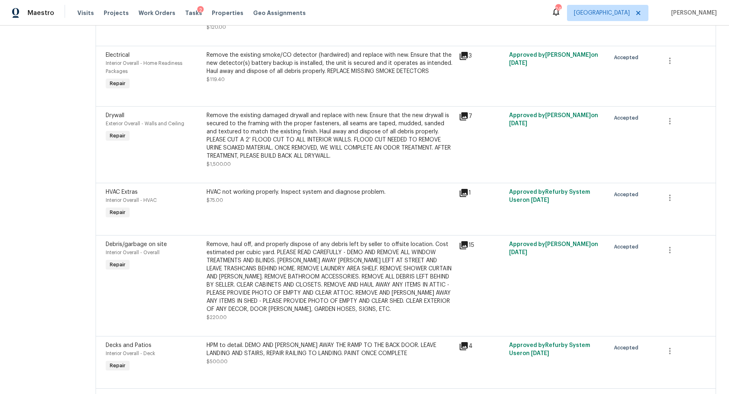
click at [350, 204] on div "HVAC not working properly. Inspect system and diagnose problem. $75.00" at bounding box center [329, 196] width 247 height 16
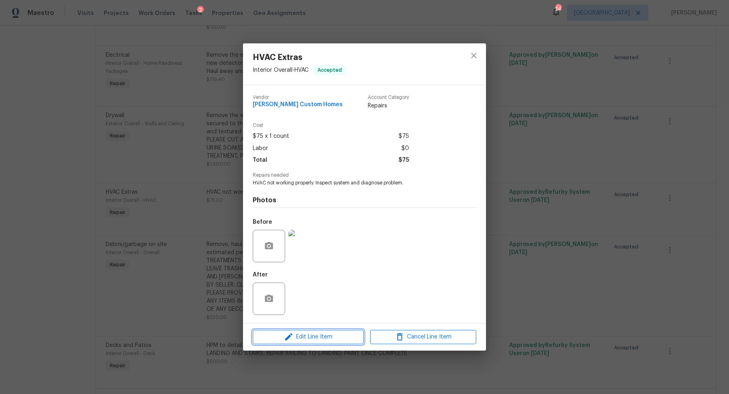
click at [325, 336] on span "Edit Line Item" at bounding box center [308, 337] width 106 height 10
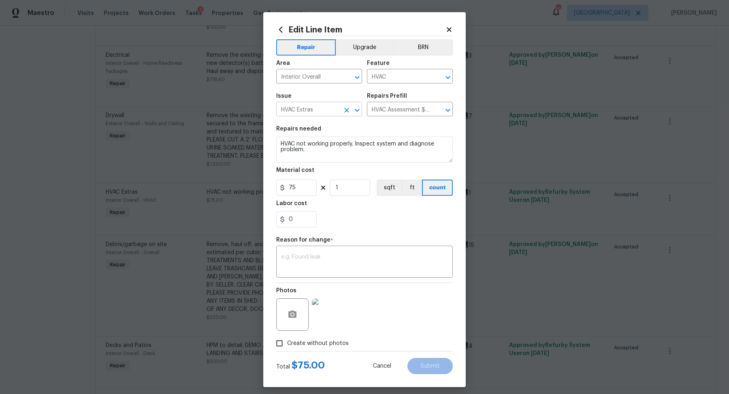
click at [325, 115] on input "HVAC Extras" at bounding box center [307, 110] width 63 height 13
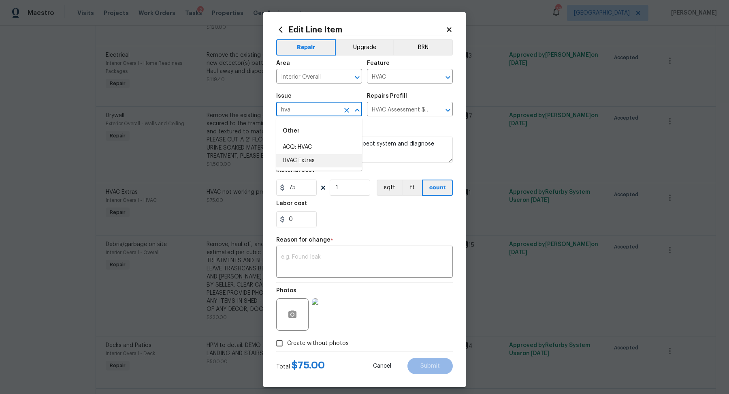
click at [315, 161] on li "HVAC Extras" at bounding box center [319, 160] width 86 height 13
type input "HVAC Extras"
click at [384, 108] on input "text" at bounding box center [398, 110] width 63 height 13
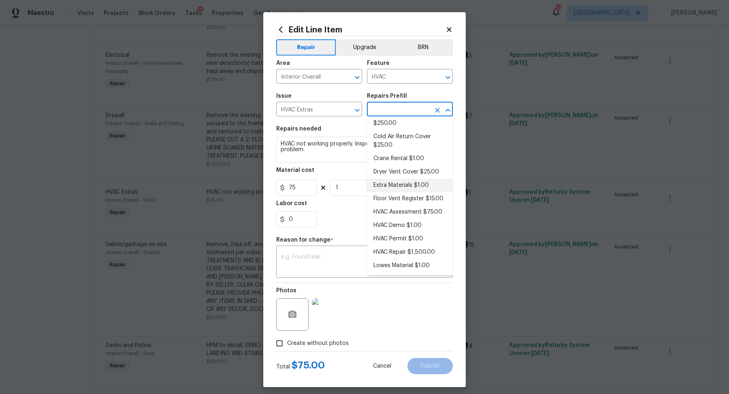
scroll to position [0, 0]
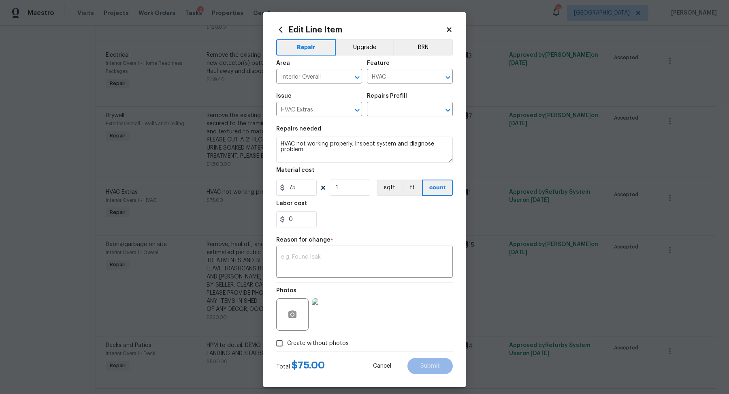
click at [317, 101] on div "Issue" at bounding box center [319, 98] width 86 height 11
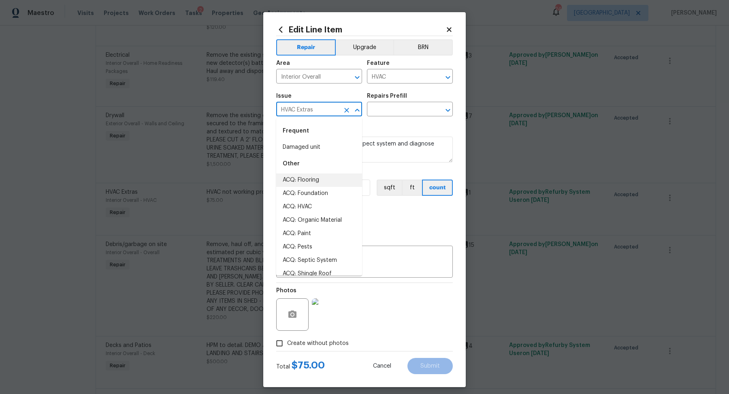
click at [315, 104] on input "HVAC Extras" at bounding box center [307, 110] width 63 height 13
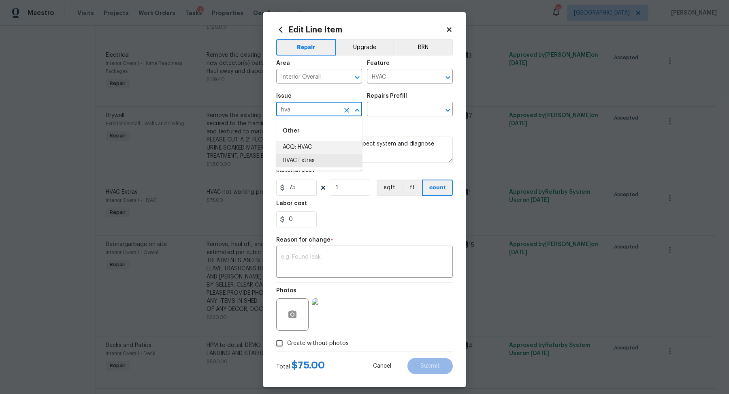
click at [294, 144] on li "ACQ: HVAC" at bounding box center [319, 146] width 86 height 13
type input "ACQ: HVAC"
click at [396, 106] on input "text" at bounding box center [398, 110] width 63 height 13
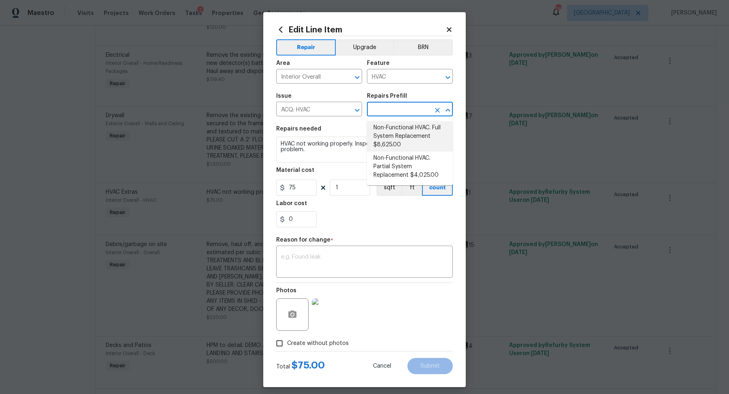
click at [388, 133] on li "Non-Functional HVAC. Full System Replacement $8,625.00" at bounding box center [410, 136] width 86 height 30
type input "Acquisition"
type textarea "Acquisition Scope: Full System Replacement"
type input "Non-Functional HVAC. Full System Replacement $8,625.00"
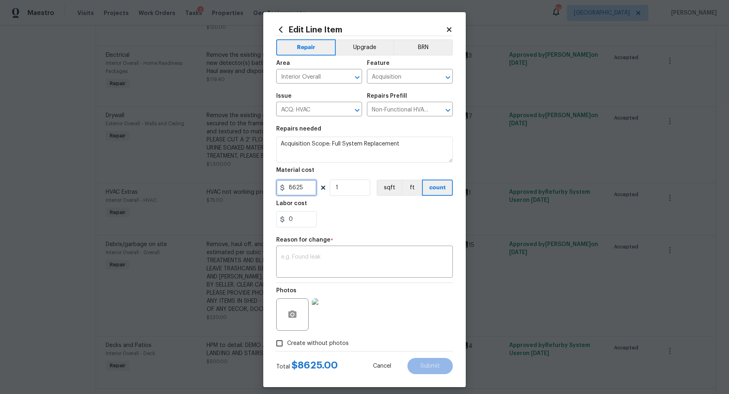
click at [296, 187] on input "8625" at bounding box center [296, 187] width 40 height 16
type input "6300"
click at [303, 274] on div "x ​" at bounding box center [364, 262] width 177 height 30
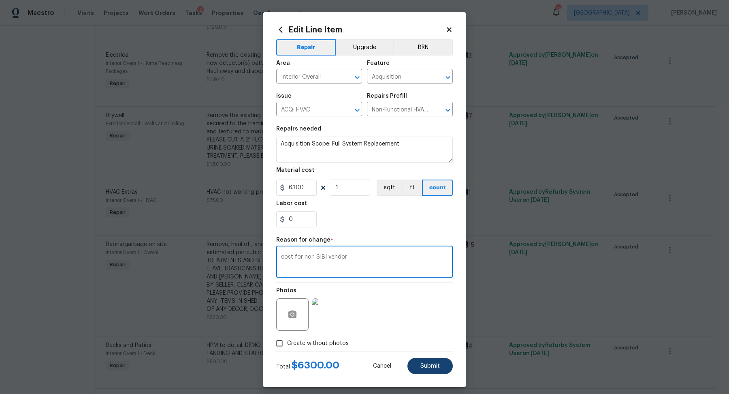
type textarea "cost for non SIBI vendor"
click at [421, 367] on span "Submit" at bounding box center [429, 366] width 19 height 6
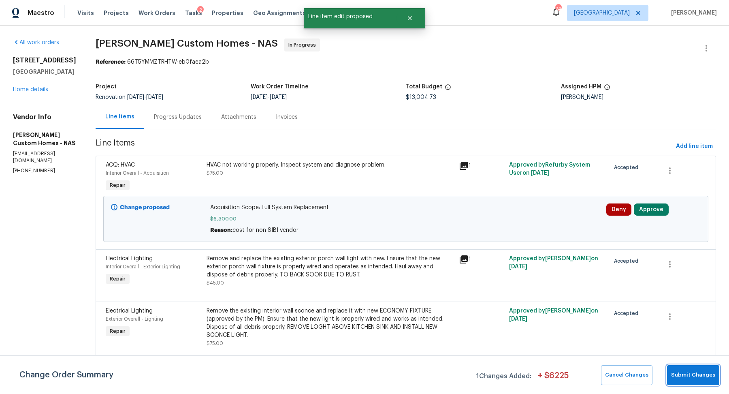
click at [688, 382] on button "Submit Changes" at bounding box center [693, 375] width 52 height 20
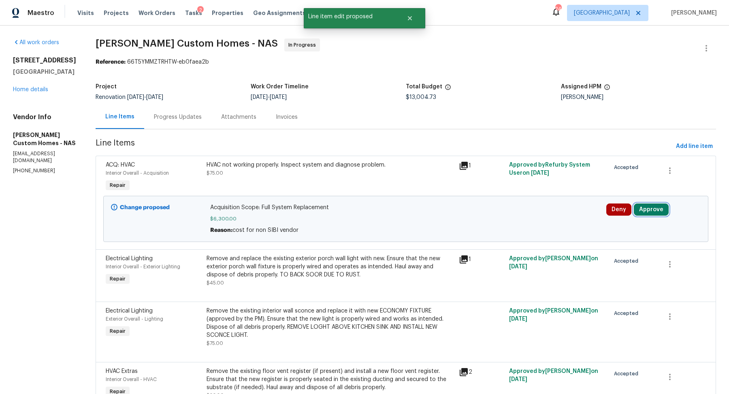
click at [647, 209] on button "Approve" at bounding box center [651, 209] width 35 height 12
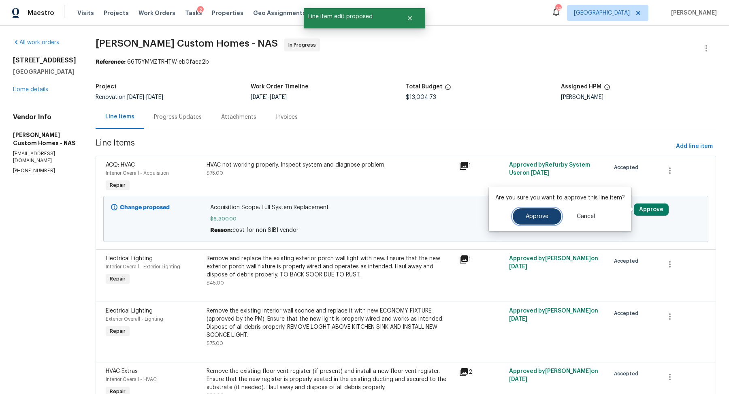
click at [535, 218] on span "Approve" at bounding box center [536, 216] width 23 height 6
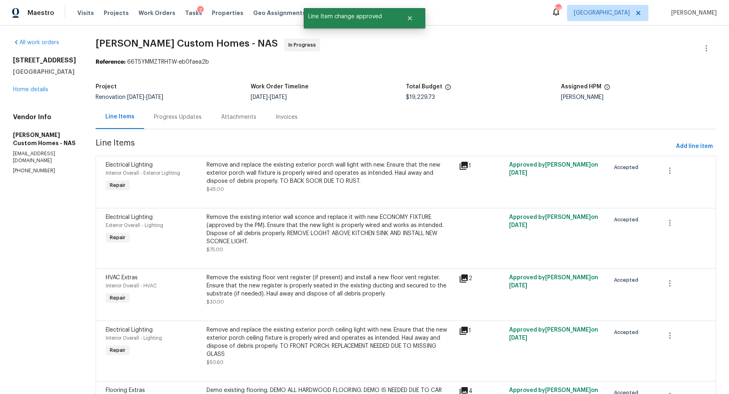
click at [189, 118] on div "Progress Updates" at bounding box center [178, 117] width 48 height 8
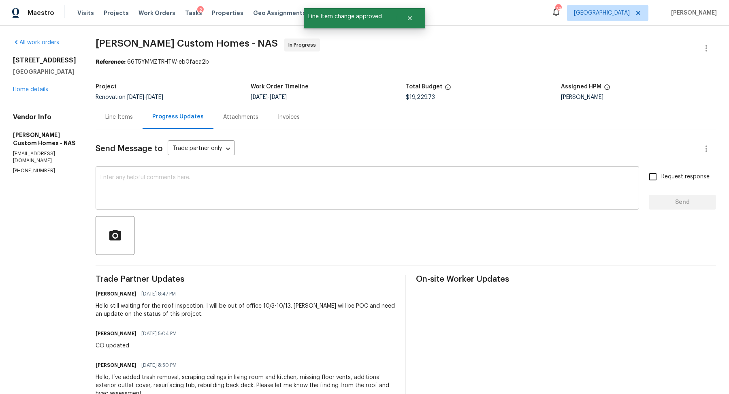
click at [203, 191] on textarea at bounding box center [367, 188] width 534 height 28
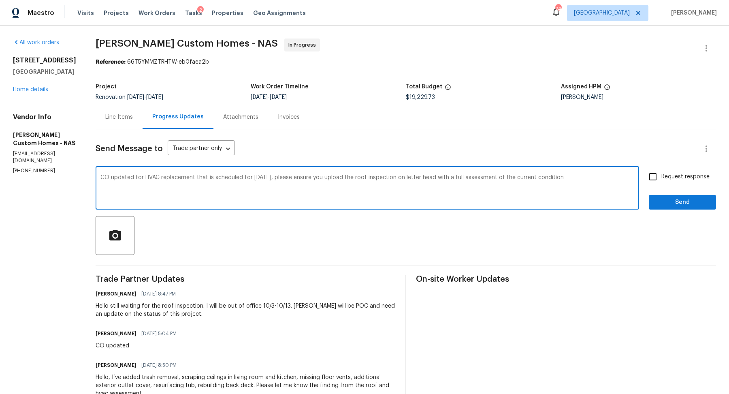
type textarea "CO updated for HVAC replacement that is scheduled for tomorrow, please ensure y…"
click at [697, 175] on span "Request response" at bounding box center [685, 176] width 48 height 9
click at [661, 175] on input "Request response" at bounding box center [652, 176] width 17 height 17
checkbox input "true"
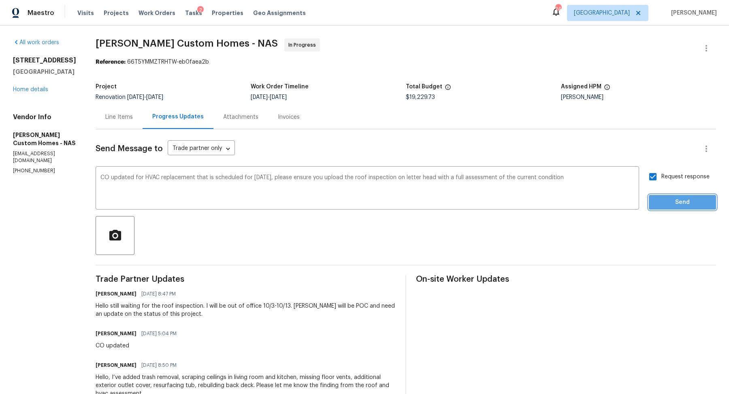
click at [676, 196] on button "Send" at bounding box center [682, 202] width 67 height 15
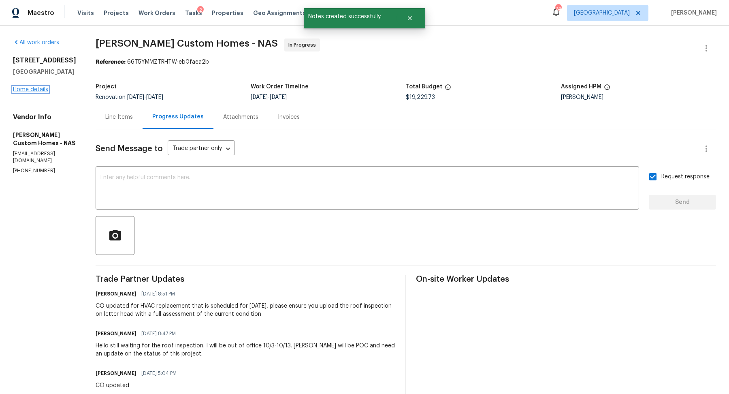
click at [41, 89] on link "Home details" at bounding box center [30, 90] width 35 height 6
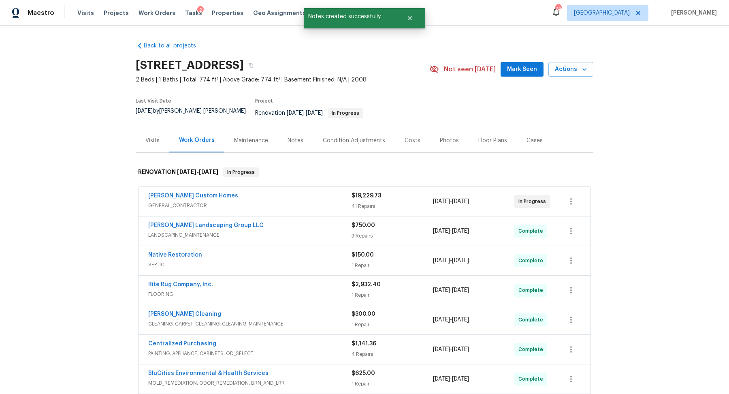
scroll to position [147, 0]
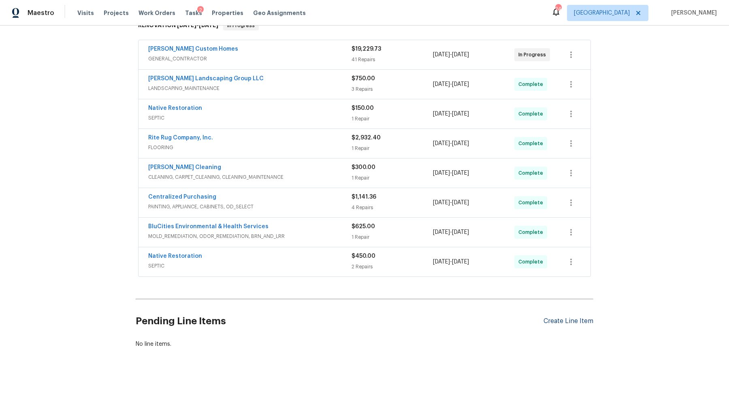
click at [552, 317] on div "Create Line Item" at bounding box center [568, 321] width 50 height 8
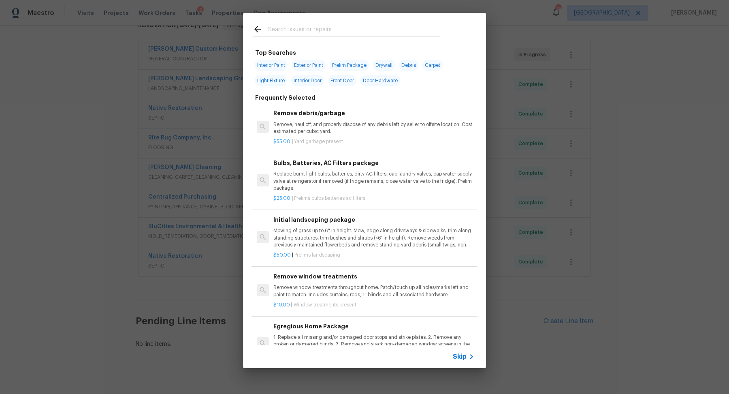
click at [459, 357] on span "Skip" at bounding box center [460, 356] width 14 height 8
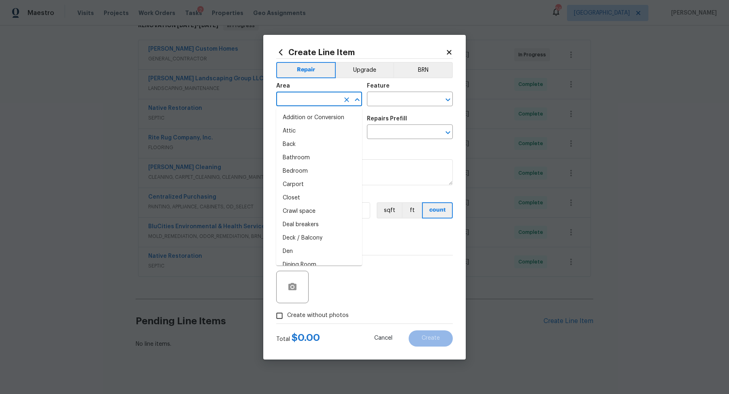
click at [298, 102] on input "text" at bounding box center [307, 100] width 63 height 13
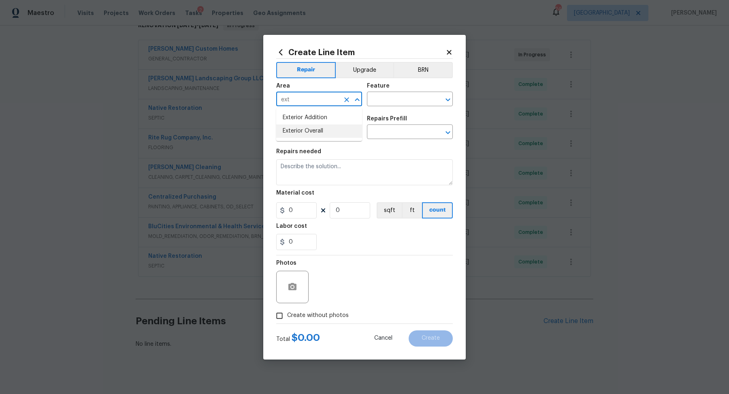
click at [293, 130] on li "Exterior Overall" at bounding box center [319, 130] width 86 height 13
type input "Exterior Overall"
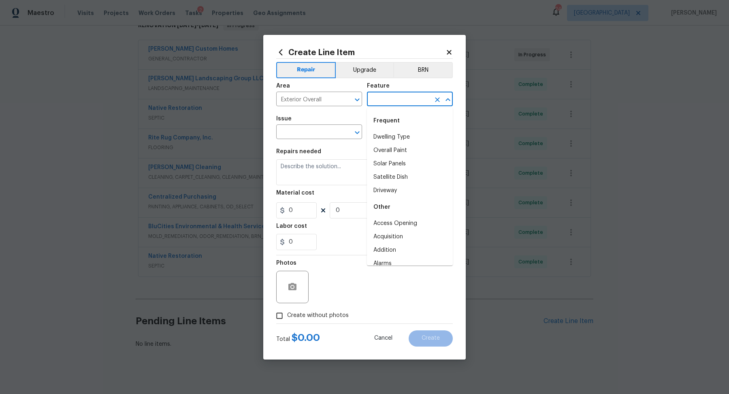
click at [392, 103] on input "text" at bounding box center [398, 100] width 63 height 13
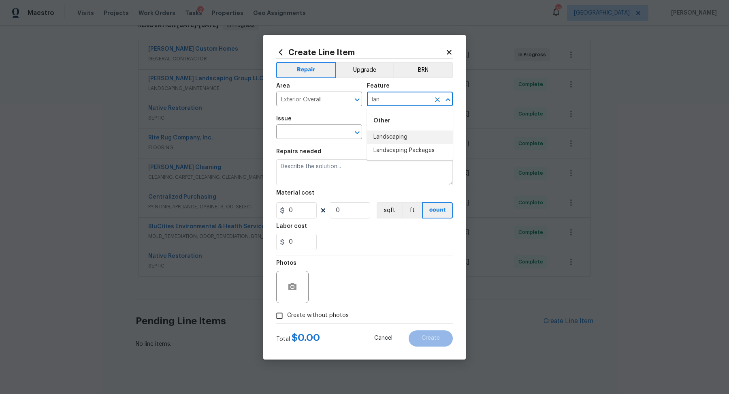
click at [391, 136] on li "Landscaping" at bounding box center [410, 136] width 86 height 13
type input "Landscaping"
click at [319, 126] on div "Issue" at bounding box center [319, 121] width 86 height 11
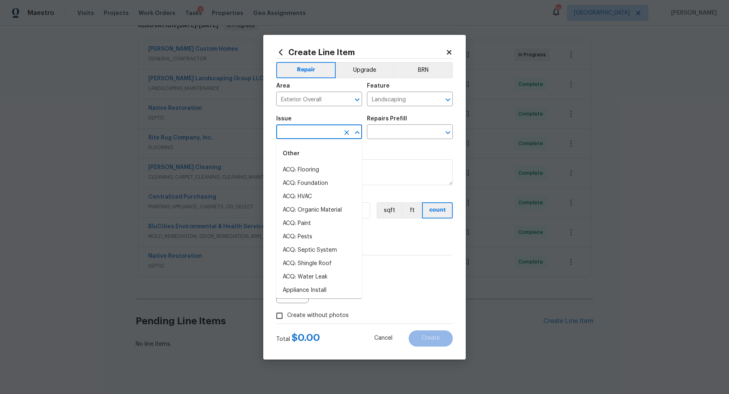
click at [313, 135] on input "text" at bounding box center [307, 132] width 63 height 13
click at [304, 168] on li "Landscape Package" at bounding box center [319, 169] width 86 height 13
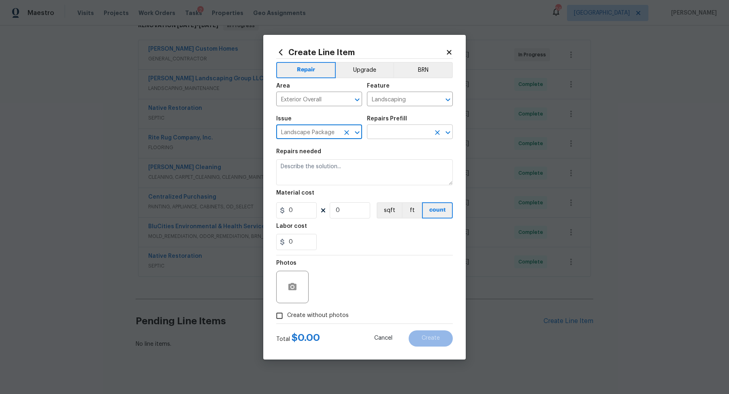
type input "Landscape Package"
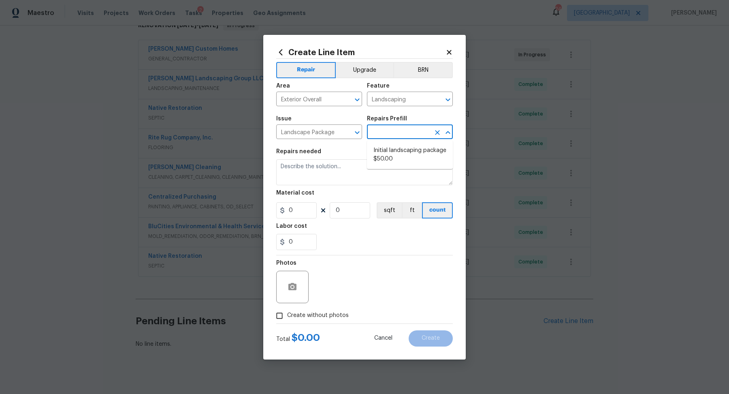
click at [387, 133] on input "text" at bounding box center [398, 132] width 63 height 13
click at [380, 160] on li "Initial landscaping package $50.00" at bounding box center [410, 155] width 86 height 22
type input "Home Readiness Packages"
type textarea "Mowing of grass up to 6" in height. Mow, edge along driveways & sidewalks, trim…"
type input "1"
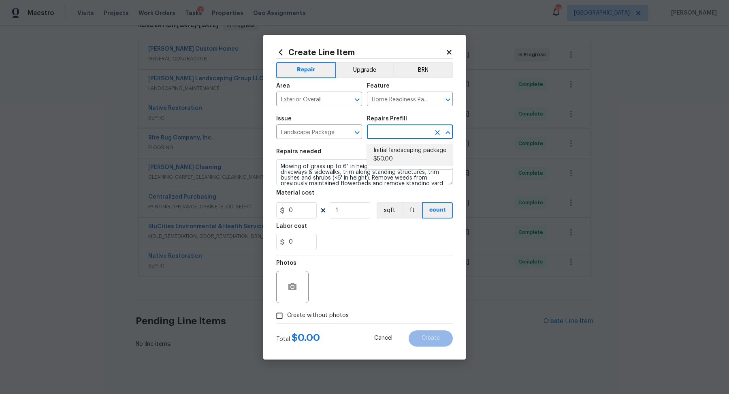
type input "Initial landscaping package $50.00"
click at [302, 203] on input "50" at bounding box center [296, 210] width 40 height 16
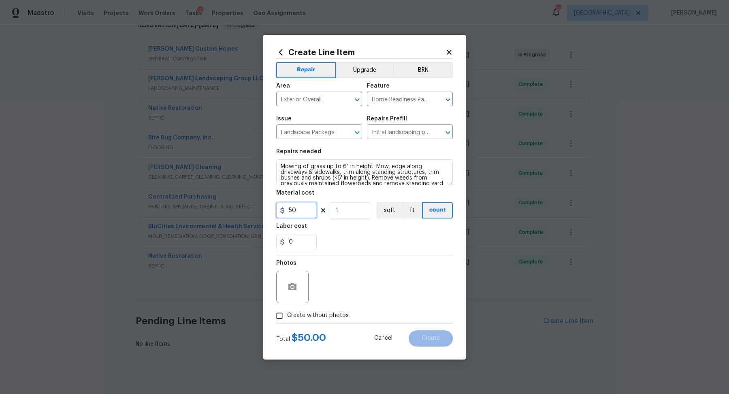
click at [302, 203] on input "50" at bounding box center [296, 210] width 40 height 16
type input "65"
click at [318, 308] on label "Create without photos" at bounding box center [310, 315] width 77 height 15
click at [287, 308] on input "Create without photos" at bounding box center [279, 315] width 15 height 15
checkbox input "true"
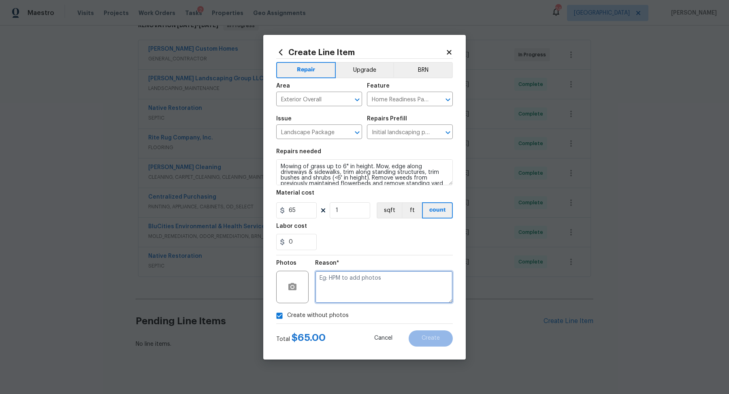
click at [351, 285] on textarea at bounding box center [384, 286] width 138 height 32
type textarea "na"
click at [430, 341] on button "Create" at bounding box center [430, 338] width 44 height 16
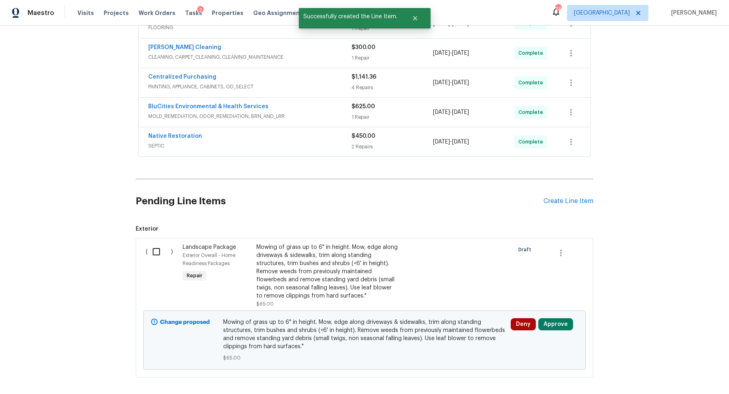
scroll to position [296, 0]
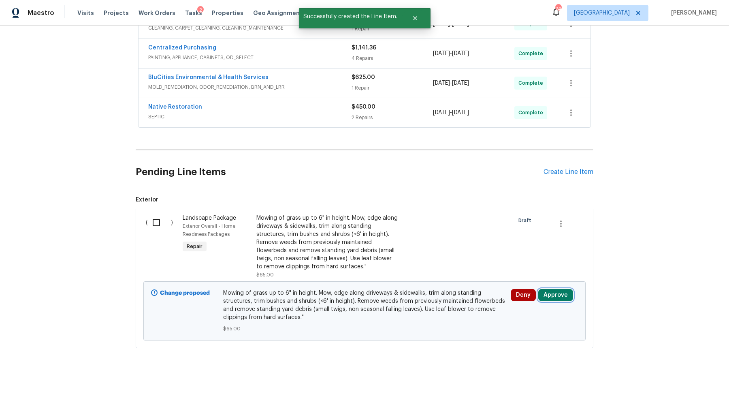
click at [555, 289] on button "Approve" at bounding box center [555, 295] width 35 height 12
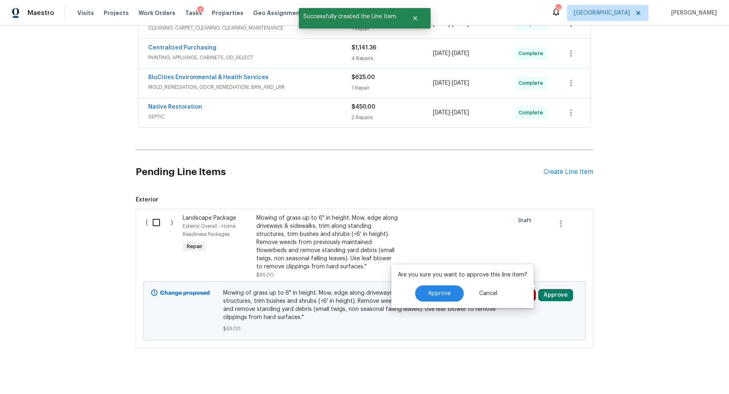
click at [428, 302] on div "Are you sure you want to approve this line item? Approve Cancel" at bounding box center [462, 286] width 143 height 44
click at [420, 297] on button "Approve" at bounding box center [439, 293] width 49 height 16
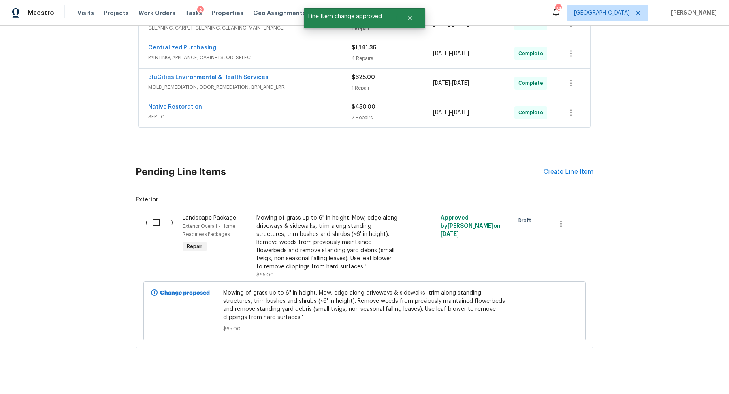
click at [159, 219] on input "checkbox" at bounding box center [159, 222] width 23 height 17
checkbox input "true"
click at [668, 370] on span "Create Work Order" at bounding box center [682, 373] width 54 height 10
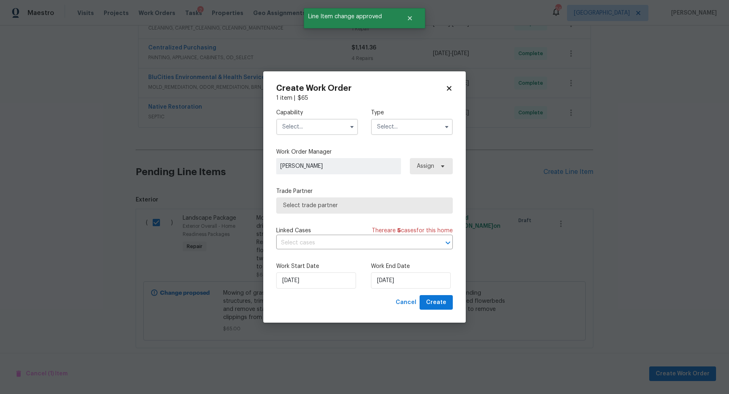
click at [305, 126] on input "text" at bounding box center [317, 127] width 82 height 16
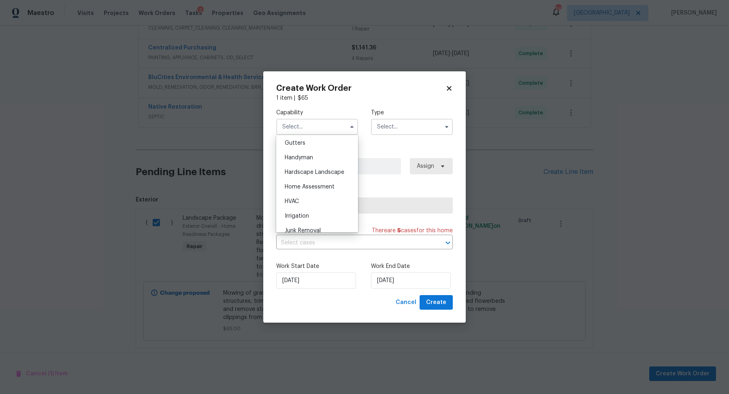
scroll to position [433, 0]
click at [317, 151] on span "Landscaping Maintenance" at bounding box center [302, 148] width 34 height 14
type input "Landscaping Maintenance"
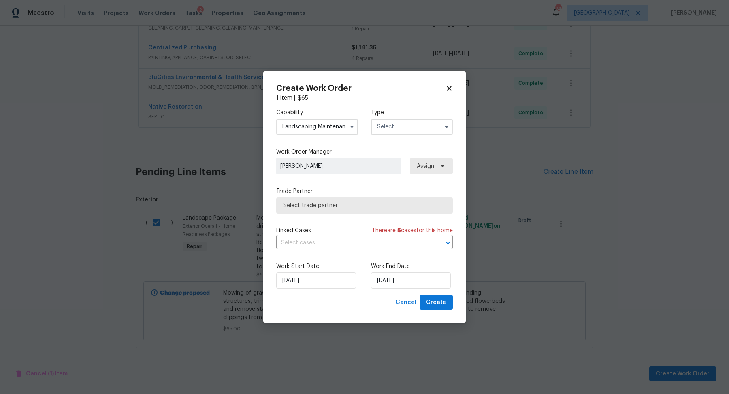
click at [387, 129] on input "text" at bounding box center [412, 127] width 82 height 16
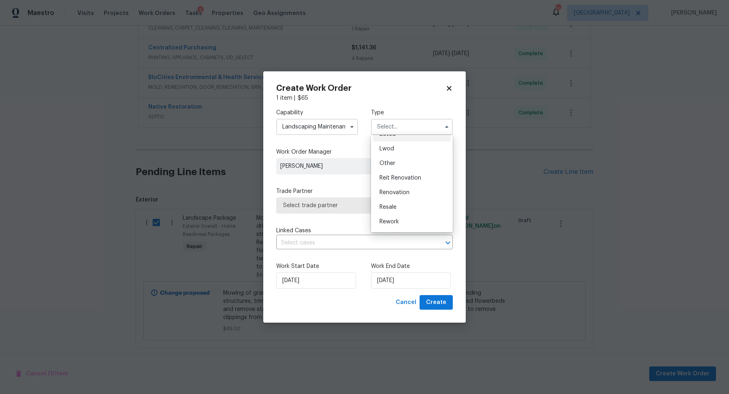
scroll to position [83, 0]
click at [400, 197] on div "Renovation" at bounding box center [412, 192] width 78 height 15
type input "Renovation"
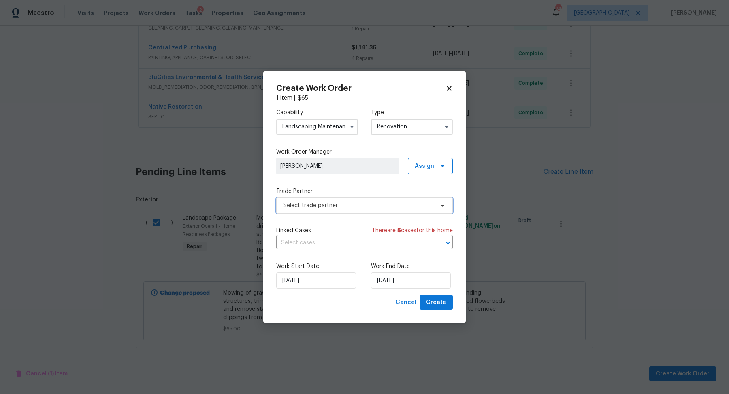
click at [376, 198] on span "Select trade partner" at bounding box center [364, 205] width 177 height 16
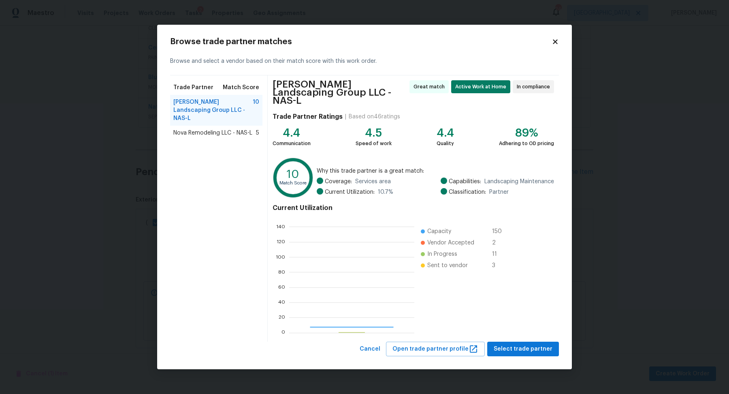
scroll to position [113, 125]
click at [538, 345] on span "Select trade partner" at bounding box center [523, 349] width 59 height 10
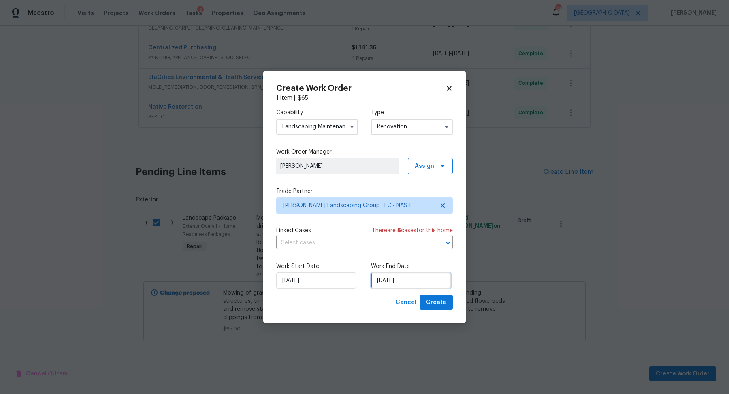
click at [403, 277] on input "10/2/2025" at bounding box center [411, 280] width 80 height 16
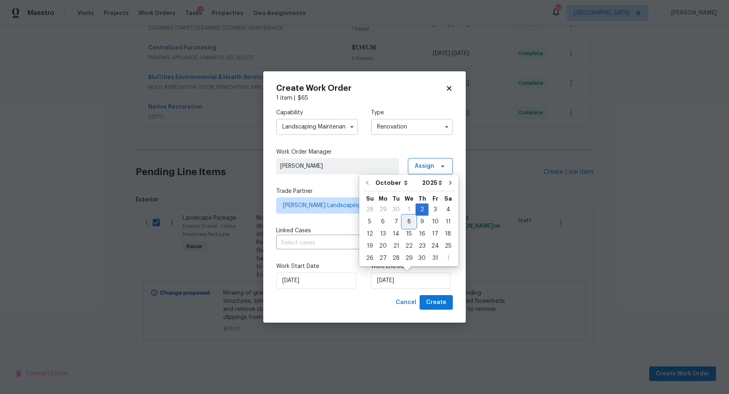
click at [410, 216] on div "8" at bounding box center [408, 221] width 13 height 11
type input "10/8/2025"
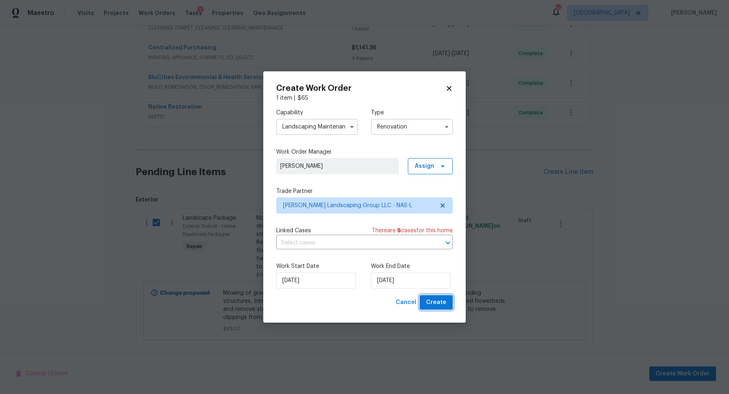
click at [428, 308] on button "Create" at bounding box center [435, 302] width 33 height 15
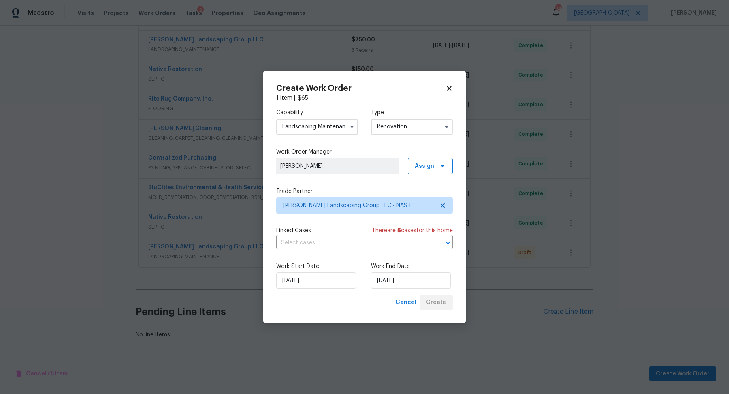
scroll to position [176, 0]
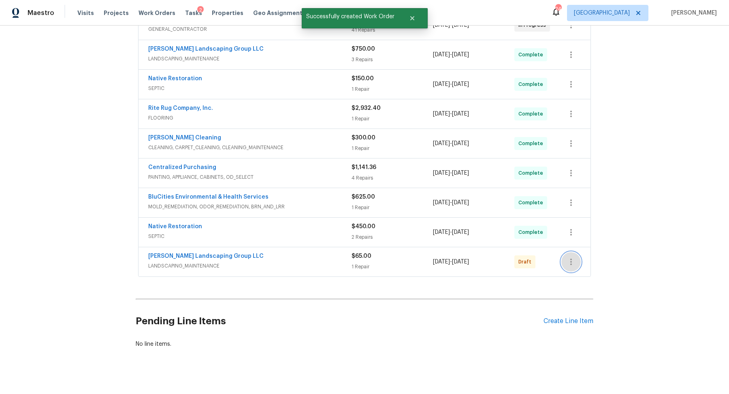
click at [572, 252] on button "button" at bounding box center [570, 261] width 19 height 19
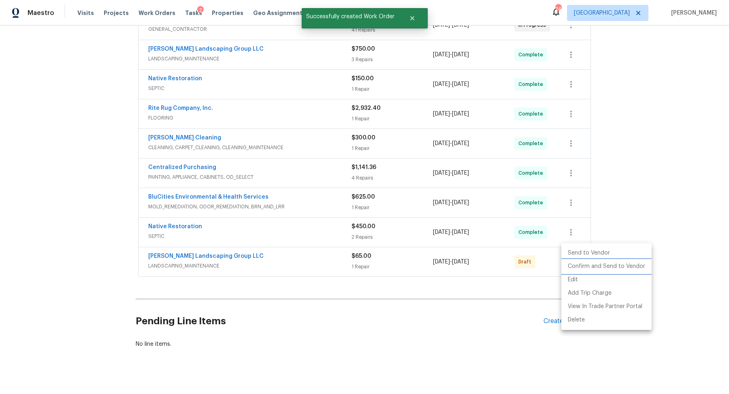
click at [579, 268] on li "Confirm and Send to Vendor" at bounding box center [606, 266] width 90 height 13
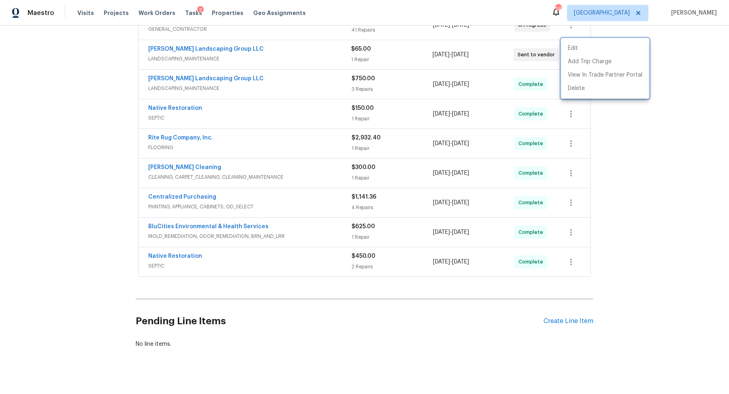
click at [221, 43] on div at bounding box center [364, 197] width 729 height 394
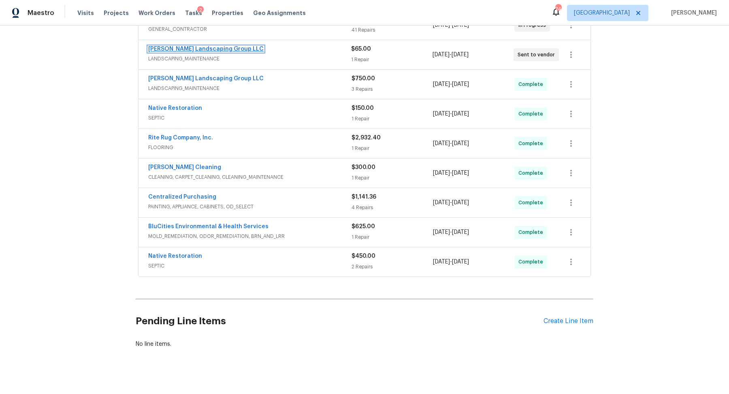
click at [215, 46] on link "Sandoval Landscaping Group LLC" at bounding box center [205, 49] width 115 height 6
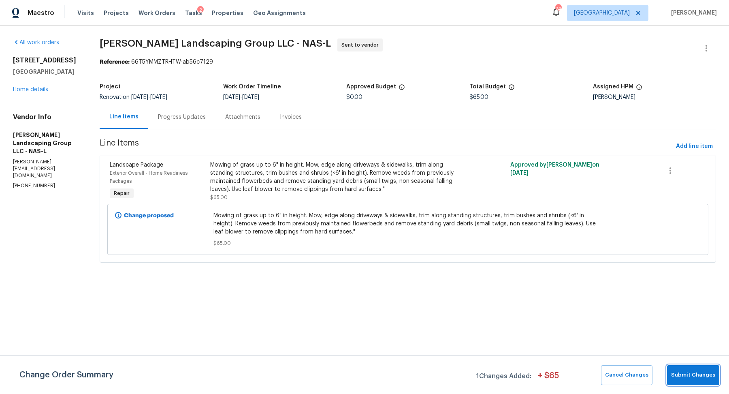
click at [697, 372] on span "Submit Changes" at bounding box center [693, 374] width 44 height 9
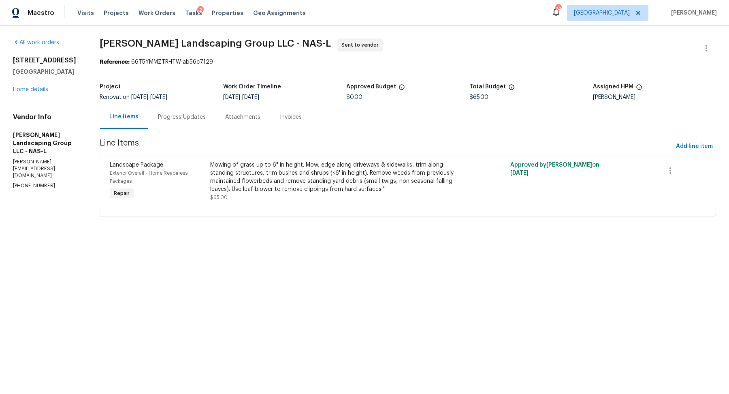
click at [195, 117] on div "Progress Updates" at bounding box center [182, 117] width 48 height 8
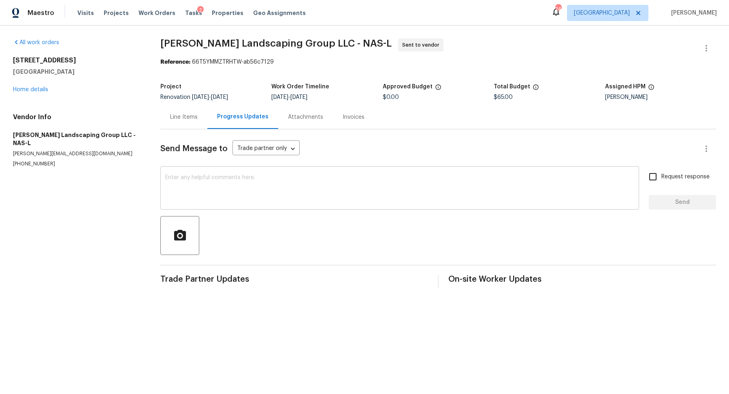
click at [199, 181] on textarea at bounding box center [399, 188] width 469 height 28
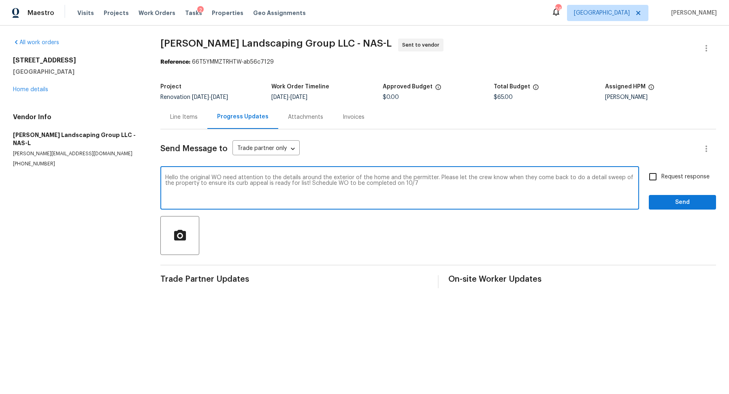
type textarea "Hello the original WO need attention to the details around the exterior of the …"
click at [681, 177] on span "Request response" at bounding box center [685, 176] width 48 height 9
click at [661, 177] on input "Request response" at bounding box center [652, 176] width 17 height 17
checkbox input "true"
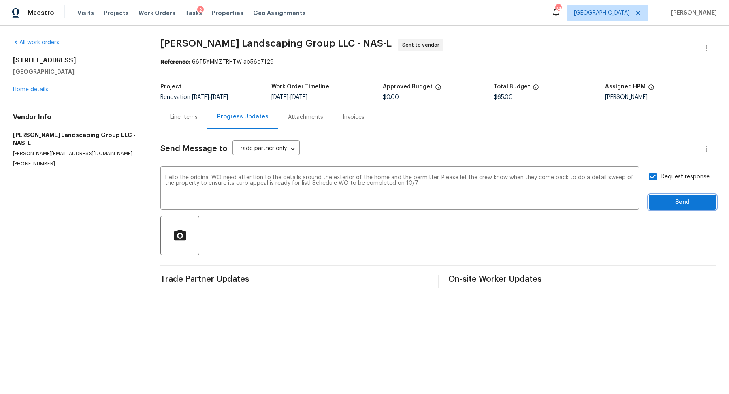
click at [670, 202] on span "Send" at bounding box center [682, 202] width 54 height 10
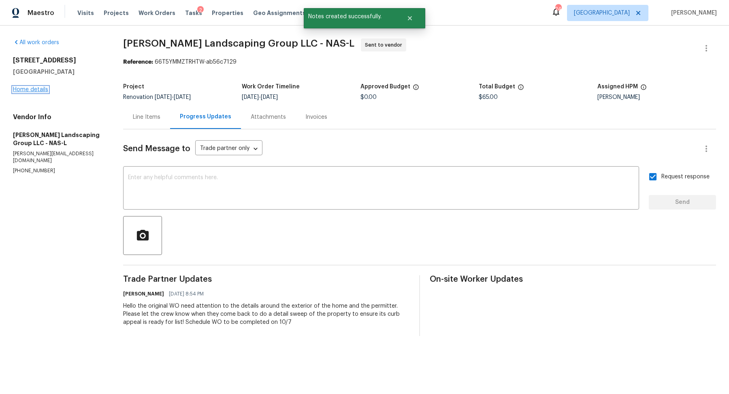
click at [27, 88] on link "Home details" at bounding box center [30, 90] width 35 height 6
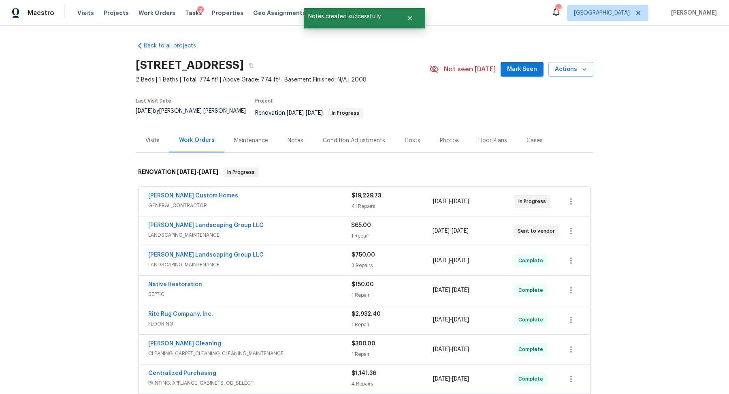
click at [289, 144] on div "Notes" at bounding box center [295, 140] width 35 height 24
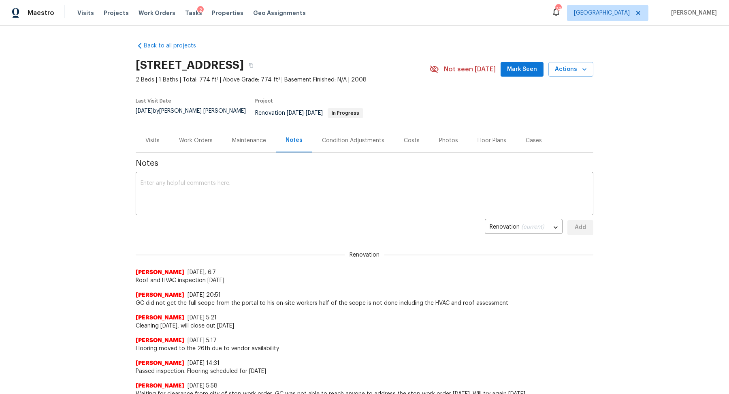
click at [251, 185] on textarea at bounding box center [364, 194] width 448 height 28
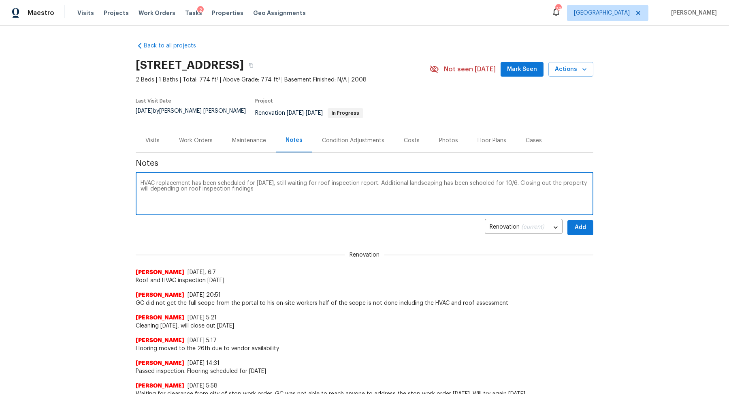
type textarea "HVAC replacement has been scheduled for tomorrow, still waiting for roof inspec…"
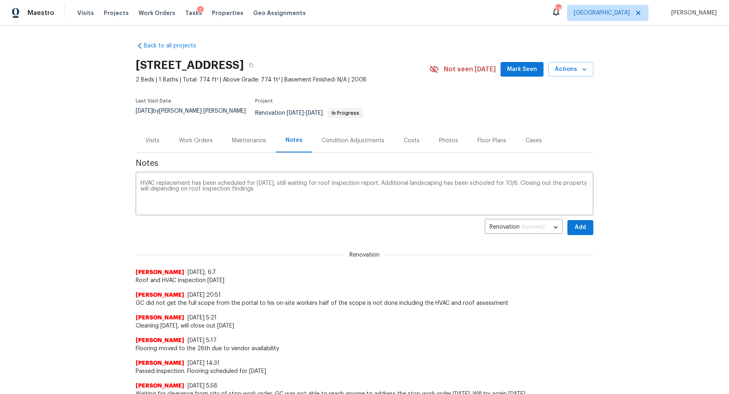
click at [581, 222] on span "Add" at bounding box center [580, 227] width 13 height 10
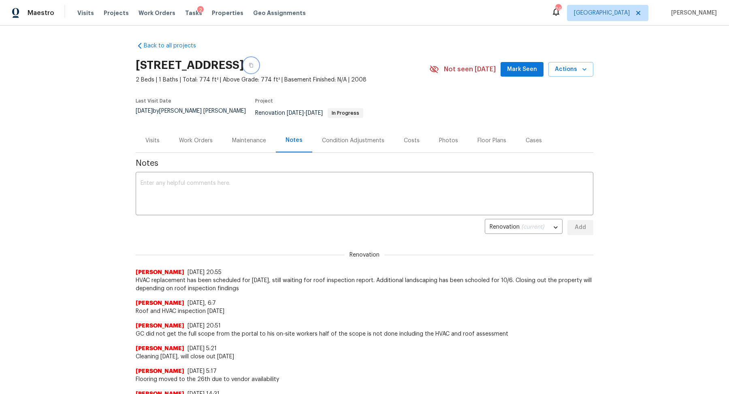
click at [253, 65] on icon "button" at bounding box center [251, 65] width 5 height 5
click at [81, 15] on span "Visits" at bounding box center [85, 13] width 17 height 8
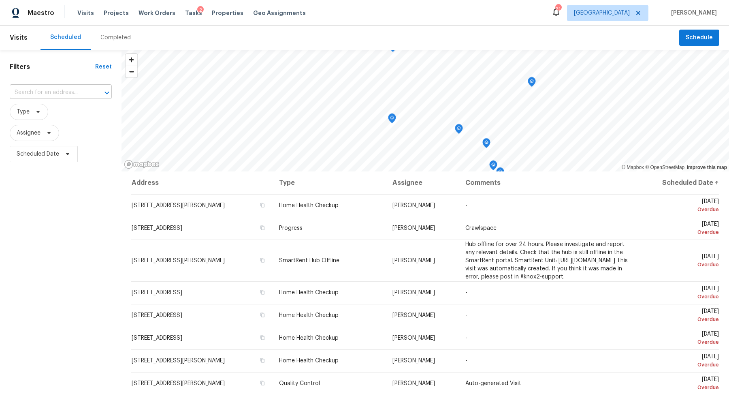
click at [66, 92] on input "text" at bounding box center [49, 92] width 79 height 13
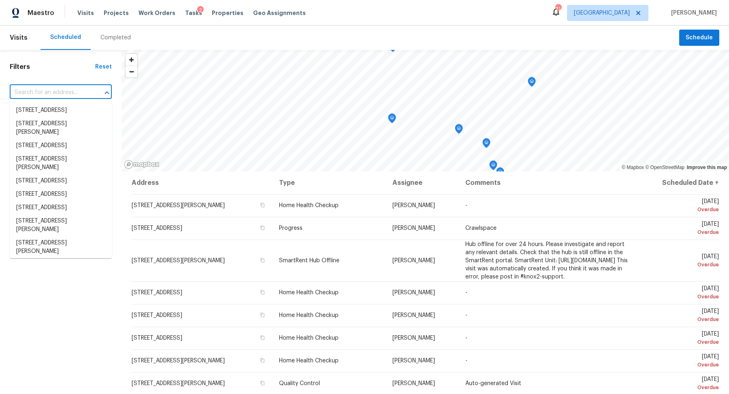
paste input "[STREET_ADDRESS]"
type input "[STREET_ADDRESS]"
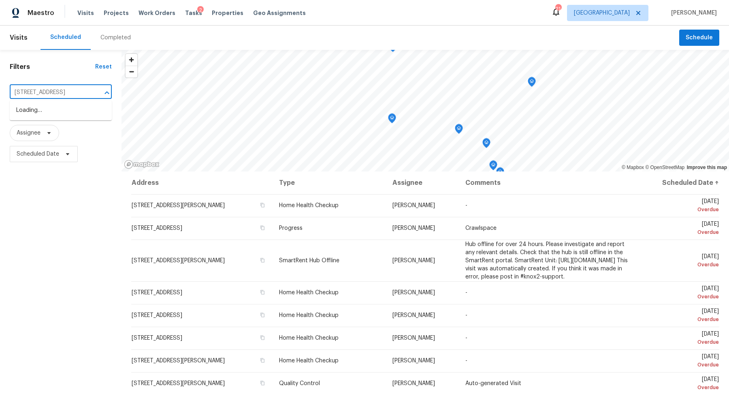
scroll to position [0, 26]
click at [57, 112] on li "[STREET_ADDRESS]" at bounding box center [61, 110] width 102 height 13
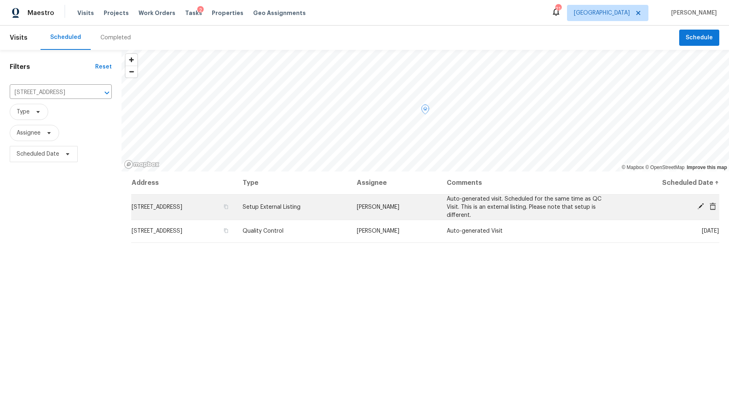
click at [698, 199] on td "[DATE]" at bounding box center [667, 207] width 103 height 26
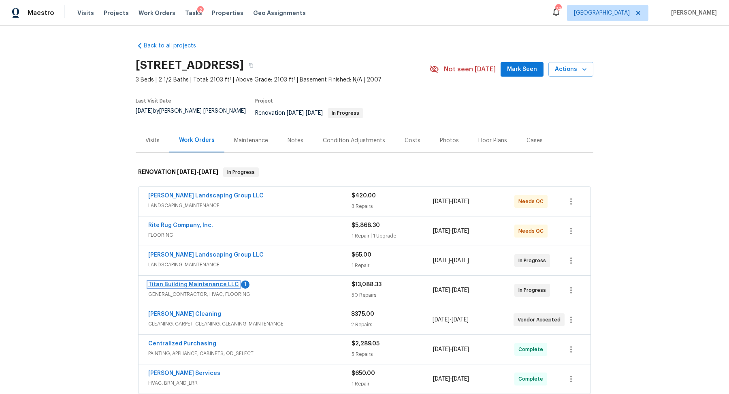
click at [204, 281] on link "Titan Building Maintenance LLC" at bounding box center [193, 284] width 91 height 6
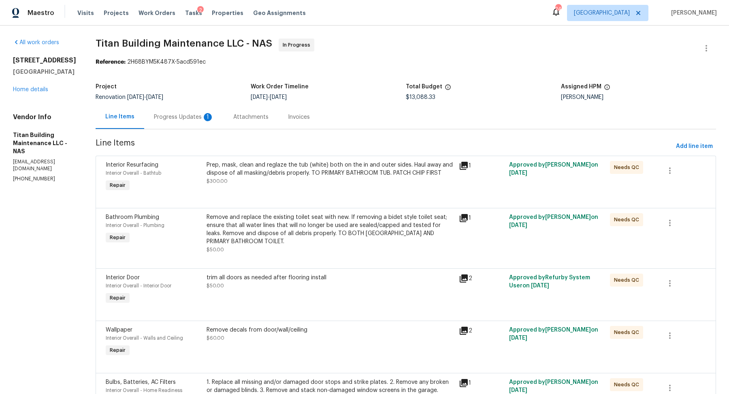
click at [160, 108] on div "Progress Updates 1" at bounding box center [183, 117] width 79 height 24
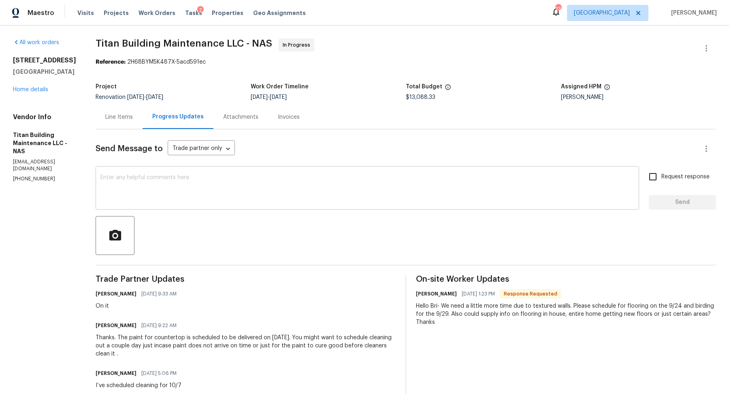
click at [177, 202] on textarea at bounding box center [367, 188] width 534 height 28
click at [28, 92] on link "Home details" at bounding box center [30, 90] width 35 height 6
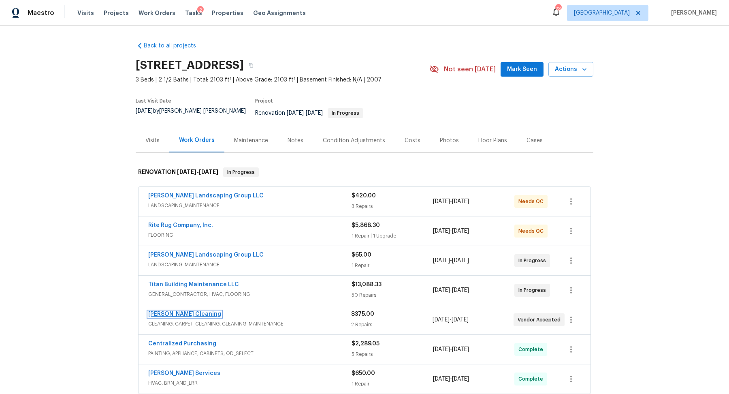
click at [172, 311] on link "[PERSON_NAME] Cleaning" at bounding box center [184, 314] width 73 height 6
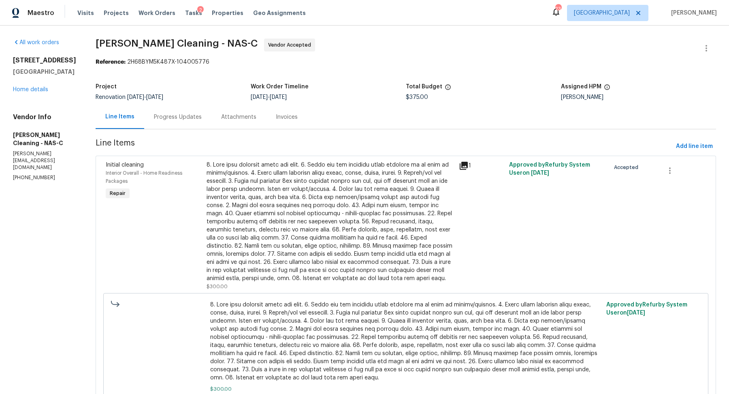
click at [168, 112] on div "Progress Updates" at bounding box center [177, 117] width 67 height 24
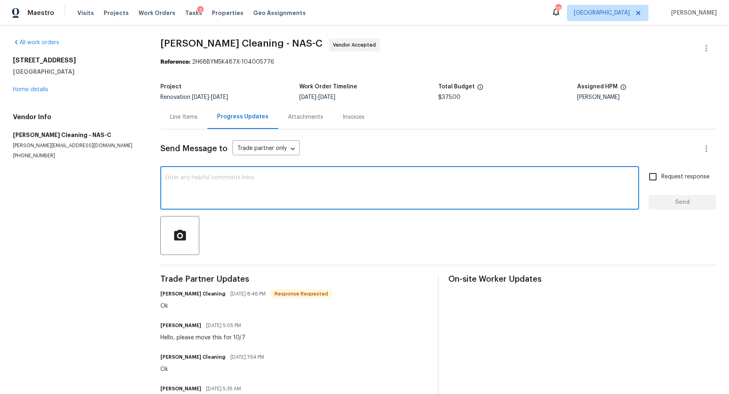
click at [178, 189] on textarea at bounding box center [399, 188] width 469 height 28
type textarea "Hi, I need to move this again. Please scheduled for 10/11"
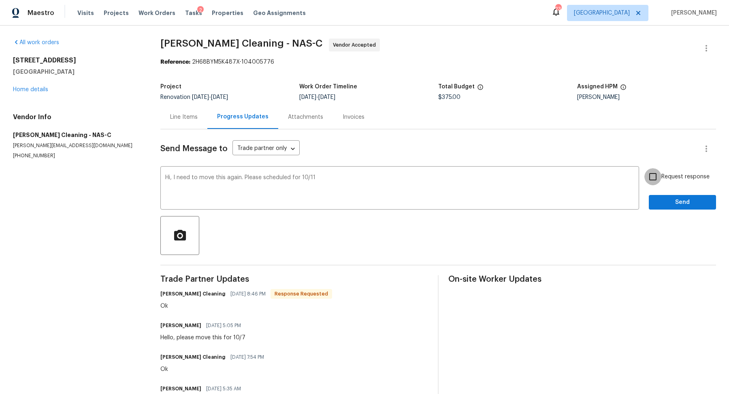
click at [654, 177] on input "Request response" at bounding box center [652, 176] width 17 height 17
checkbox input "true"
click at [672, 211] on div "Send Message to Trade partner only Trade partner only ​ Hi, I need to move this…" at bounding box center [437, 303] width 555 height 348
click at [672, 207] on button "Send" at bounding box center [682, 202] width 67 height 15
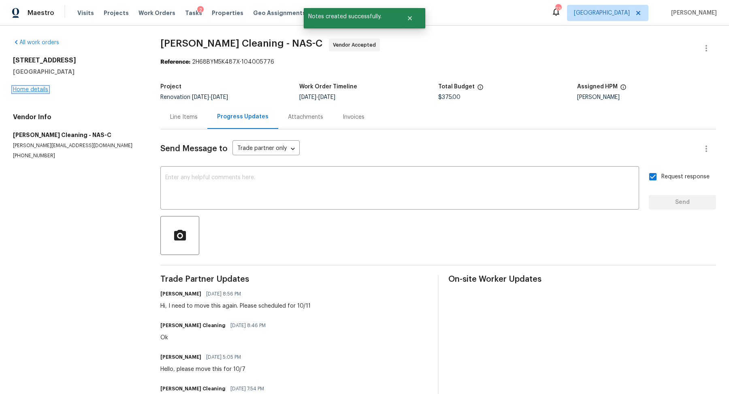
click at [38, 87] on link "Home details" at bounding box center [30, 90] width 35 height 6
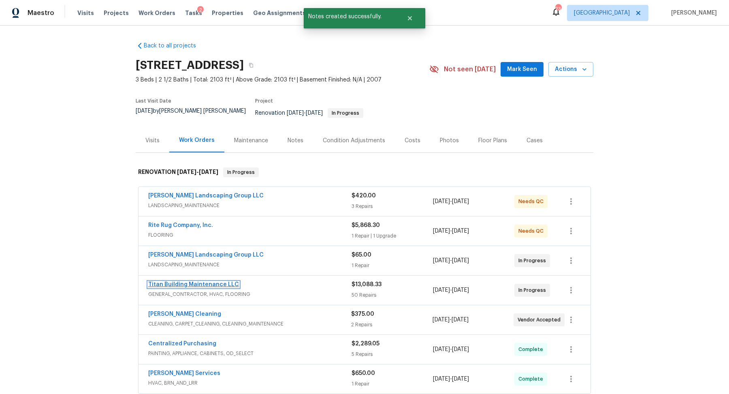
click at [185, 281] on link "Titan Building Maintenance LLC" at bounding box center [193, 284] width 91 height 6
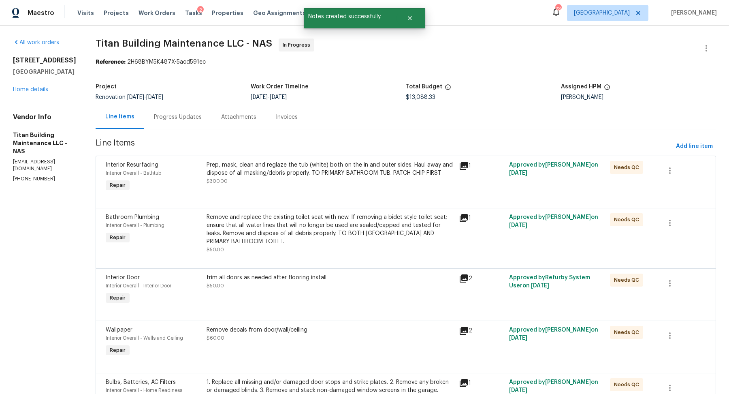
click at [165, 109] on div "Progress Updates" at bounding box center [177, 117] width 67 height 24
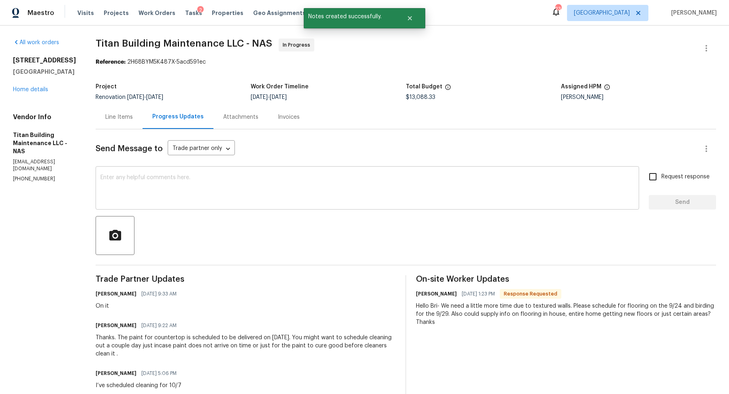
click at [189, 204] on div "x ​" at bounding box center [367, 188] width 543 height 41
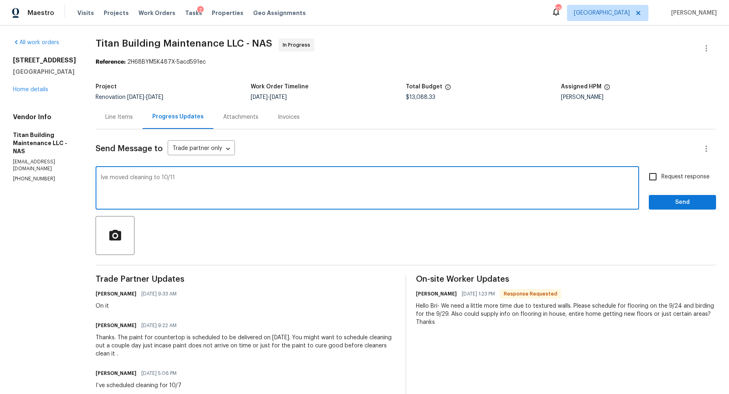
type textarea "Ive moved cleaning to 10/11"
click at [683, 171] on label "Request response" at bounding box center [676, 176] width 65 height 17
click at [661, 171] on input "Request response" at bounding box center [652, 176] width 17 height 17
checkbox input "true"
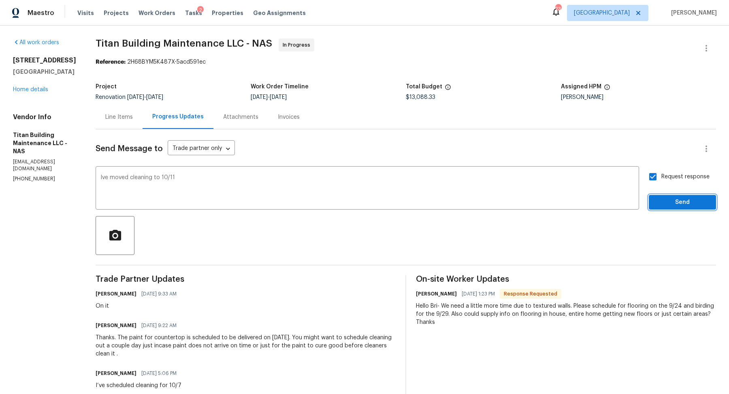
click at [662, 201] on span "Send" at bounding box center [682, 202] width 54 height 10
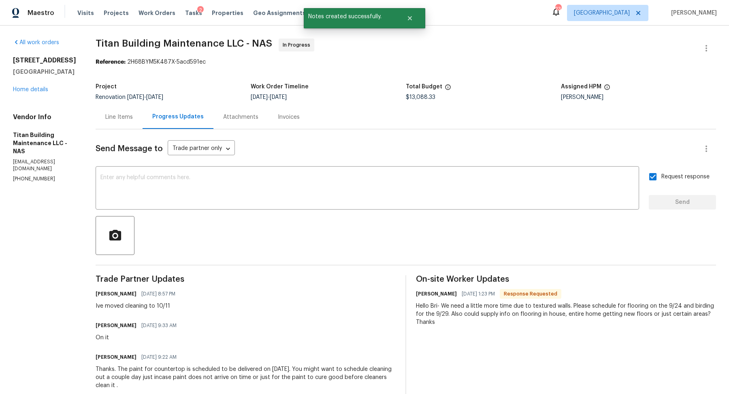
click at [34, 94] on div "[STREET_ADDRESS] Home details" at bounding box center [44, 74] width 63 height 37
click at [29, 92] on link "Home details" at bounding box center [30, 90] width 35 height 6
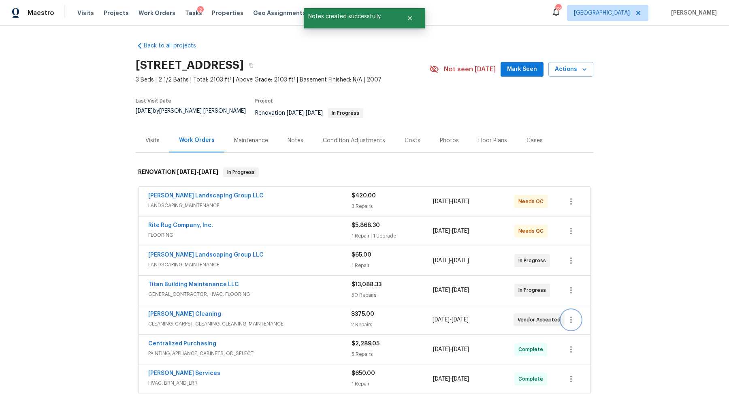
click at [575, 315] on icon "button" at bounding box center [571, 320] width 10 height 10
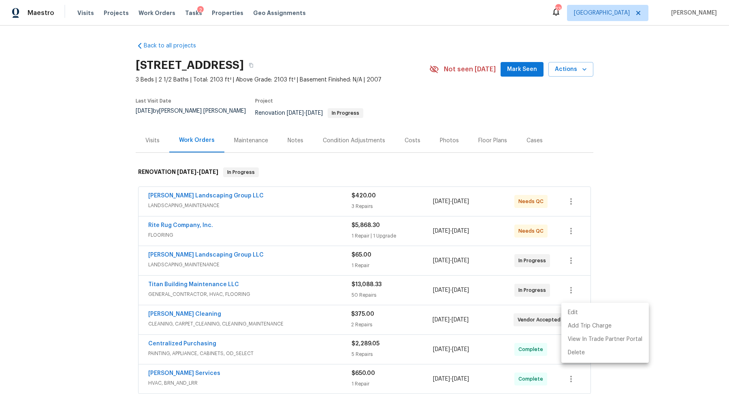
click at [566, 307] on li "Edit" at bounding box center [604, 312] width 87 height 13
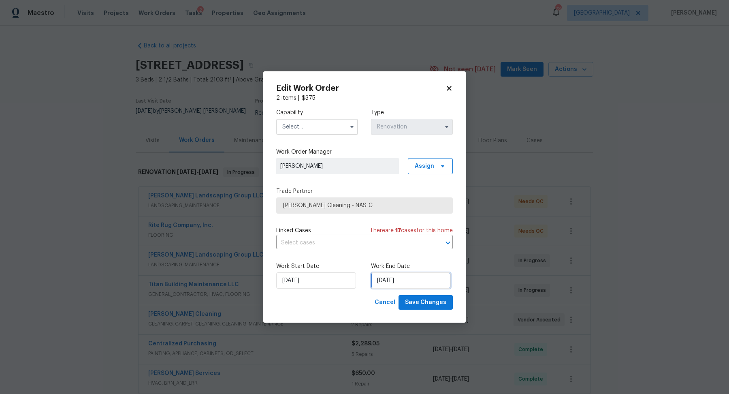
click at [402, 272] on input "[DATE]" at bounding box center [411, 280] width 80 height 16
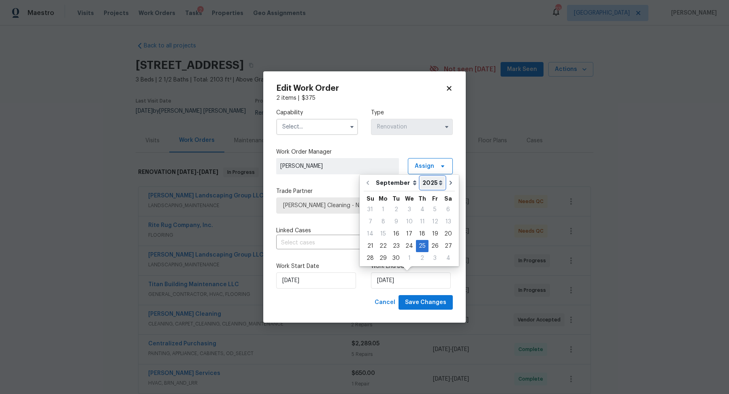
click at [439, 184] on select "2025 2026" at bounding box center [432, 183] width 24 height 12
click at [447, 181] on icon "Go to next month" at bounding box center [450, 182] width 6 height 6
type input "[DATE]"
select select "9"
click at [447, 218] on div "11" at bounding box center [448, 221] width 13 height 11
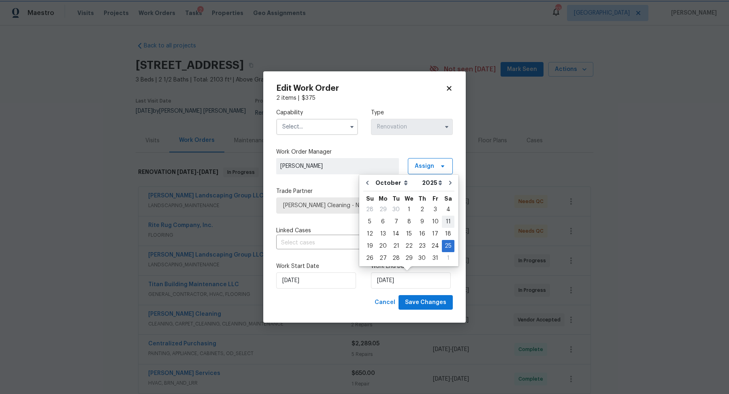
type input "[DATE]"
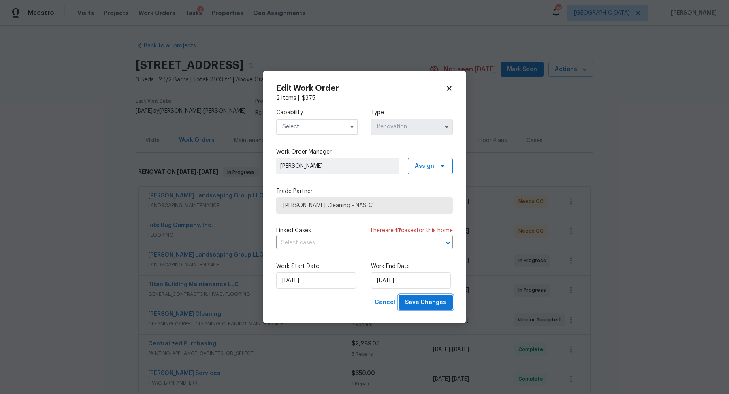
click at [411, 301] on span "Save Changes" at bounding box center [425, 302] width 41 height 10
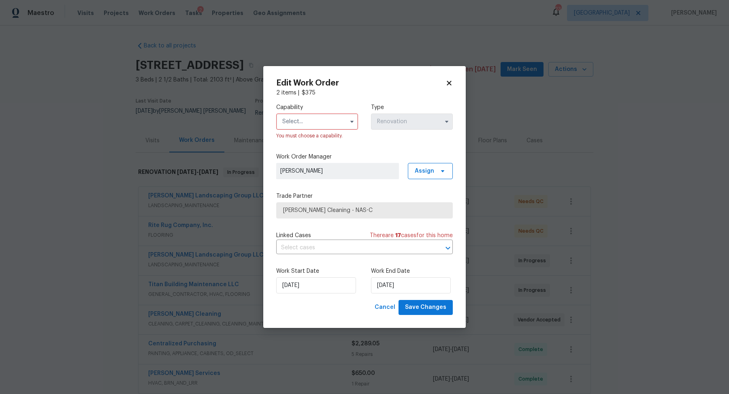
click at [330, 134] on div "You must choose a capability." at bounding box center [317, 136] width 82 height 8
click at [328, 98] on div "Capability You must choose a capability. Type Renovation" at bounding box center [364, 121] width 177 height 49
click at [326, 110] on label "Capability" at bounding box center [317, 107] width 82 height 8
click at [325, 121] on input "text" at bounding box center [317, 121] width 82 height 16
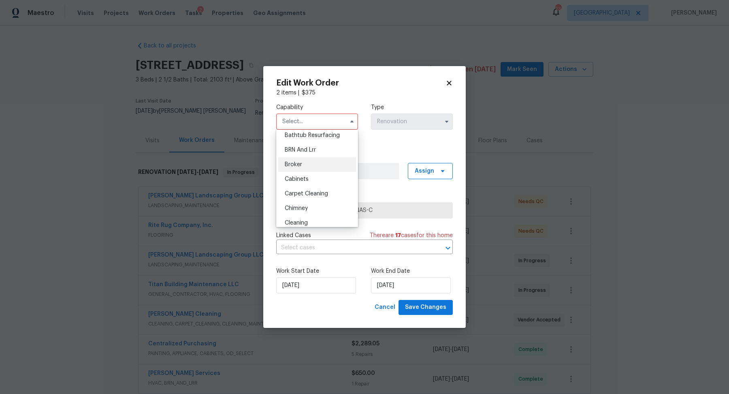
scroll to position [51, 0]
click at [307, 200] on div "Cleaning" at bounding box center [317, 204] width 78 height 15
type input "Cleaning"
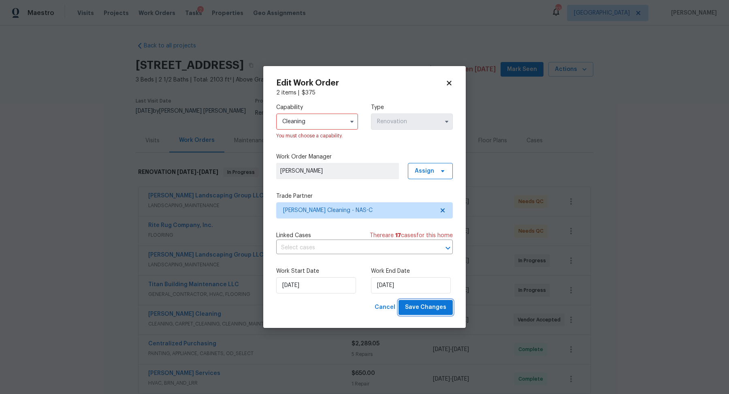
click at [434, 306] on span "Save Changes" at bounding box center [425, 307] width 41 height 10
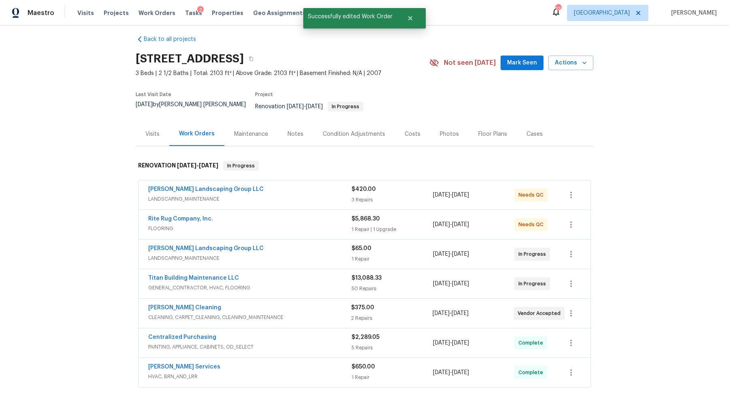
scroll to position [16, 0]
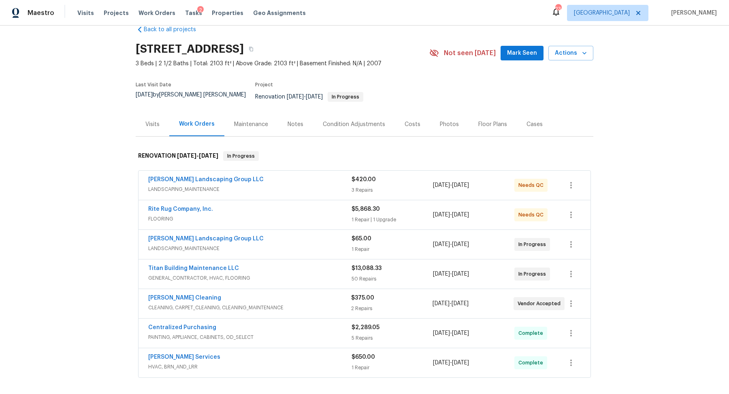
click at [211, 170] on div "[PERSON_NAME] Landscaping Group LLC LANDSCAPING_MAINTENANCE $420.00 3 Repairs […" at bounding box center [364, 184] width 452 height 29
click at [204, 177] on link "[PERSON_NAME] Landscaping Group LLC" at bounding box center [205, 180] width 115 height 6
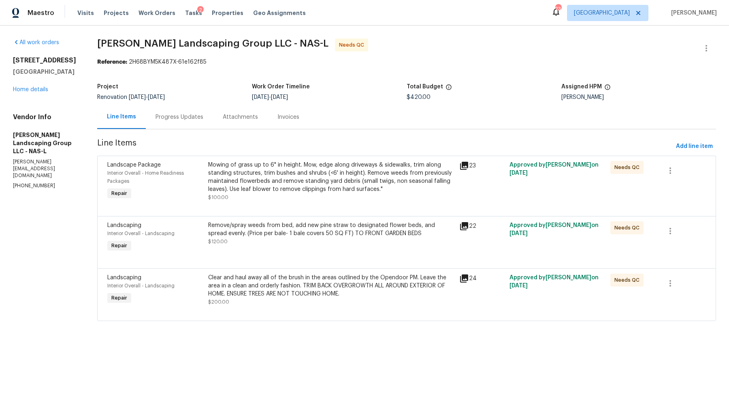
click at [196, 117] on div "Progress Updates" at bounding box center [179, 117] width 48 height 8
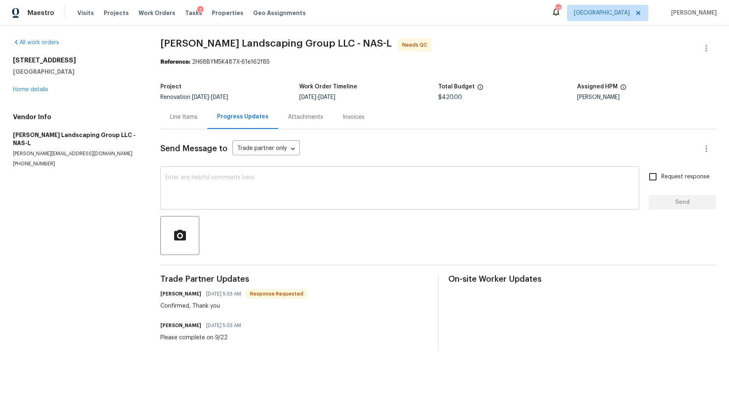
click at [194, 207] on div "x ​" at bounding box center [399, 188] width 479 height 41
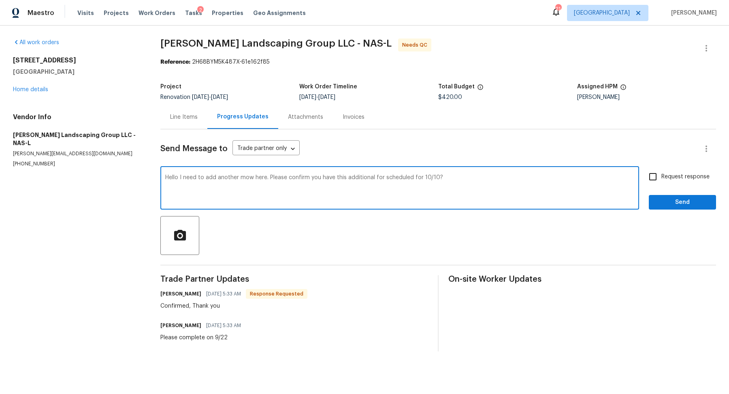
type textarea "Hello I need to add another mow here. Please confirm you have this additional f…"
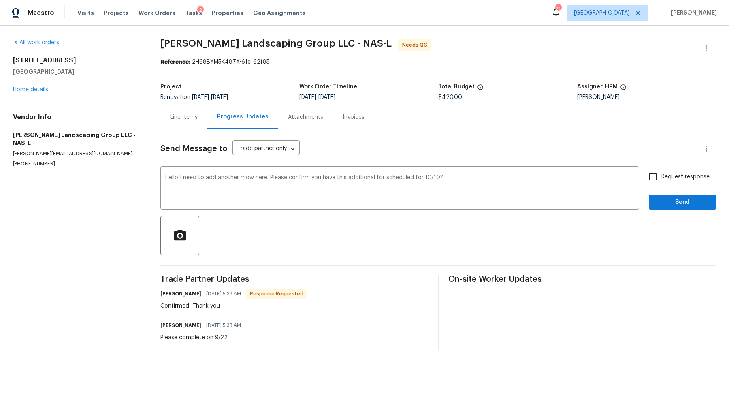
click at [664, 176] on span "Request response" at bounding box center [685, 176] width 48 height 9
click at [661, 176] on input "Request response" at bounding box center [652, 176] width 17 height 17
checkbox input "true"
click at [658, 206] on span "Send" at bounding box center [682, 202] width 54 height 10
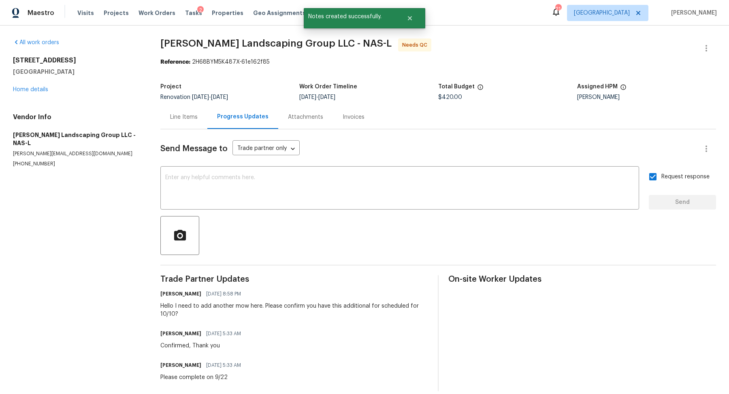
click at [193, 115] on div "Line Items" at bounding box center [184, 117] width 28 height 8
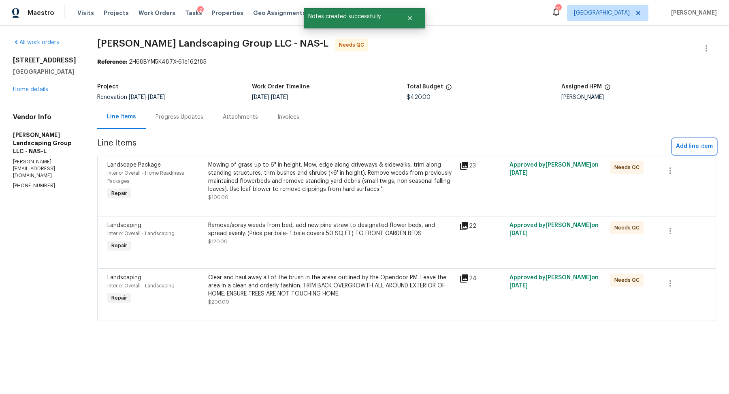
click at [696, 143] on span "Add line item" at bounding box center [694, 146] width 37 height 10
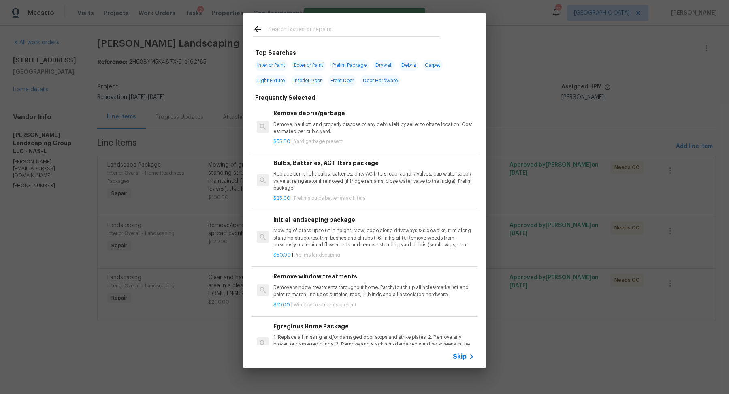
click at [468, 351] on div "Skip" at bounding box center [364, 356] width 243 height 23
click at [454, 359] on span "Skip" at bounding box center [460, 356] width 14 height 8
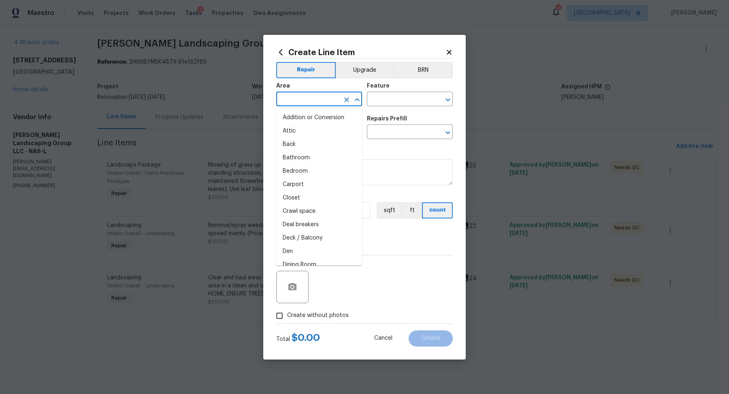
click at [309, 104] on input "text" at bounding box center [307, 100] width 63 height 13
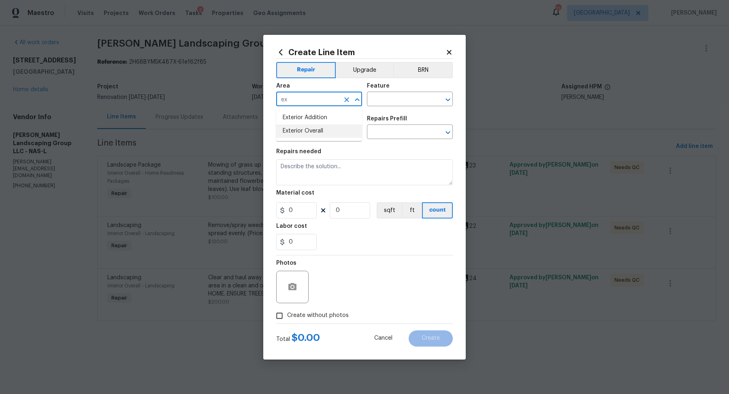
click at [296, 126] on li "Exterior Overall" at bounding box center [319, 130] width 86 height 13
type input "Exterior Overall"
click at [388, 100] on input "text" at bounding box center [398, 100] width 63 height 13
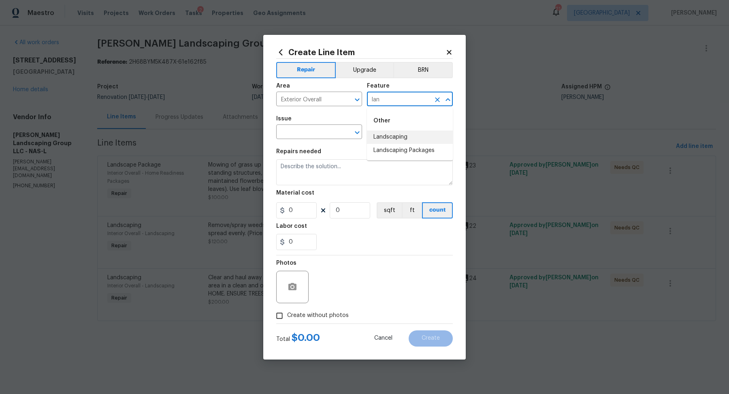
click at [379, 133] on li "Landscaping" at bounding box center [410, 136] width 86 height 13
type input "Landscaping"
click at [329, 133] on input "text" at bounding box center [307, 132] width 63 height 13
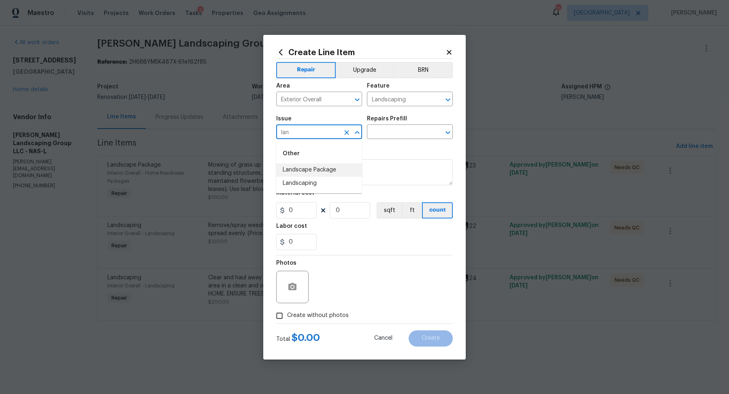
click at [309, 171] on li "Landscape Package" at bounding box center [319, 169] width 86 height 13
type input "Landscape Package"
click at [383, 140] on div "Issue Landscape Package ​ Repairs Prefill ​" at bounding box center [364, 127] width 177 height 33
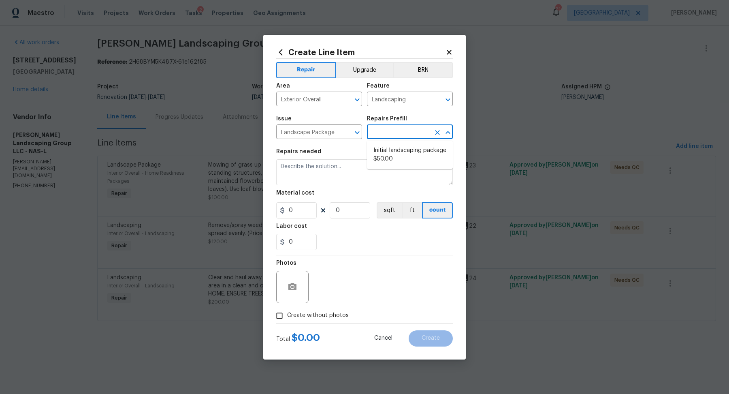
click at [387, 133] on input "text" at bounding box center [398, 132] width 63 height 13
click at [386, 157] on li "Initial landscaping package $50.00" at bounding box center [410, 155] width 86 height 22
type input "Home Readiness Packages"
type textarea "Mowing of grass up to 6" in height. Mow, edge along driveways & sidewalks, trim…"
type input "1"
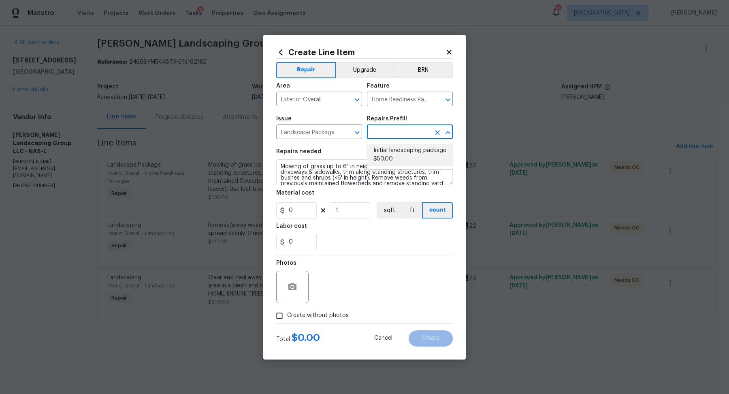
type input "Initial landscaping package $50.00"
click at [309, 202] on input "50" at bounding box center [296, 210] width 40 height 16
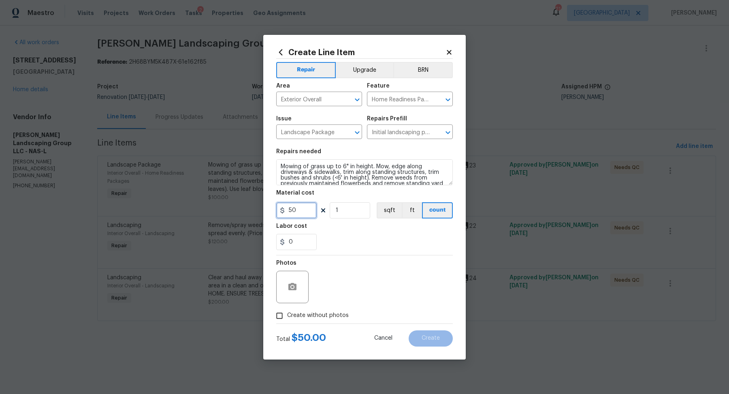
click at [309, 202] on input "50" at bounding box center [296, 210] width 40 height 16
type input "65"
click at [315, 309] on label "Create without photos" at bounding box center [310, 315] width 77 height 15
click at [287, 309] on input "Create without photos" at bounding box center [279, 315] width 15 height 15
checkbox input "true"
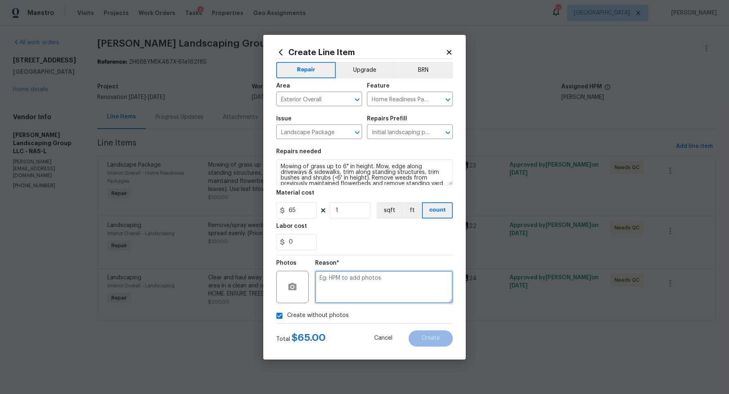
click at [341, 285] on textarea at bounding box center [384, 286] width 138 height 32
type textarea "na"
click at [418, 335] on button "Create" at bounding box center [430, 338] width 44 height 16
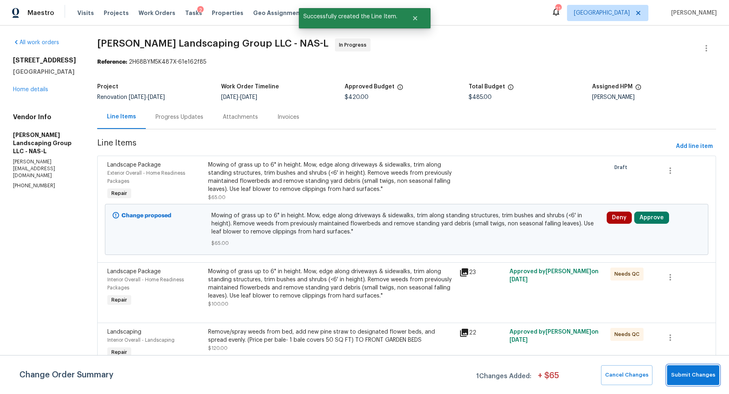
click at [679, 368] on button "Submit Changes" at bounding box center [693, 375] width 52 height 20
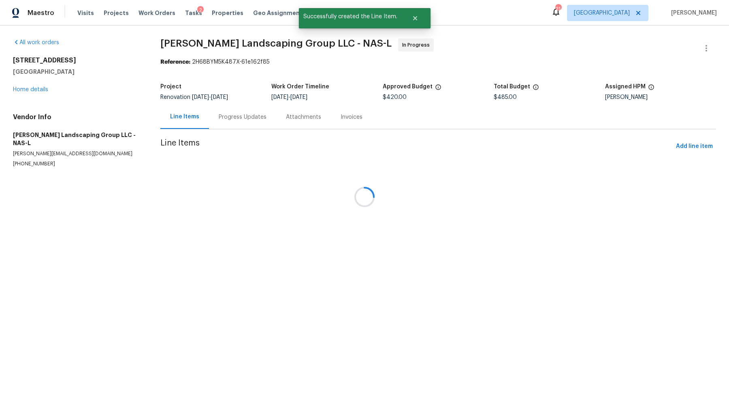
click at [650, 217] on div at bounding box center [364, 197] width 729 height 394
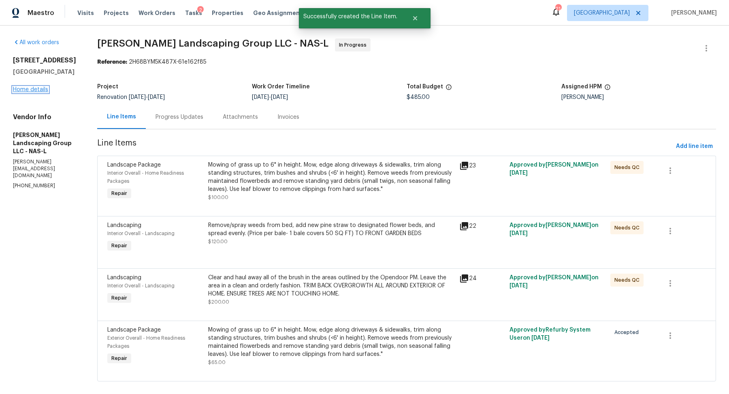
click at [32, 90] on link "Home details" at bounding box center [30, 90] width 35 height 6
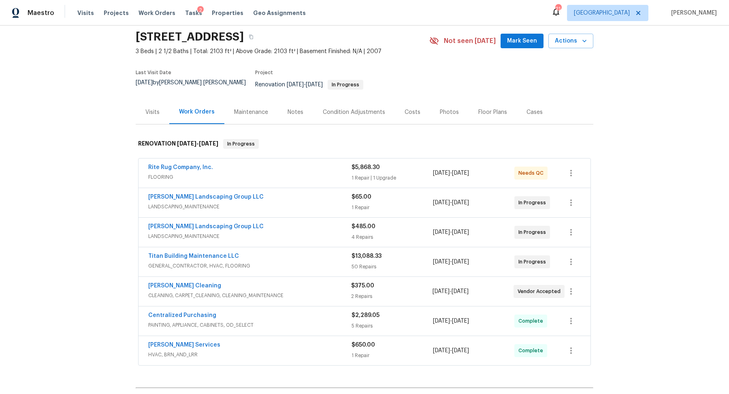
scroll to position [29, 0]
click at [293, 111] on div "Notes" at bounding box center [295, 112] width 35 height 24
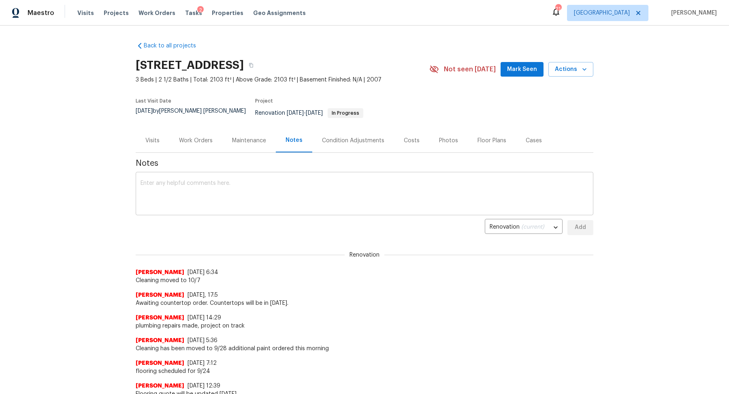
click at [246, 174] on div "x ​" at bounding box center [364, 194] width 457 height 41
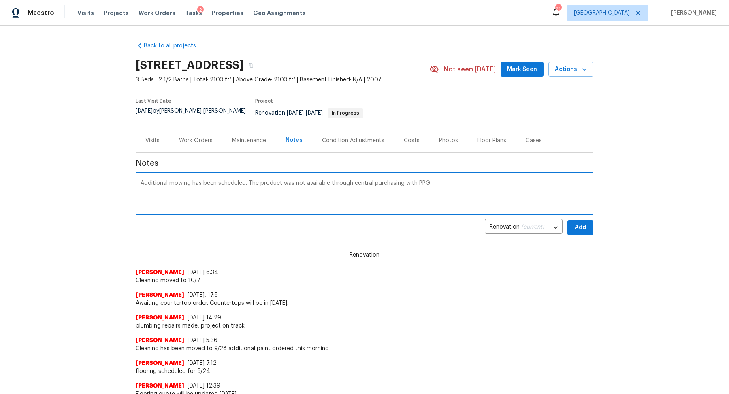
click at [258, 180] on textarea "Additional mowing has been scheduled. The product was not available through cen…" at bounding box center [364, 194] width 448 height 28
click at [531, 180] on textarea "Additional mowing has been scheduled. The countertop paint product was not avai…" at bounding box center [364, 194] width 448 height 28
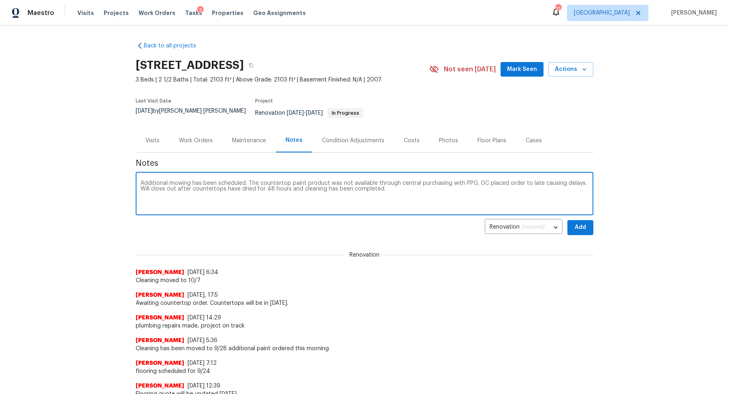
type textarea "Additional mowing has been scheduled. The countertop paint product was not avai…"
click at [573, 227] on button "Add" at bounding box center [580, 227] width 26 height 15
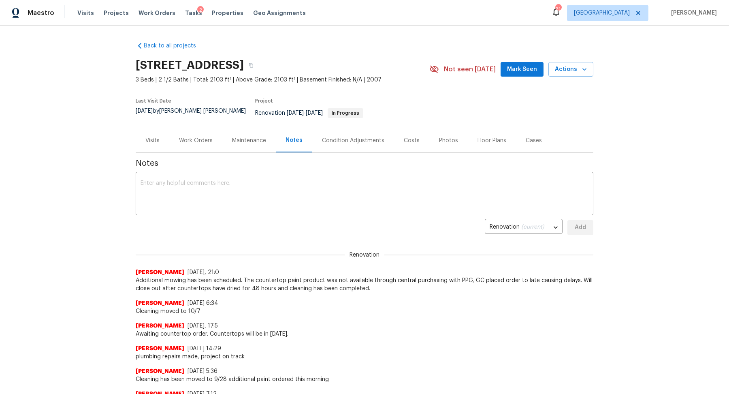
click at [154, 136] on div "Visits" at bounding box center [152, 140] width 14 height 8
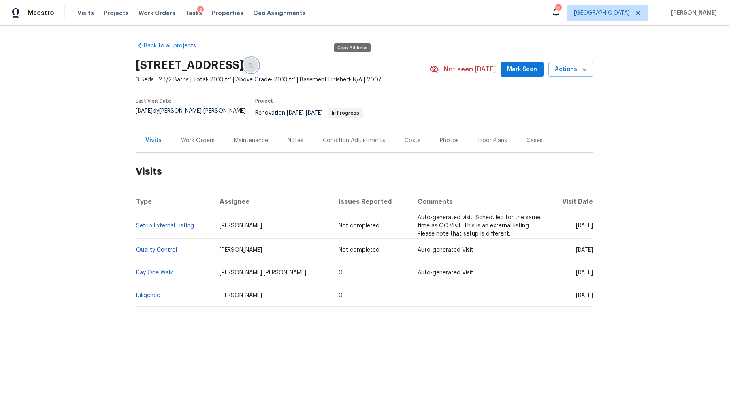
click at [258, 65] on button "button" at bounding box center [251, 65] width 15 height 15
click at [87, 11] on span "Visits" at bounding box center [85, 13] width 17 height 8
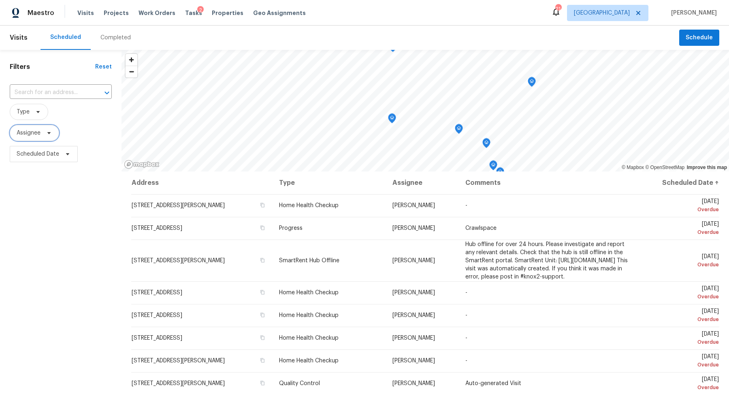
click at [47, 130] on icon at bounding box center [49, 133] width 6 height 6
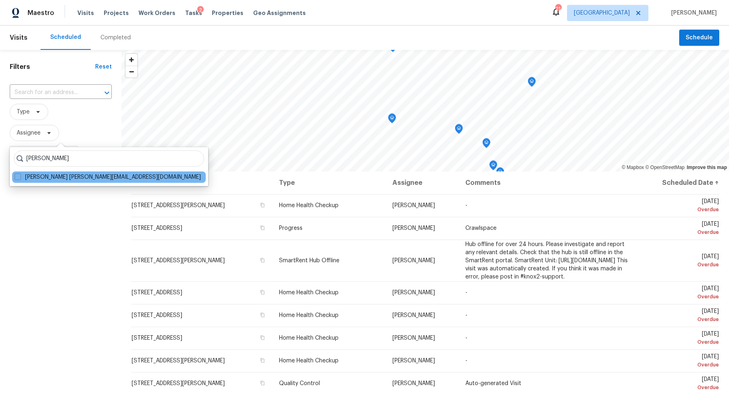
type input "[PERSON_NAME]"
click at [49, 172] on div "[PERSON_NAME] [PERSON_NAME][EMAIL_ADDRESS][DOMAIN_NAME]" at bounding box center [109, 176] width 194 height 11
click at [48, 173] on label "[PERSON_NAME] [PERSON_NAME][EMAIL_ADDRESS][DOMAIN_NAME]" at bounding box center [108, 177] width 186 height 8
click at [20, 173] on input "[PERSON_NAME] [PERSON_NAME][EMAIL_ADDRESS][DOMAIN_NAME]" at bounding box center [17, 175] width 5 height 5
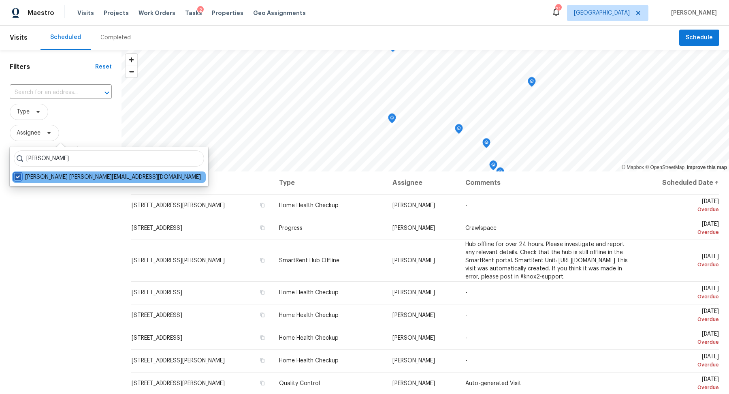
checkbox input "true"
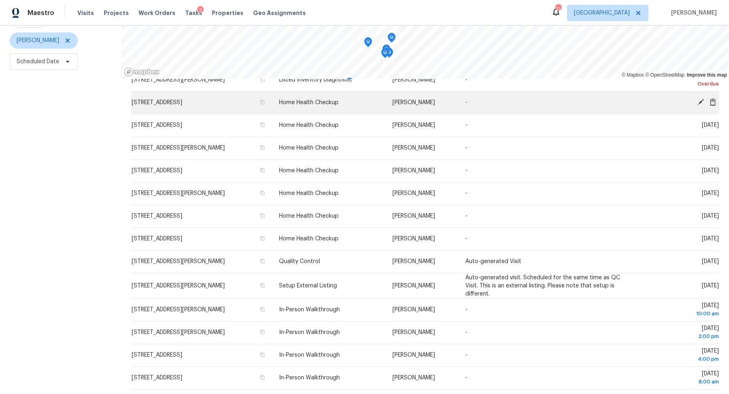
scroll to position [189, 0]
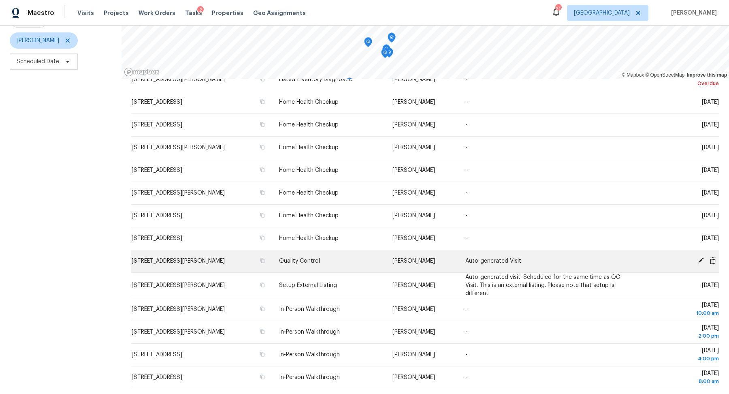
click at [699, 264] on icon at bounding box center [700, 260] width 7 height 7
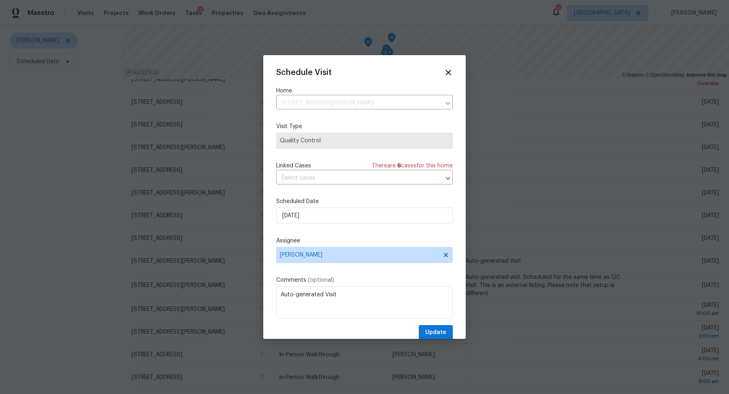
click at [374, 207] on div "Scheduled Date [DATE]" at bounding box center [364, 210] width 177 height 26
click at [363, 211] on input "[DATE]" at bounding box center [364, 215] width 177 height 16
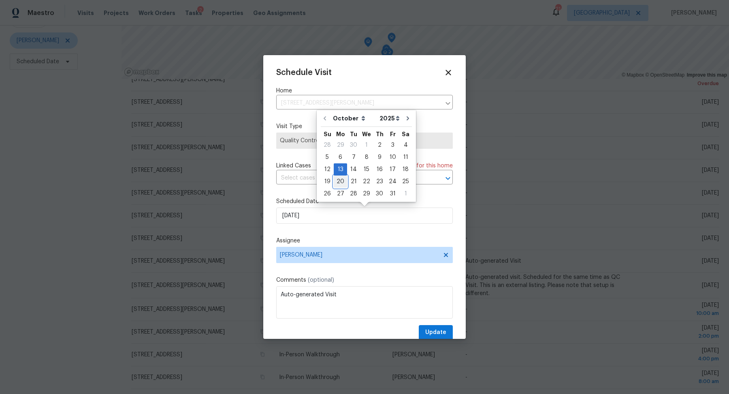
click at [338, 180] on div "20" at bounding box center [340, 181] width 13 height 11
type input "[DATE]"
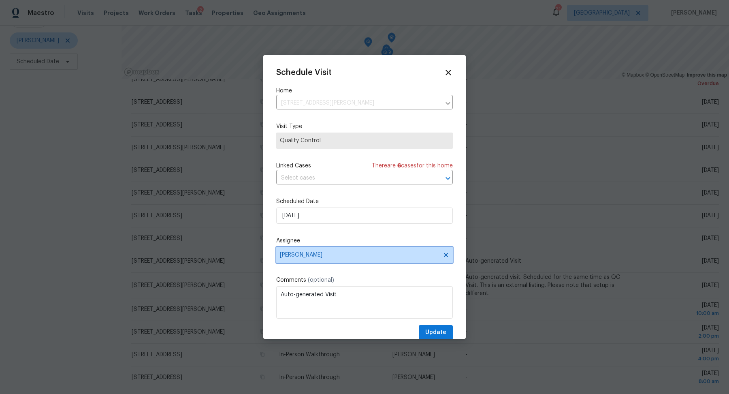
click at [304, 253] on span "[PERSON_NAME]" at bounding box center [359, 254] width 159 height 6
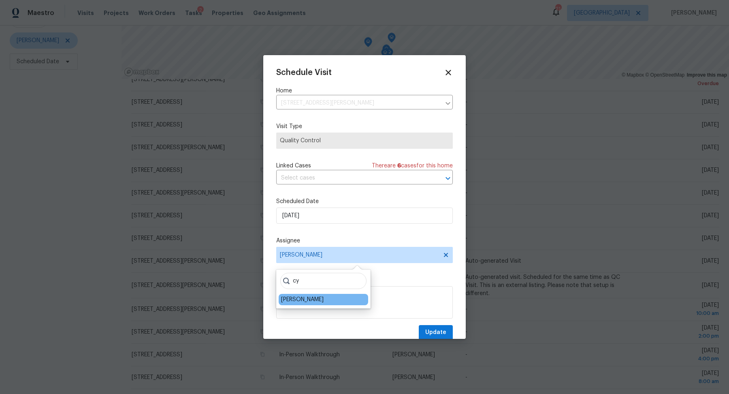
type input "cy"
click at [293, 300] on div "[PERSON_NAME]" at bounding box center [302, 299] width 43 height 8
click at [431, 331] on span "Update" at bounding box center [435, 332] width 21 height 10
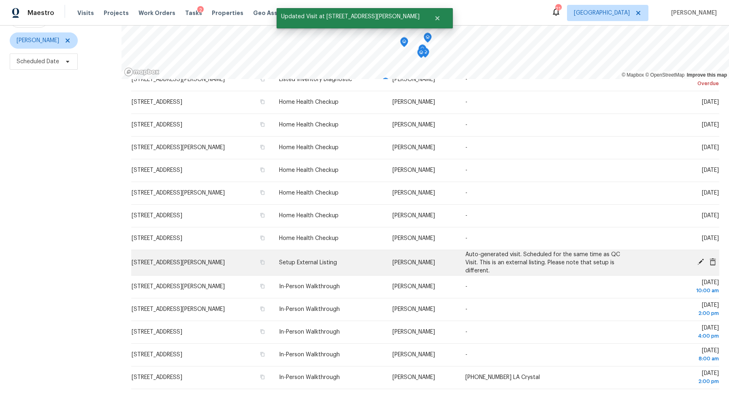
click at [698, 265] on icon at bounding box center [700, 261] width 7 height 7
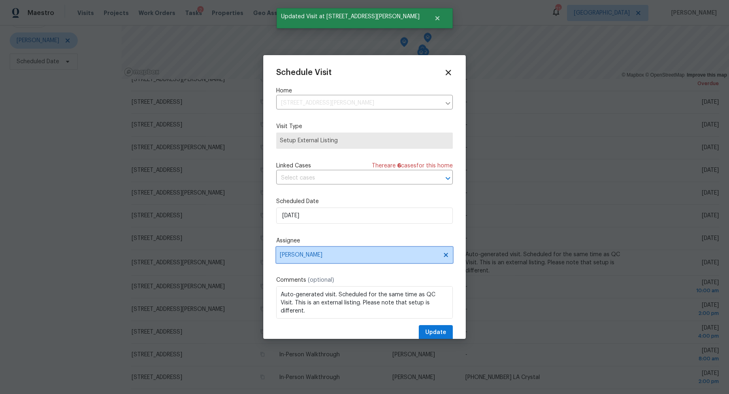
click at [372, 259] on span "[PERSON_NAME]" at bounding box center [364, 255] width 177 height 16
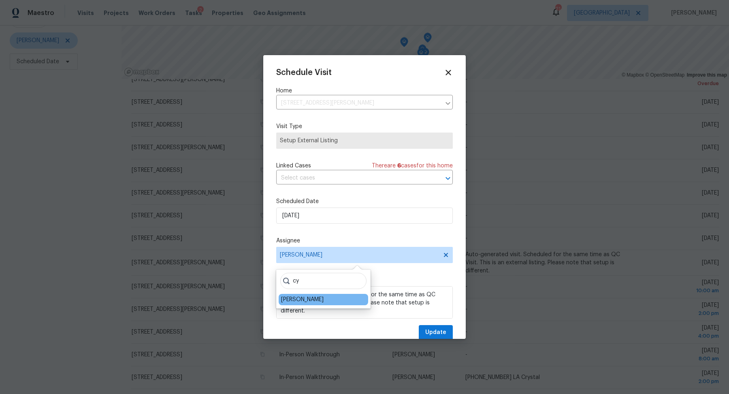
type input "cy"
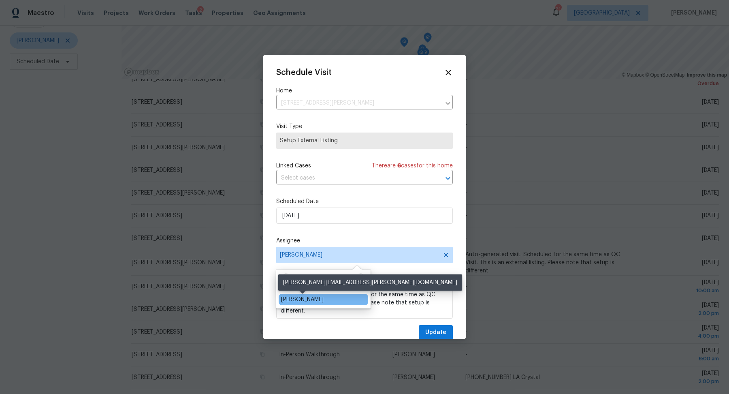
click at [315, 300] on div "[PERSON_NAME]" at bounding box center [302, 299] width 43 height 8
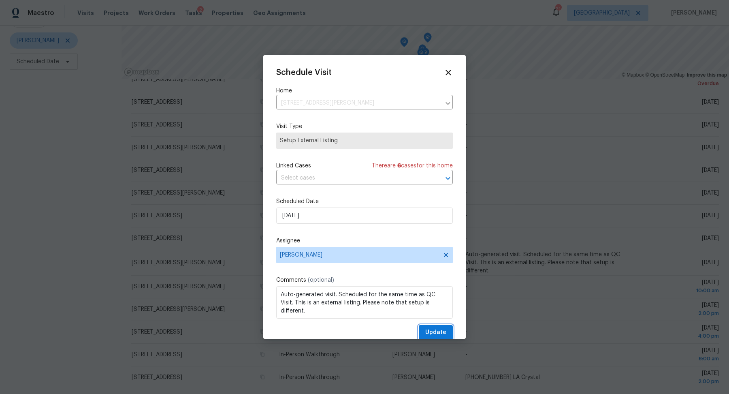
click at [426, 331] on span "Update" at bounding box center [435, 332] width 21 height 10
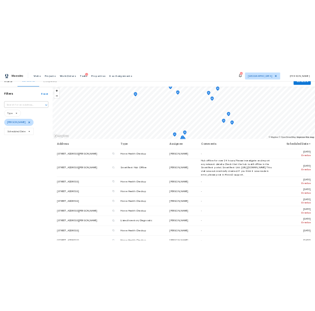
scroll to position [0, 0]
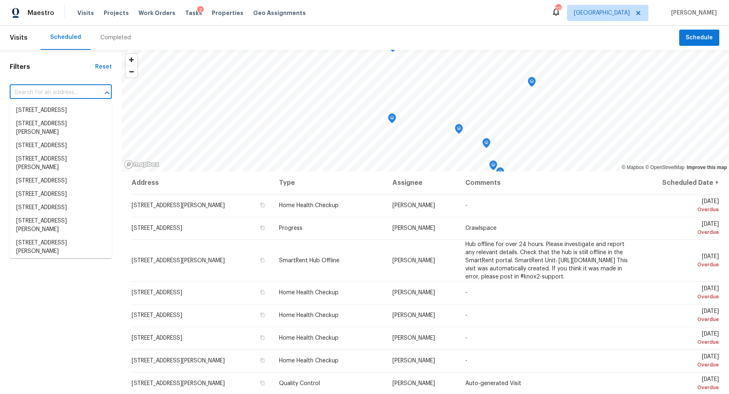
click at [34, 89] on input "text" at bounding box center [49, 92] width 79 height 13
paste input "[STREET_ADDRESS]"
type input "[STREET_ADDRESS]"
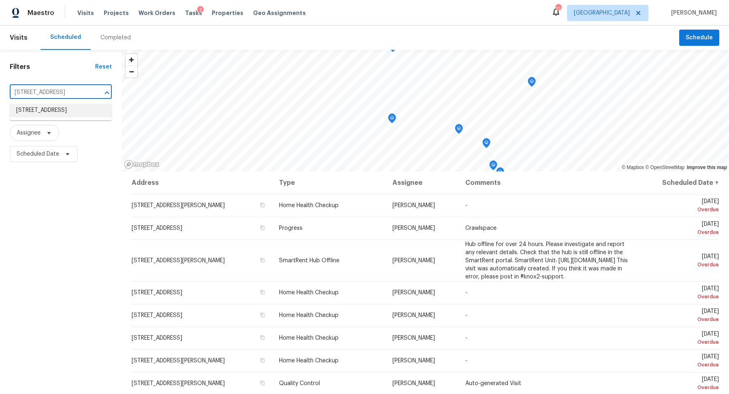
click at [48, 113] on li "[STREET_ADDRESS]" at bounding box center [61, 110] width 102 height 13
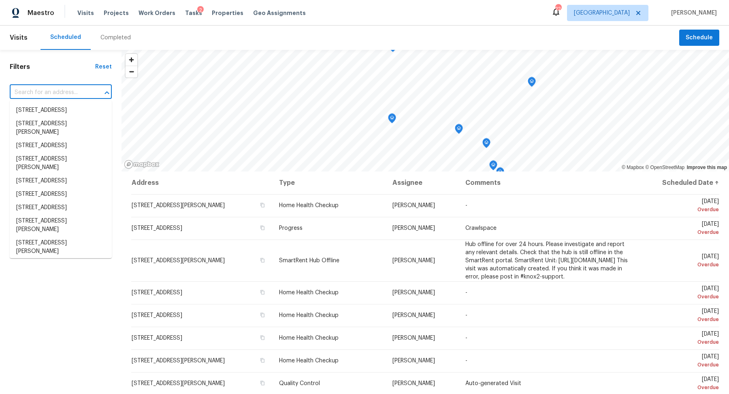
click at [76, 95] on input "text" at bounding box center [49, 92] width 79 height 13
paste input "[STREET_ADDRESS]"
type input "[STREET_ADDRESS]"
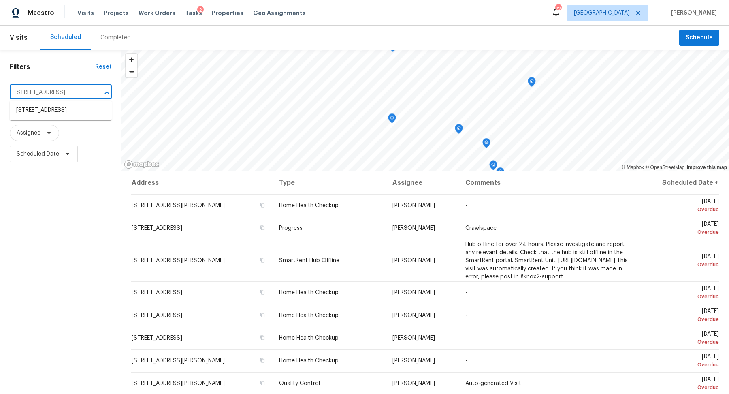
scroll to position [0, 26]
click at [63, 109] on li "[STREET_ADDRESS]" at bounding box center [61, 110] width 102 height 13
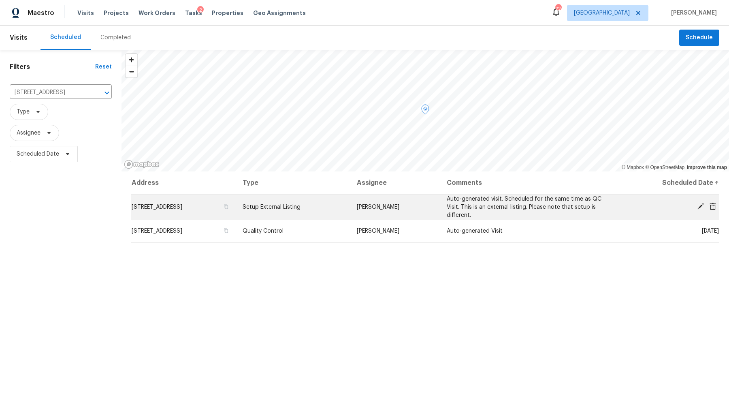
click at [702, 202] on td "[DATE]" at bounding box center [667, 207] width 103 height 26
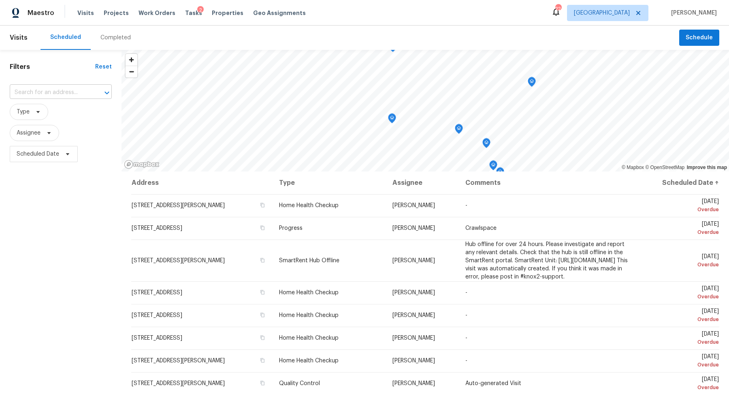
click at [39, 88] on input "text" at bounding box center [49, 92] width 79 height 13
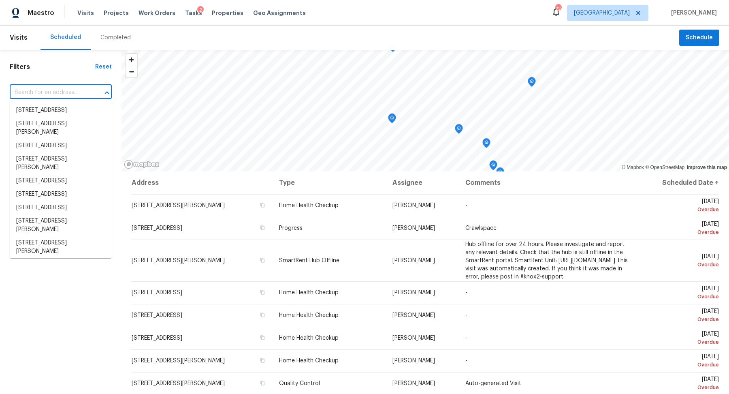
paste input "[STREET_ADDRESS]"
type input "[STREET_ADDRESS]"
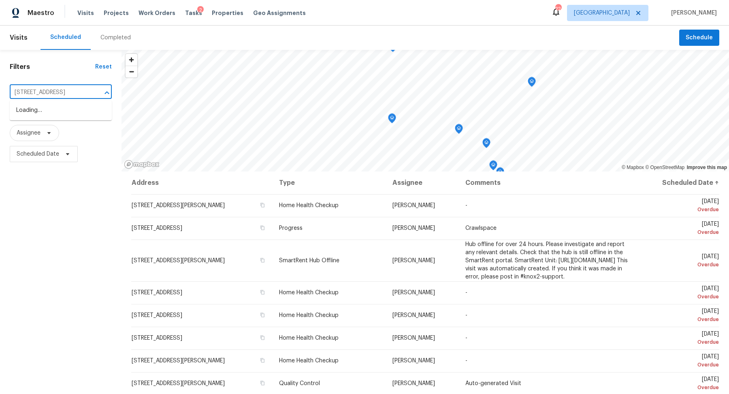
scroll to position [0, 26]
click at [39, 108] on li "[STREET_ADDRESS]" at bounding box center [61, 110] width 102 height 13
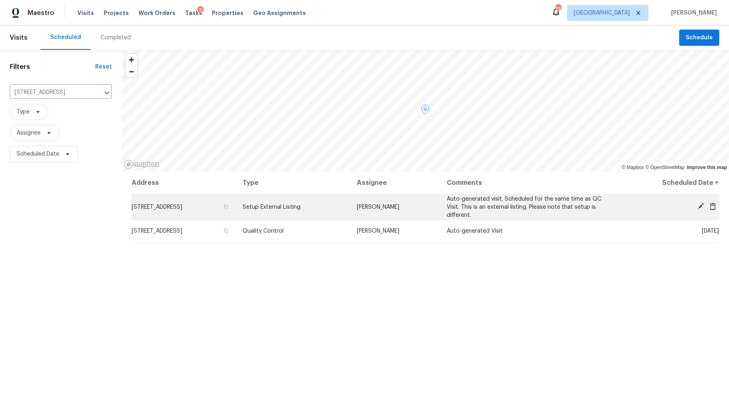
click at [699, 207] on icon at bounding box center [700, 206] width 6 height 6
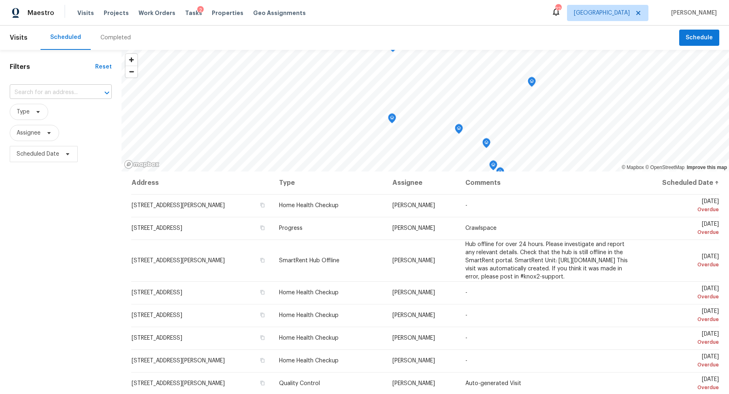
click at [42, 92] on input "text" at bounding box center [49, 92] width 79 height 13
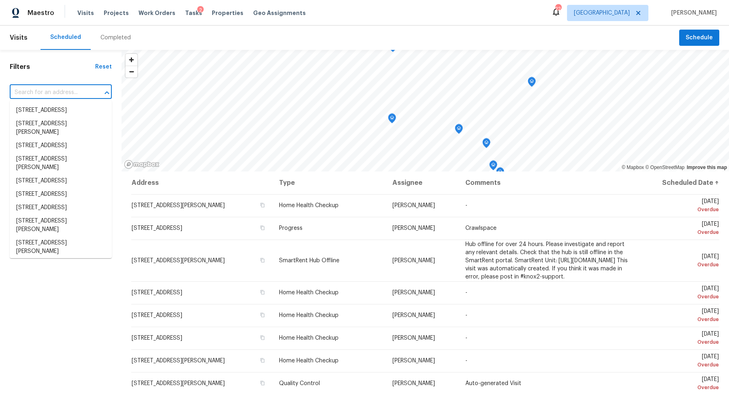
paste input "[STREET_ADDRESS]"
type input "[STREET_ADDRESS]"
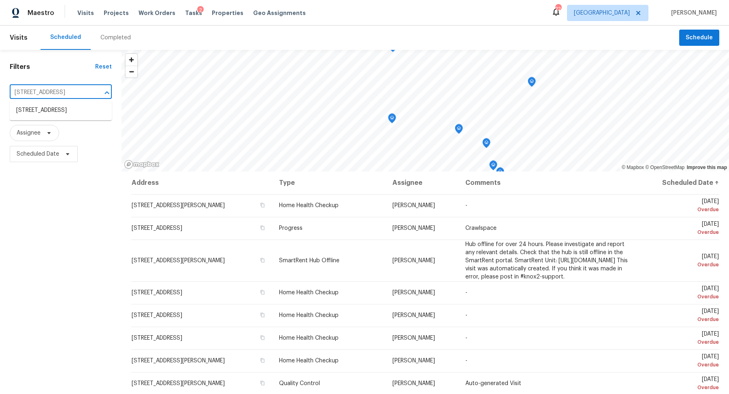
scroll to position [0, 26]
click at [42, 109] on li "[STREET_ADDRESS]" at bounding box center [61, 110] width 102 height 13
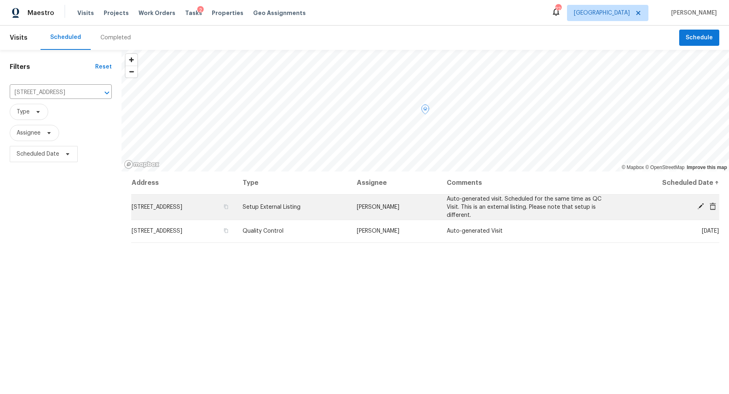
click at [699, 206] on icon at bounding box center [700, 206] width 6 height 6
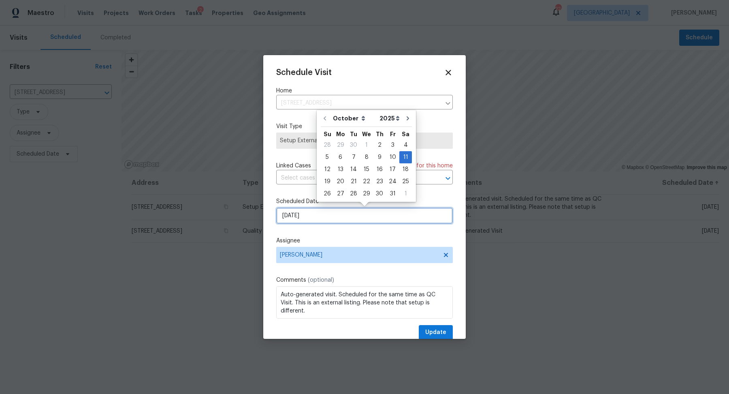
click at [306, 220] on input "[DATE]" at bounding box center [364, 215] width 177 height 16
click at [341, 170] on div "13" at bounding box center [340, 169] width 13 height 11
type input "[DATE]"
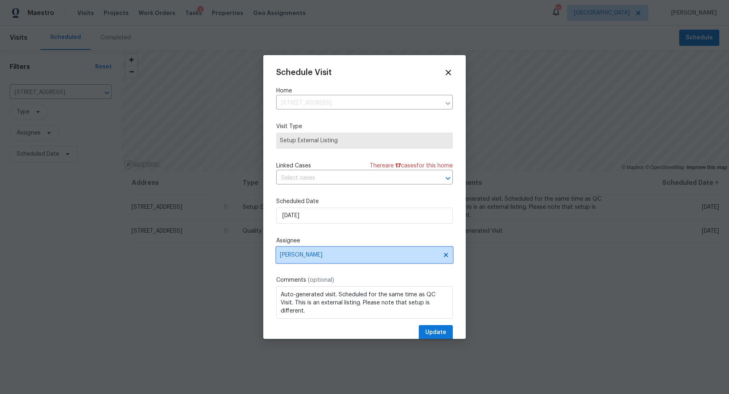
click at [327, 253] on span "[PERSON_NAME]" at bounding box center [359, 254] width 159 height 6
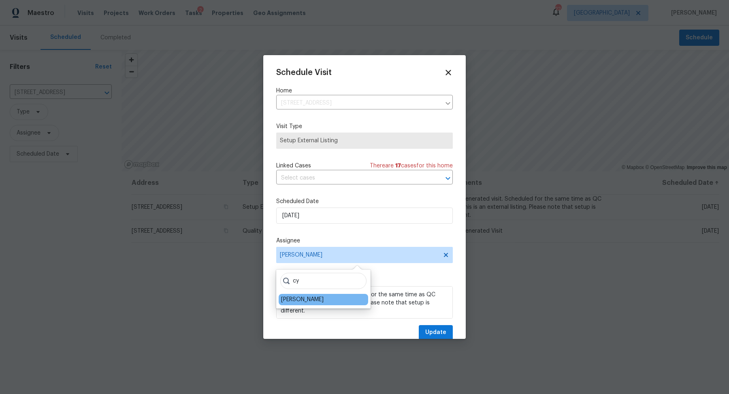
type input "cy"
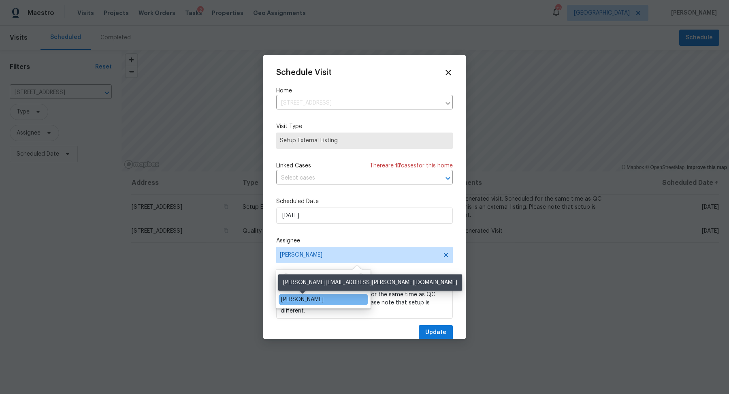
click at [298, 296] on div "[PERSON_NAME]" at bounding box center [302, 299] width 43 height 8
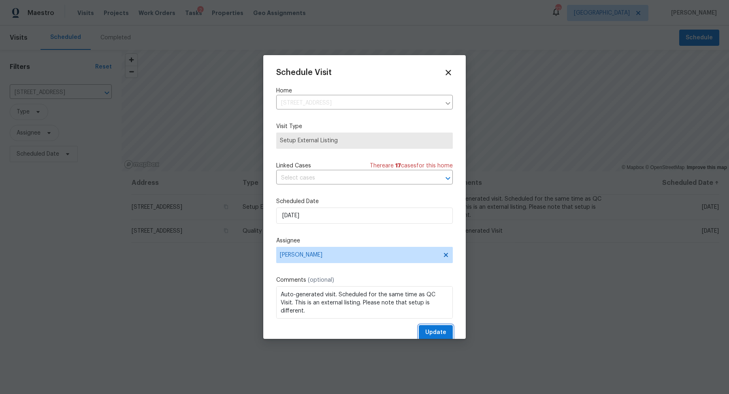
click at [441, 336] on span "Update" at bounding box center [435, 332] width 21 height 10
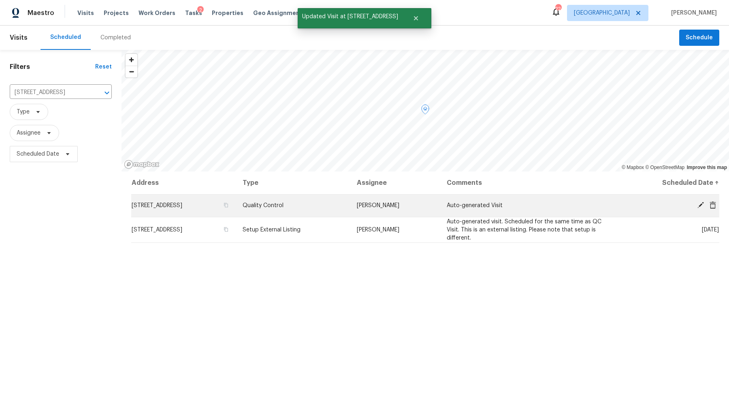
click at [698, 204] on icon at bounding box center [700, 204] width 7 height 7
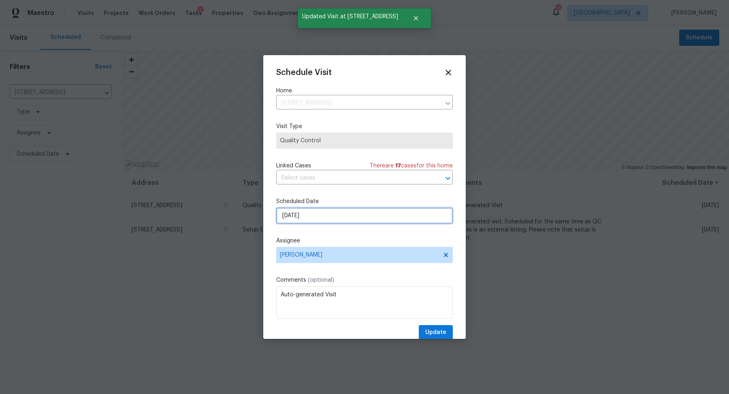
click at [316, 214] on input "[DATE]" at bounding box center [364, 215] width 177 height 16
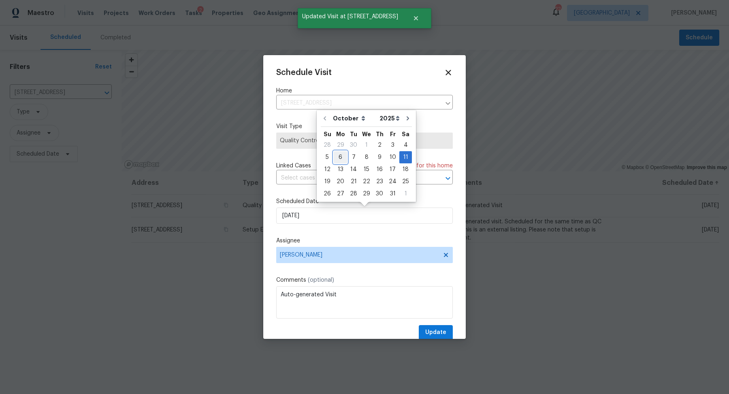
click at [341, 162] on div "6" at bounding box center [340, 156] width 13 height 11
type input "[DATE]"
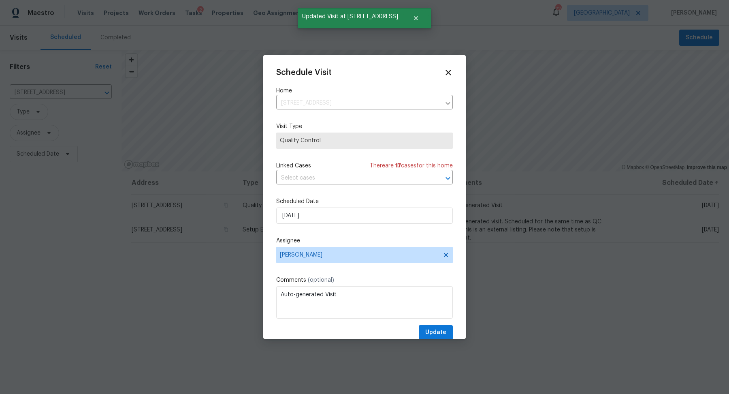
click at [312, 263] on div "Schedule Visit Home [STREET_ADDRESS] ​ Visit Type Quality Control Linked Cases …" at bounding box center [364, 204] width 177 height 272
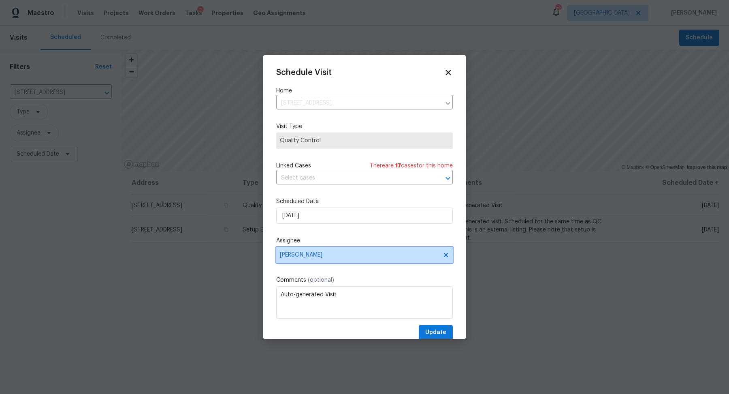
click at [312, 257] on span "[PERSON_NAME]" at bounding box center [359, 254] width 159 height 6
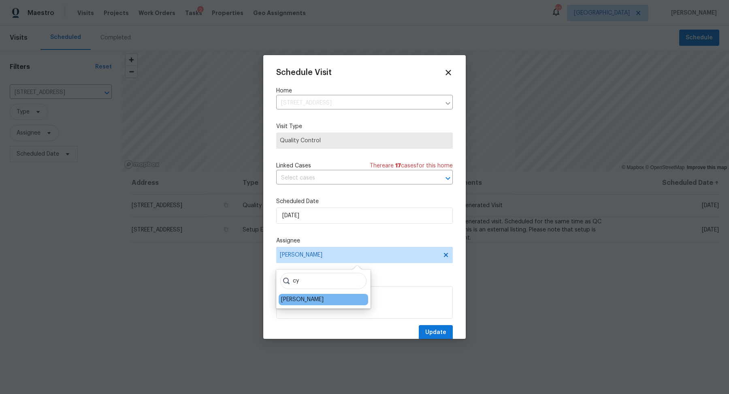
type input "cy"
click at [288, 294] on div "[PERSON_NAME]" at bounding box center [323, 299] width 89 height 11
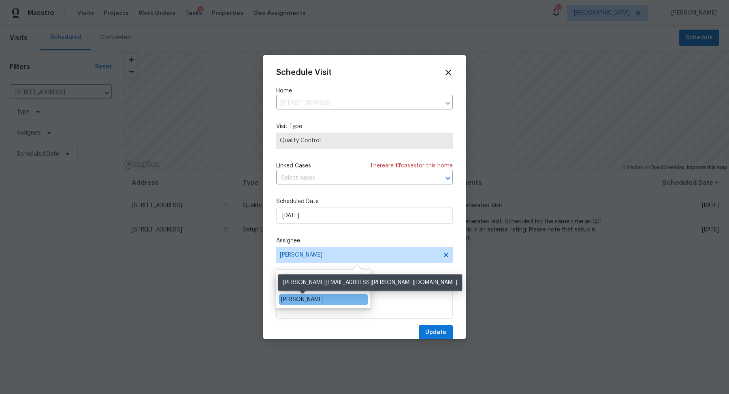
click at [289, 297] on div "[PERSON_NAME]" at bounding box center [302, 299] width 43 height 8
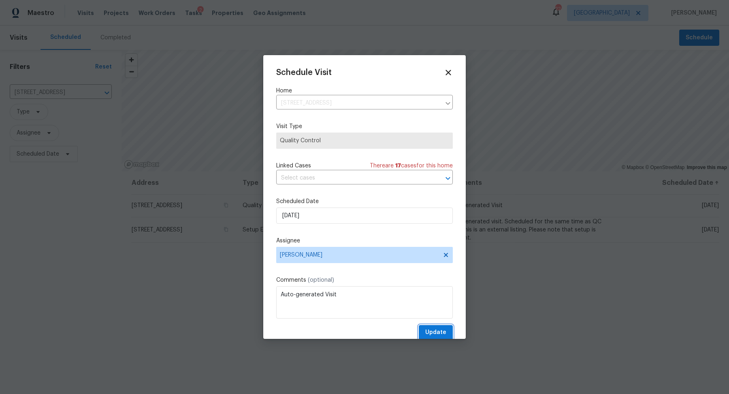
click at [444, 327] on button "Update" at bounding box center [436, 332] width 34 height 15
